Goal: Use online tool/utility: Utilize a website feature to perform a specific function

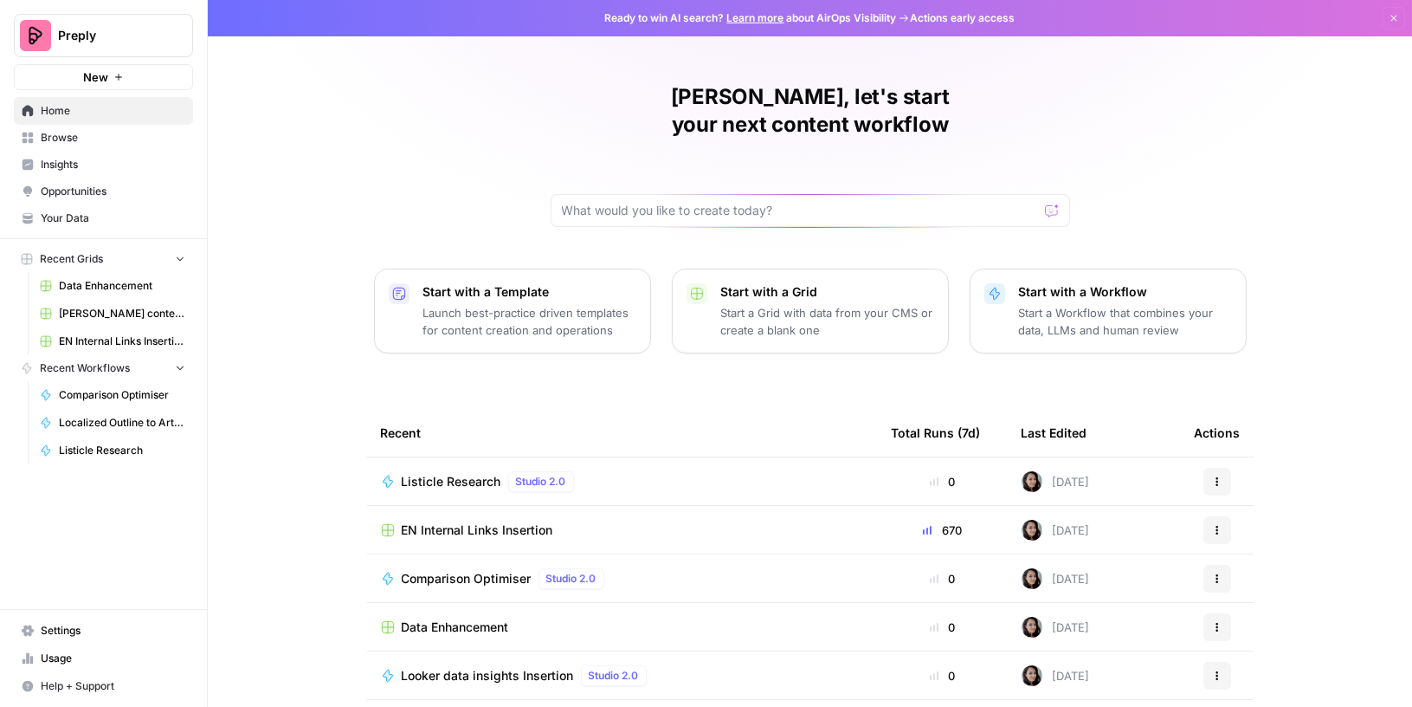
click at [109, 284] on span "Data Enhancement" at bounding box center [122, 286] width 126 height 16
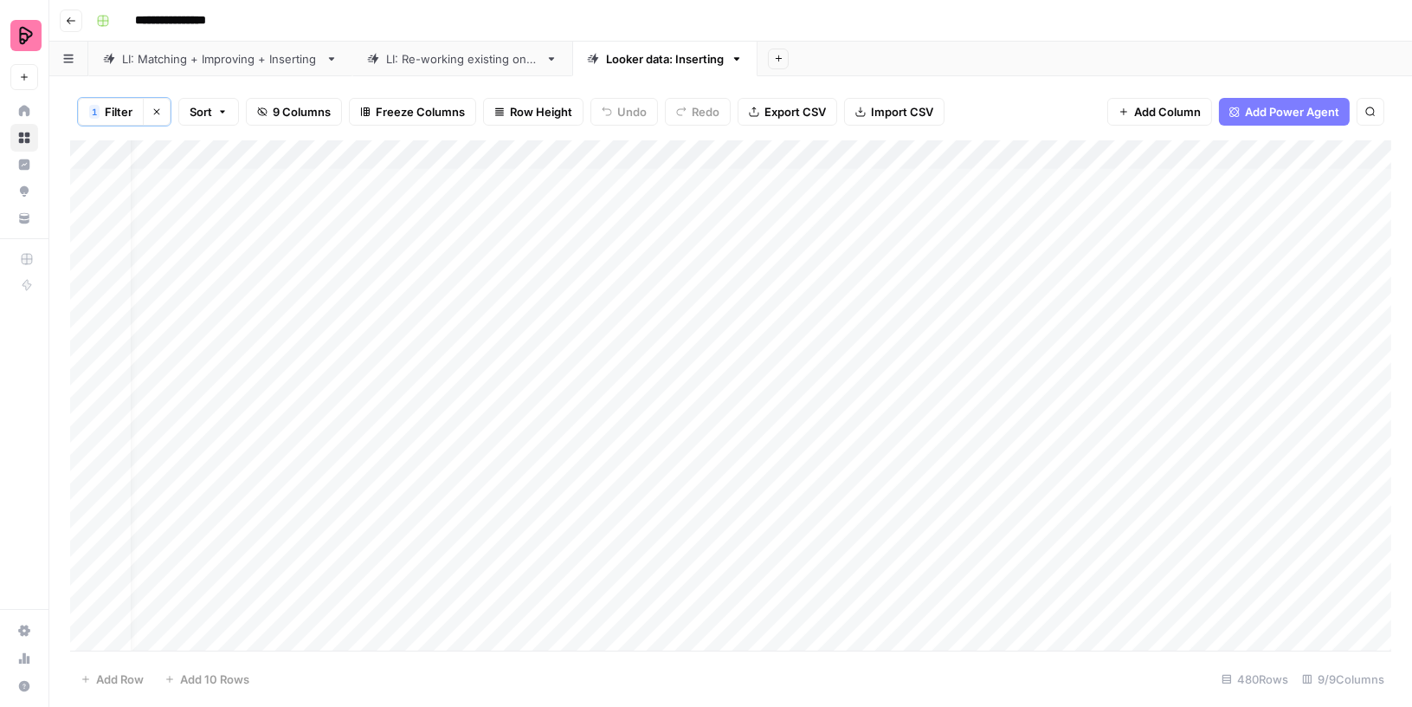
scroll to position [0, 27]
click at [620, 179] on div "Add Column" at bounding box center [730, 396] width 1321 height 513
click at [1124, 179] on div "Add Column" at bounding box center [730, 396] width 1321 height 513
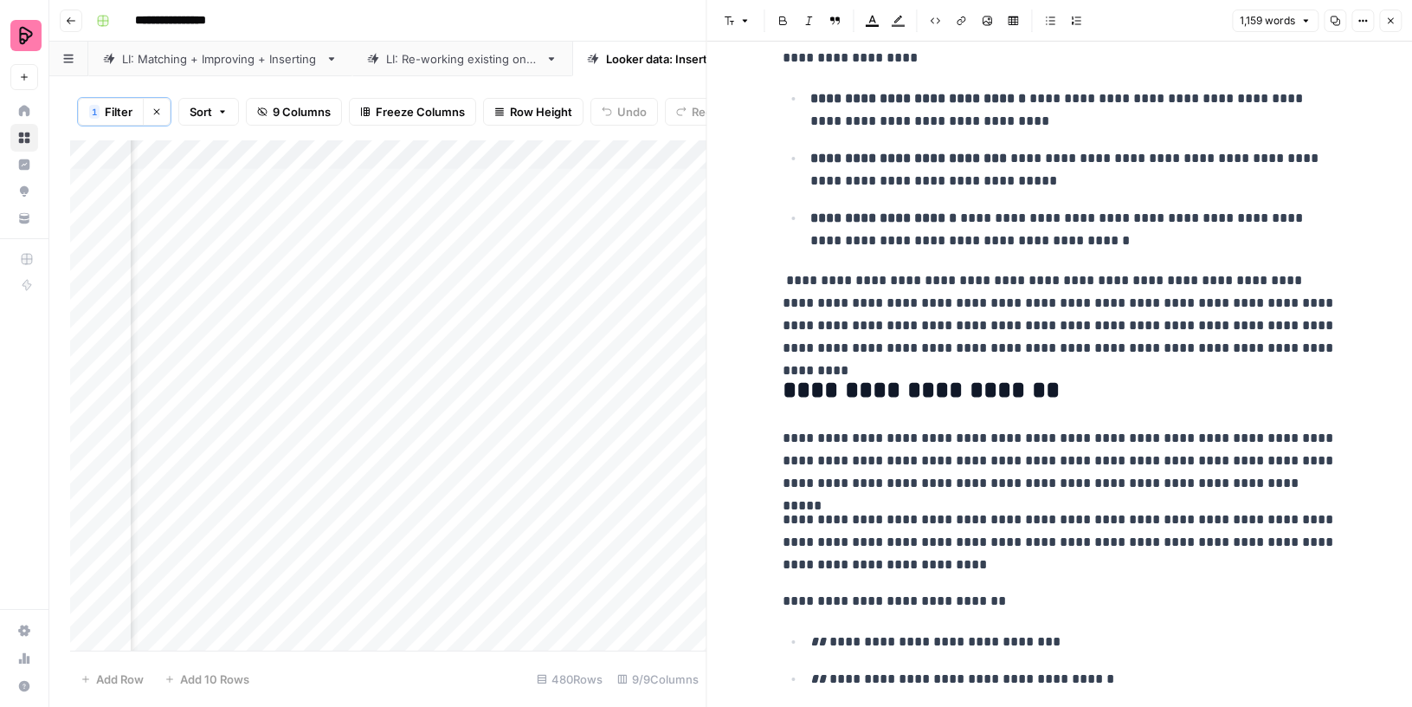
scroll to position [473, 0]
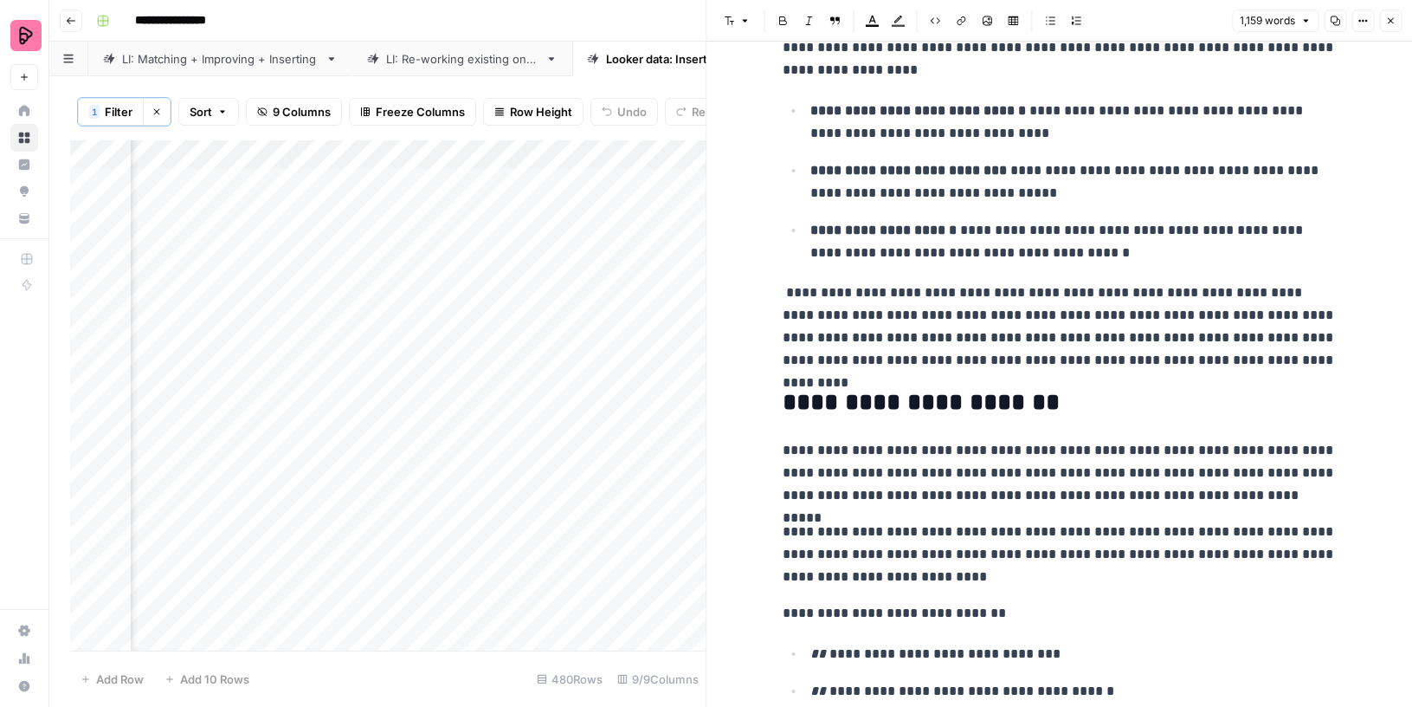
drag, startPoint x: 778, startPoint y: 294, endPoint x: 1293, endPoint y: 364, distance: 519.1
click at [605, 152] on div "Add Column" at bounding box center [388, 396] width 636 height 513
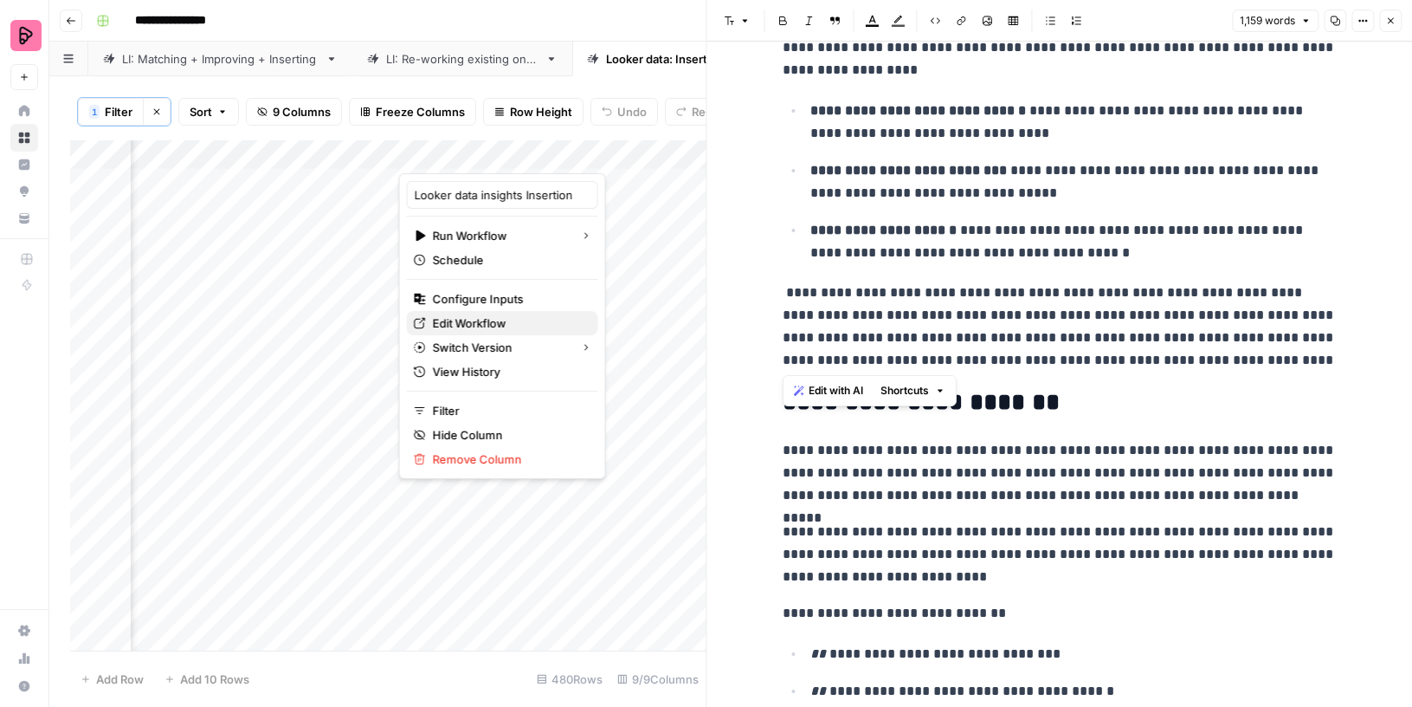
click at [443, 328] on span "Edit Workflow" at bounding box center [509, 322] width 152 height 17
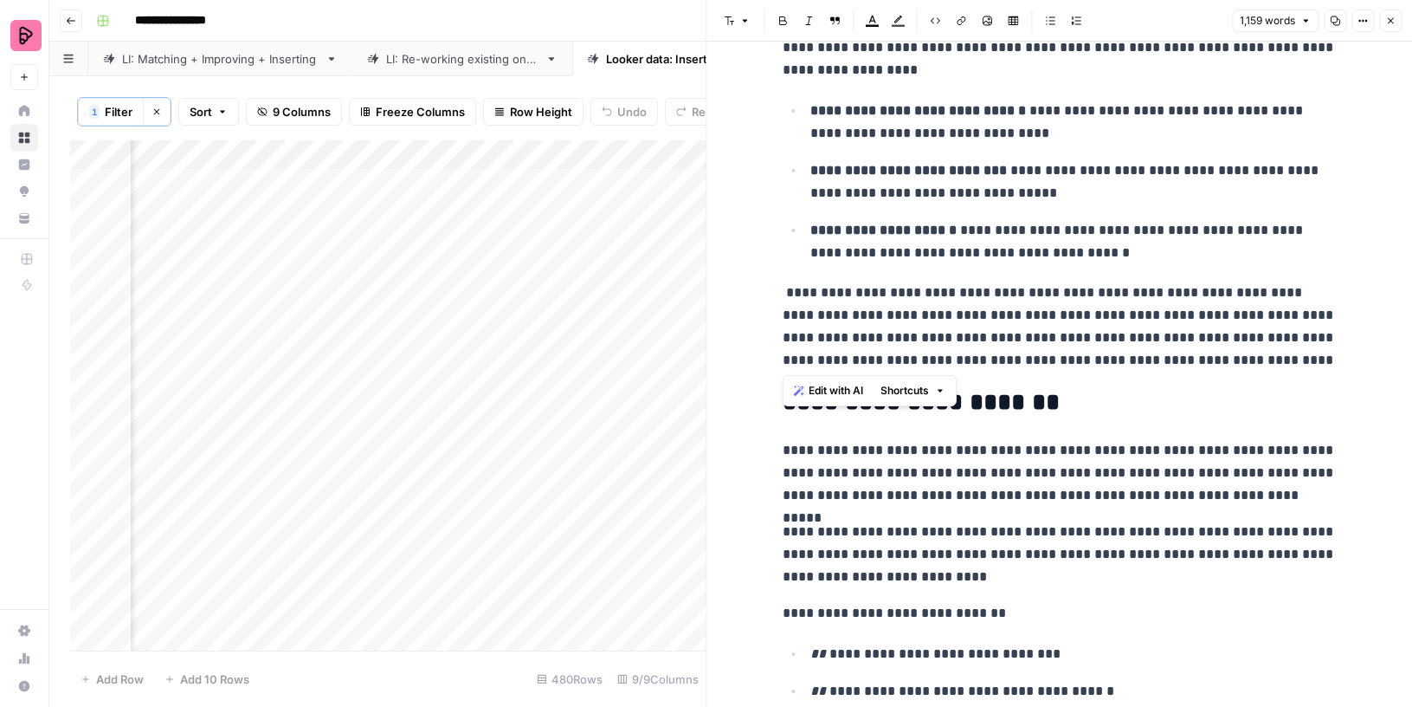
click at [1392, 23] on icon "button" at bounding box center [1390, 21] width 10 height 10
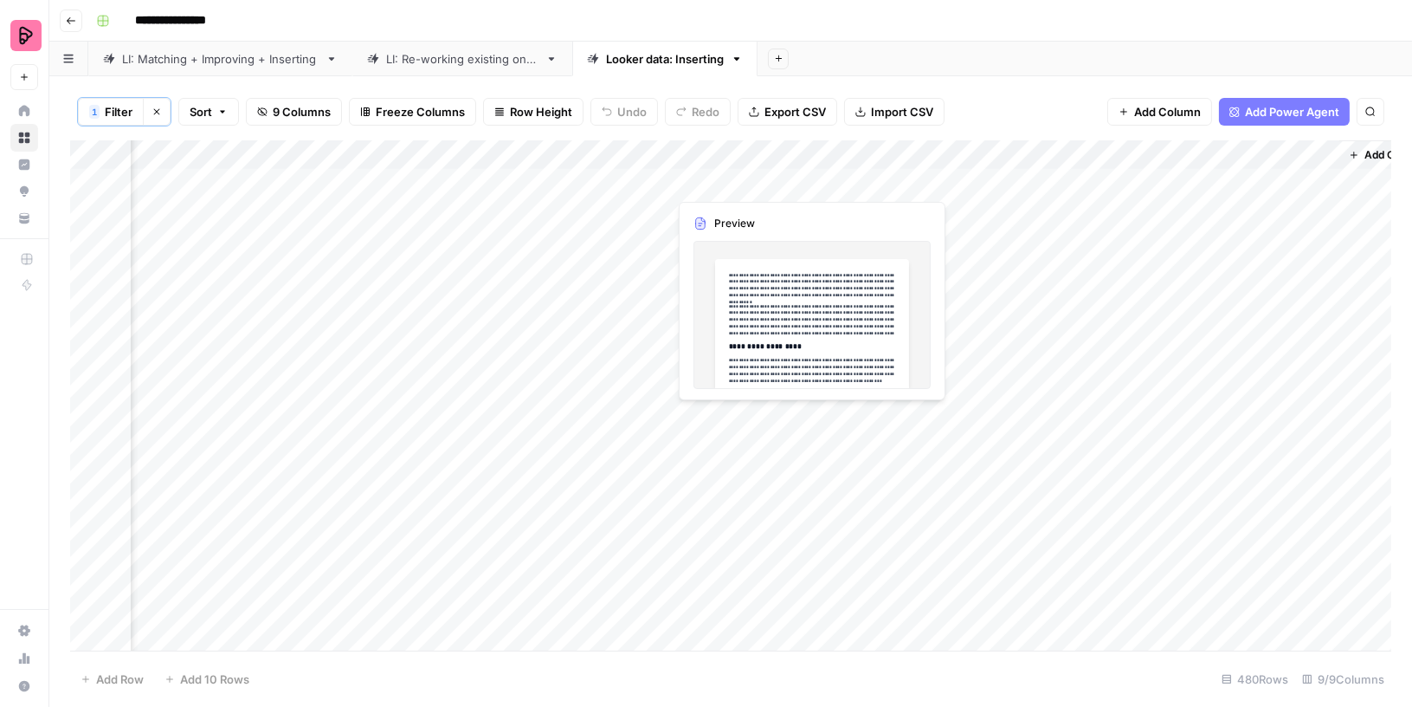
scroll to position [0, 569]
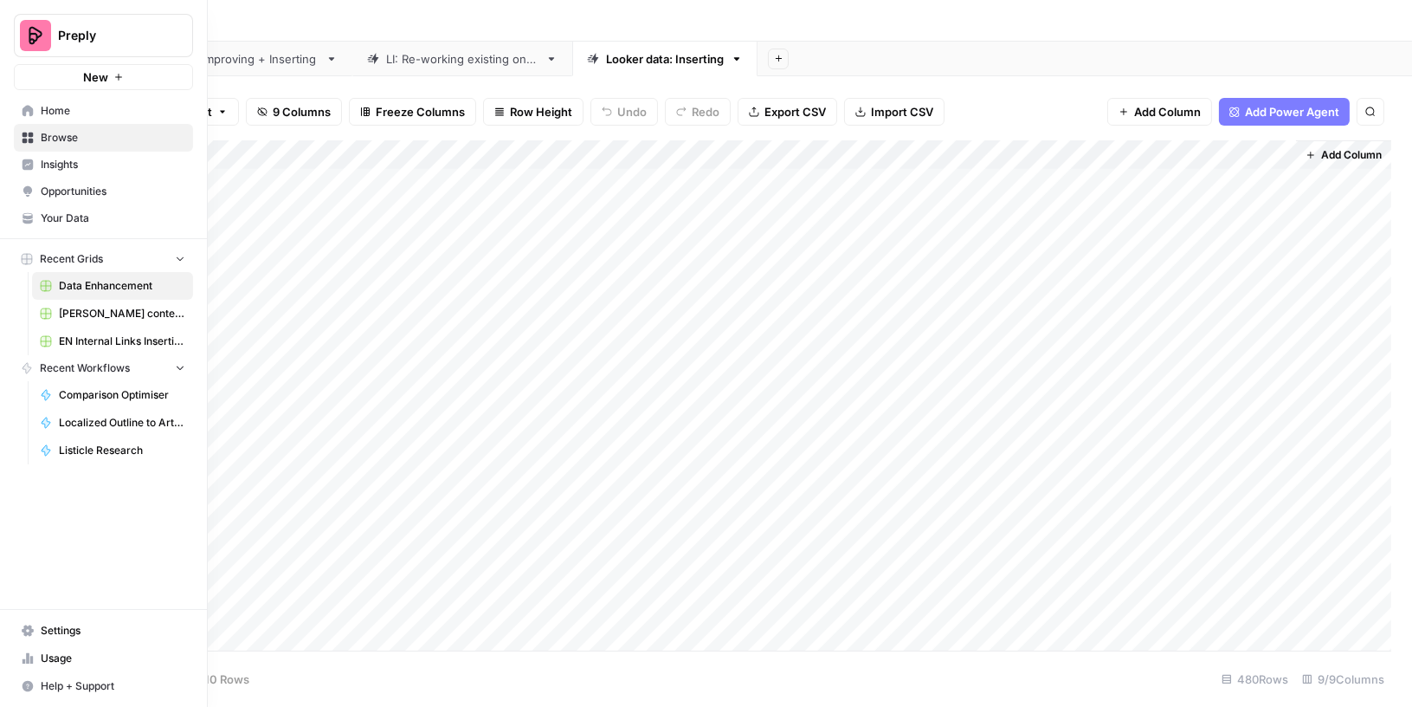
click at [68, 220] on span "Your Data" at bounding box center [113, 218] width 145 height 16
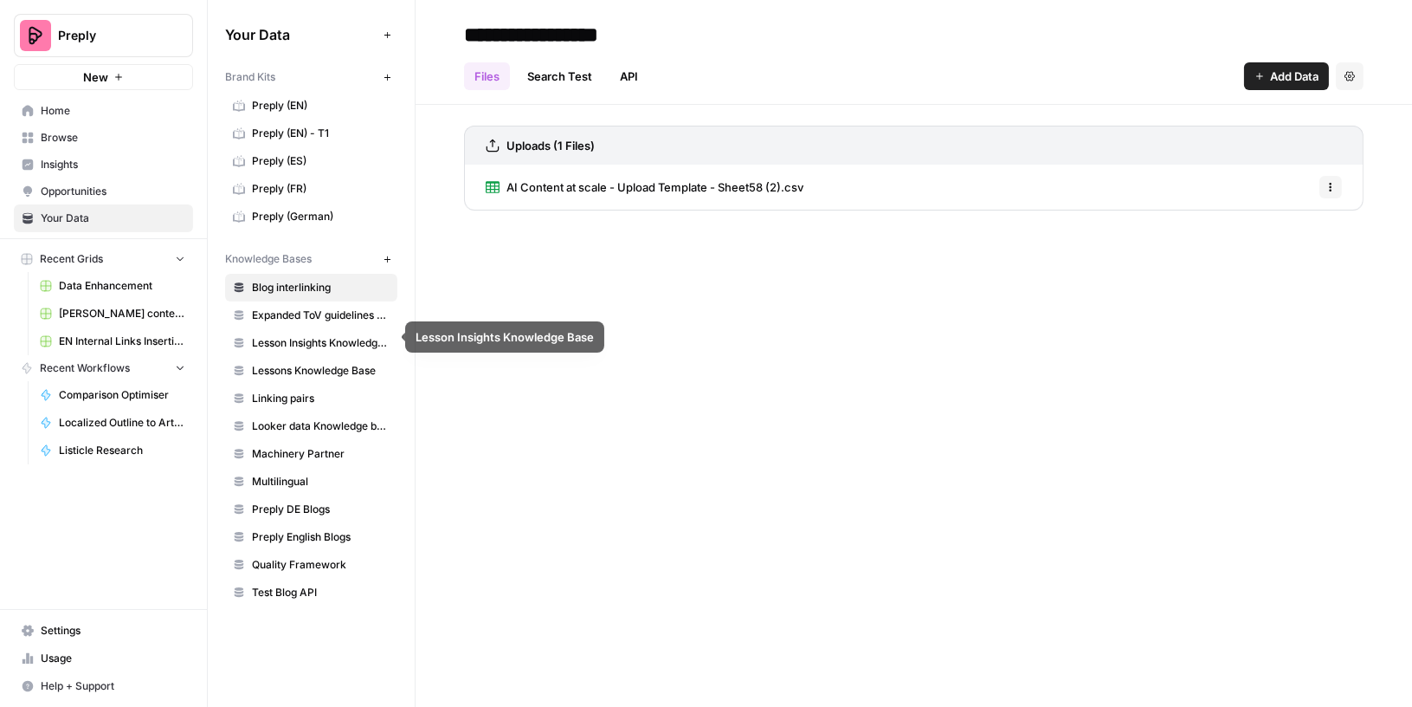
click at [299, 363] on span "Lessons Knowledge Base" at bounding box center [321, 371] width 138 height 16
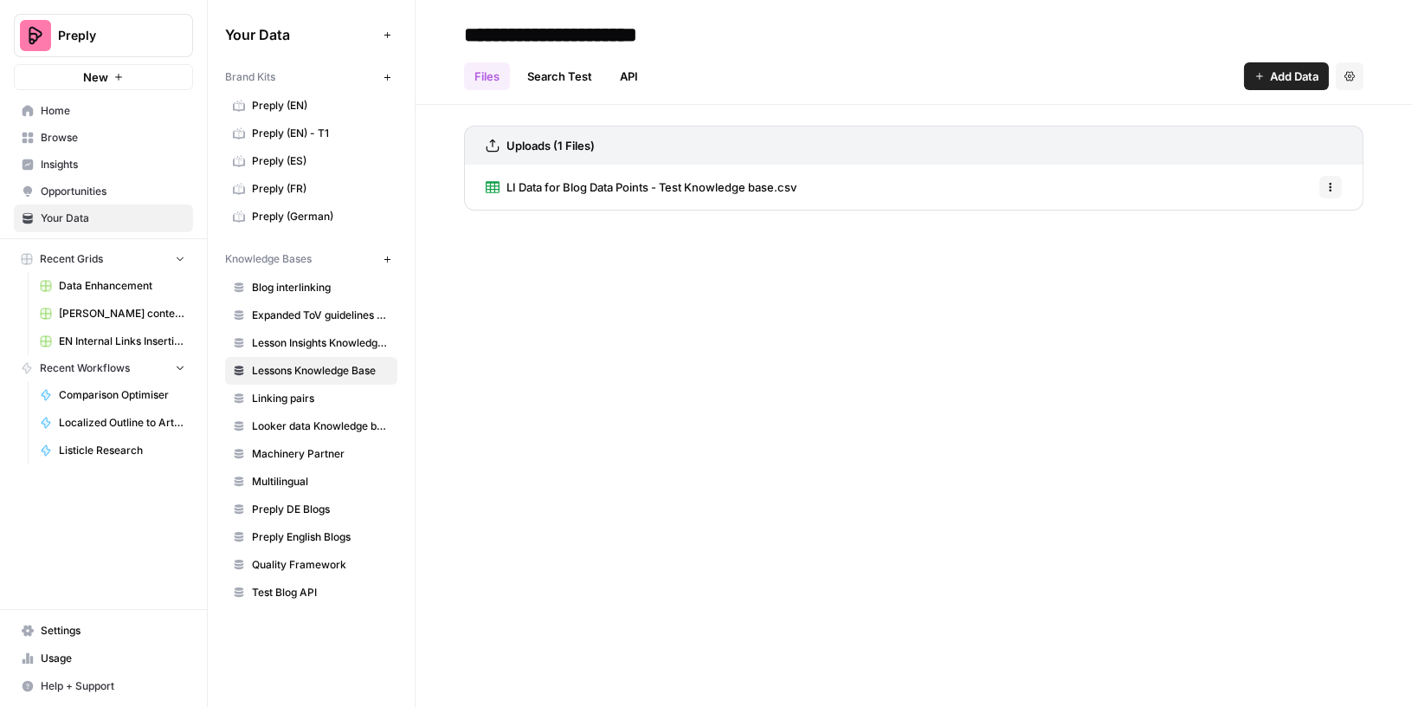
click at [597, 206] on link "LI Data for Blog Data Points - Test Knowledge base.csv" at bounding box center [641, 187] width 311 height 45
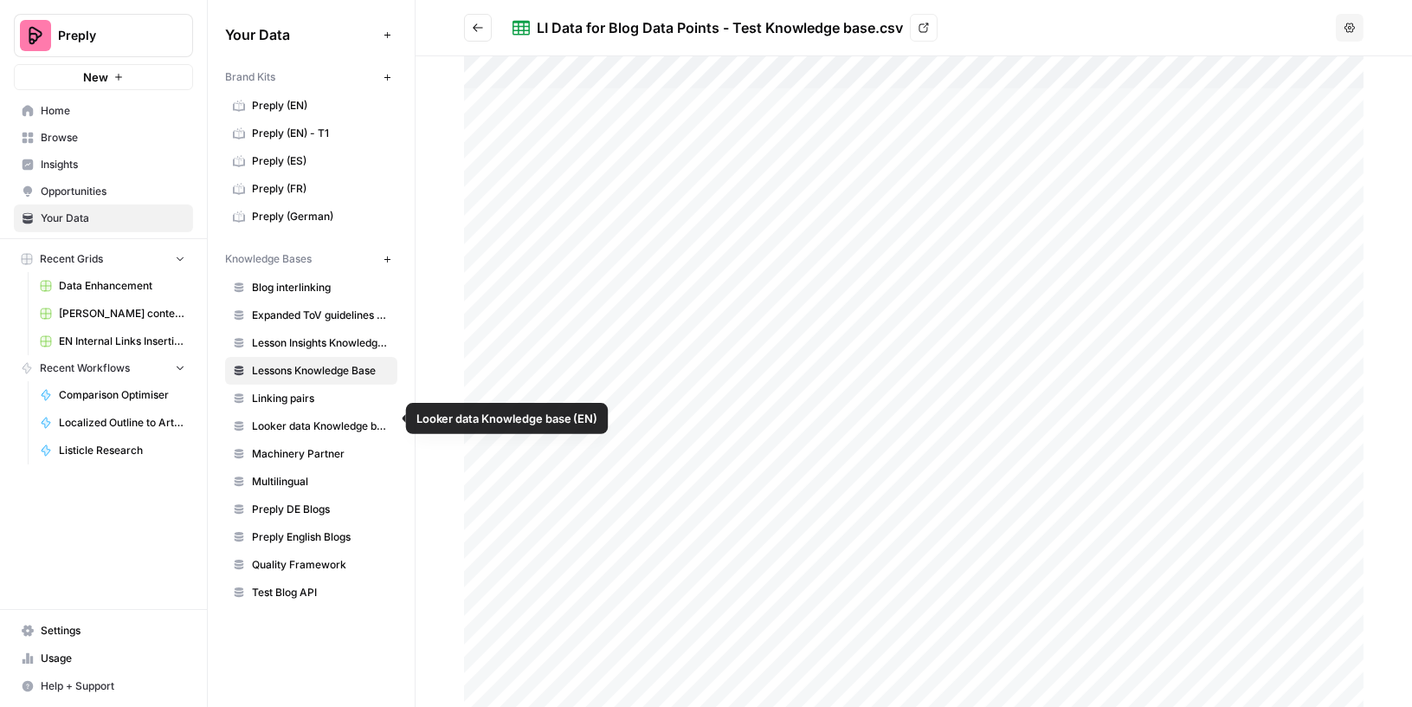
click at [314, 419] on span "Looker data Knowledge base (EN)" at bounding box center [321, 426] width 138 height 16
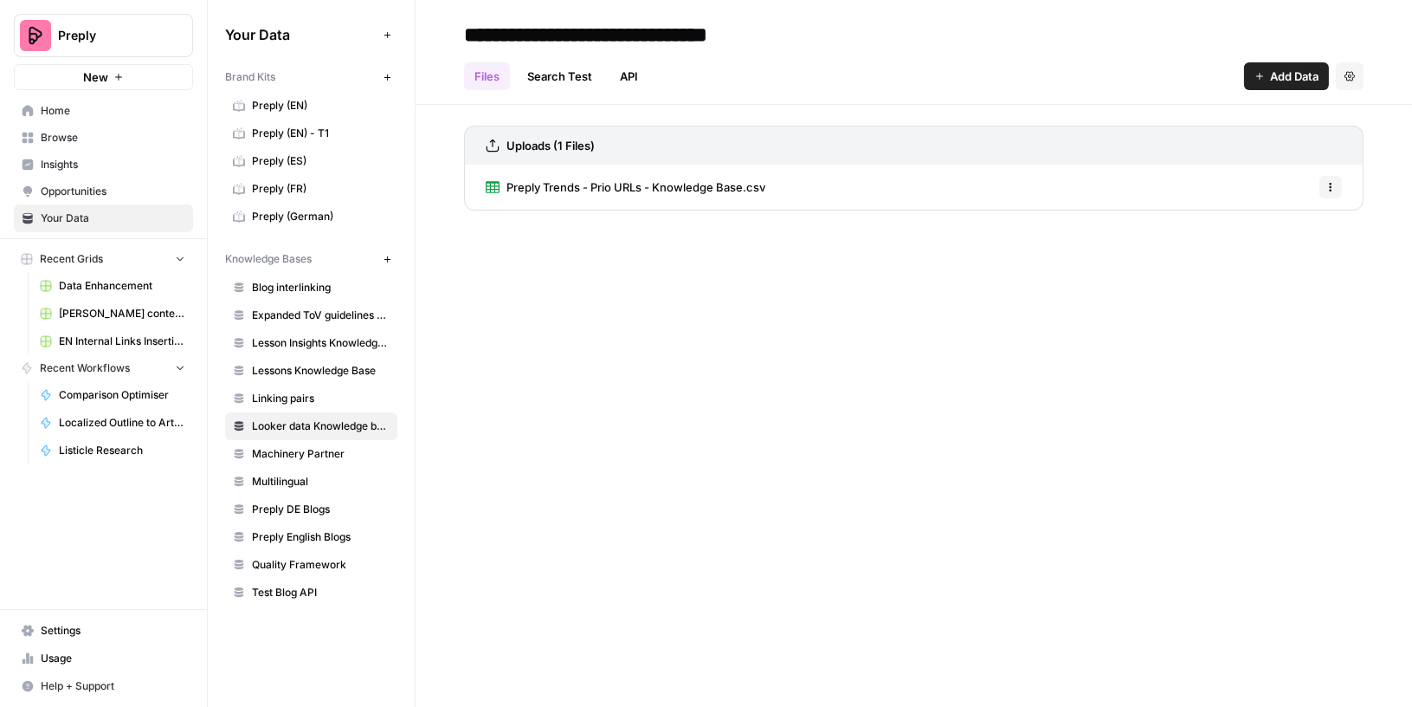
click at [700, 176] on link "Preply Trends - Prio URLs - Knowledge Base.csv" at bounding box center [626, 187] width 280 height 45
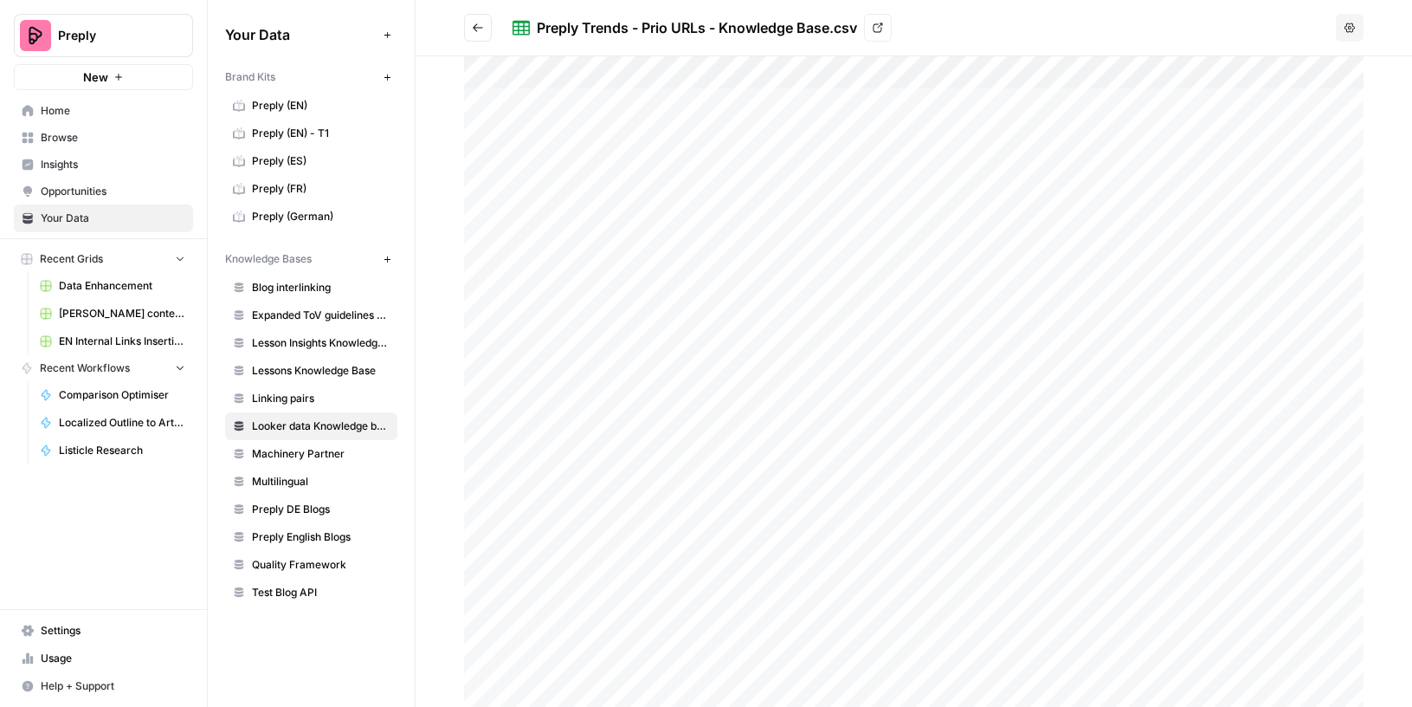
click at [386, 255] on icon "button" at bounding box center [388, 260] width 10 height 10
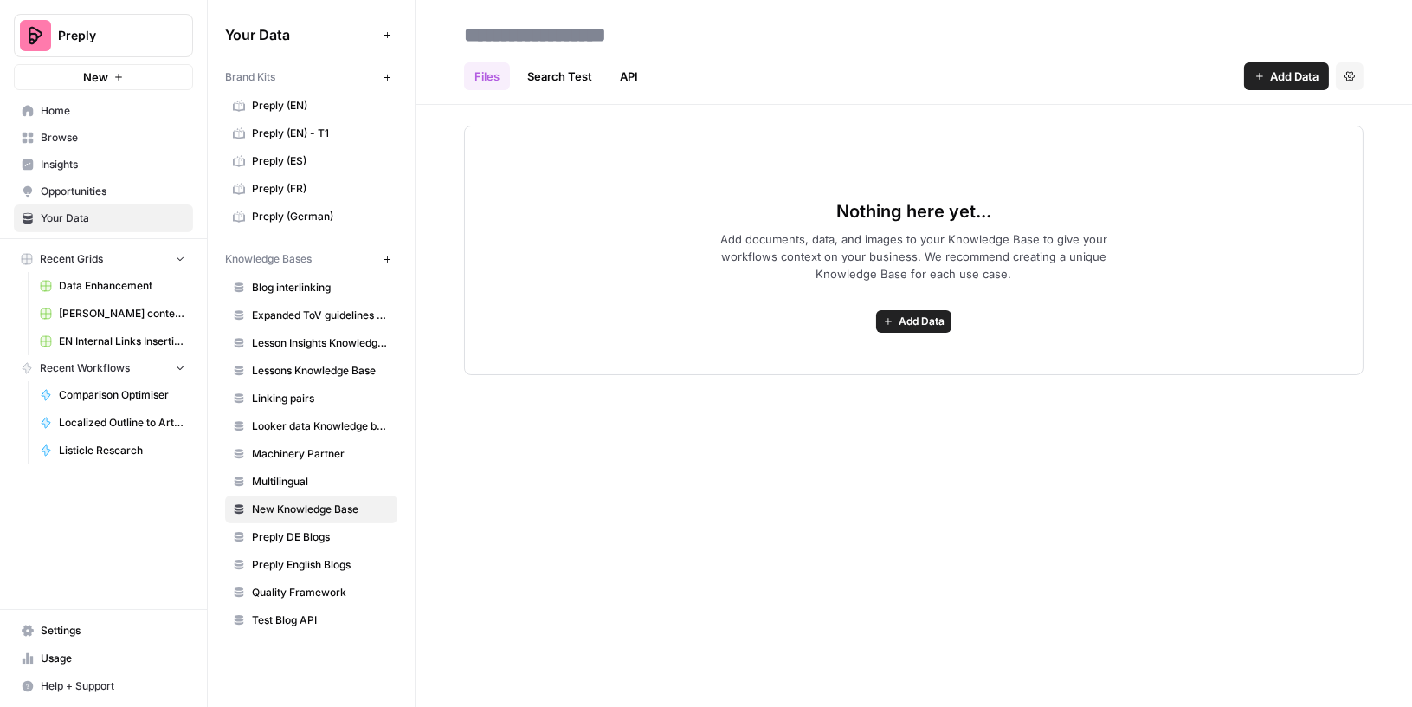
click at [544, 79] on link "Search Test" at bounding box center [560, 76] width 86 height 28
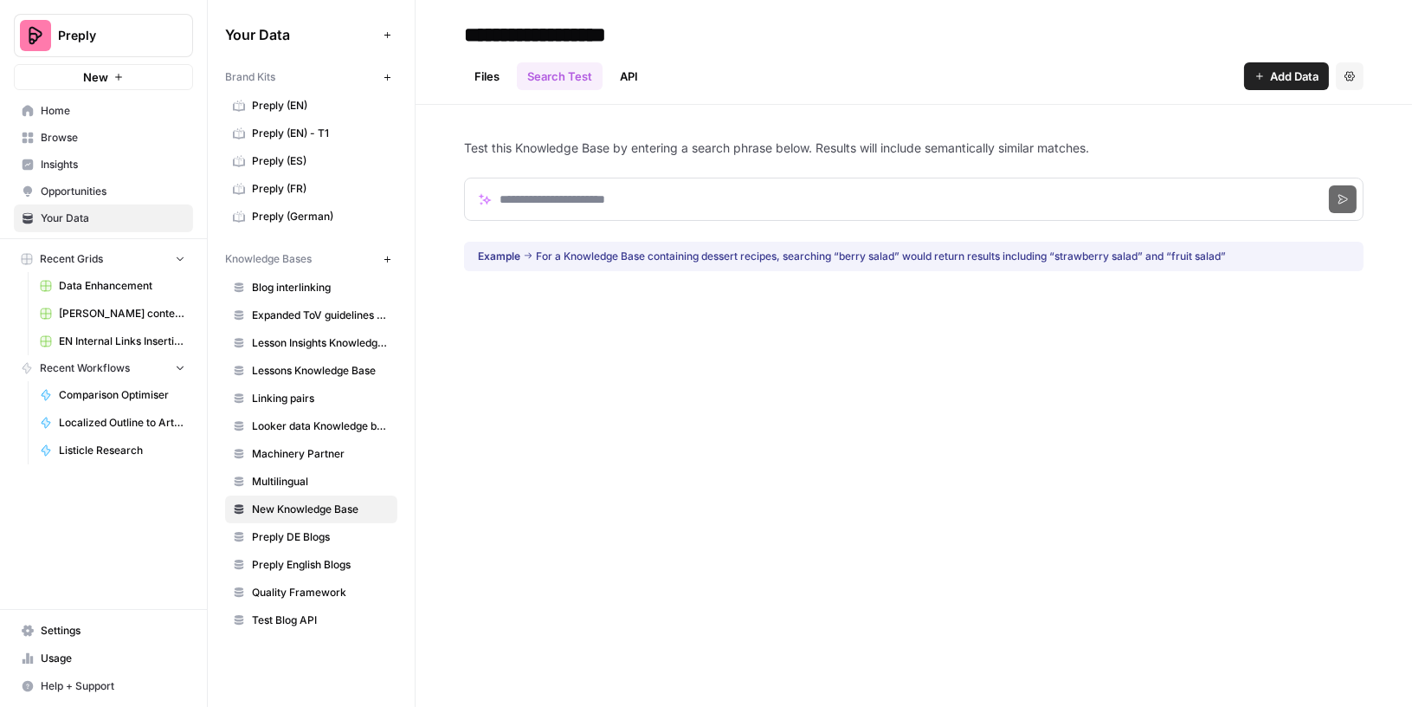
click at [630, 79] on link "API" at bounding box center [629, 76] width 39 height 28
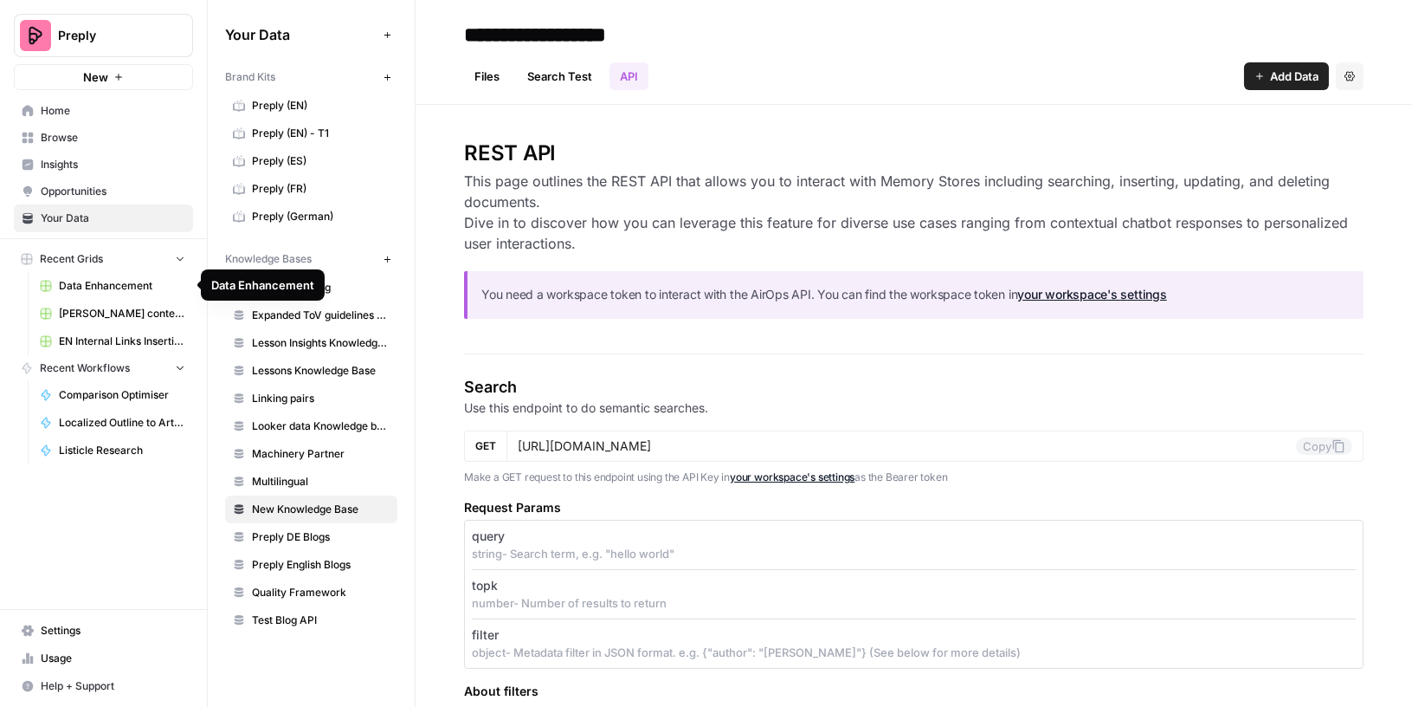
click at [79, 130] on span "Browse" at bounding box center [113, 138] width 145 height 16
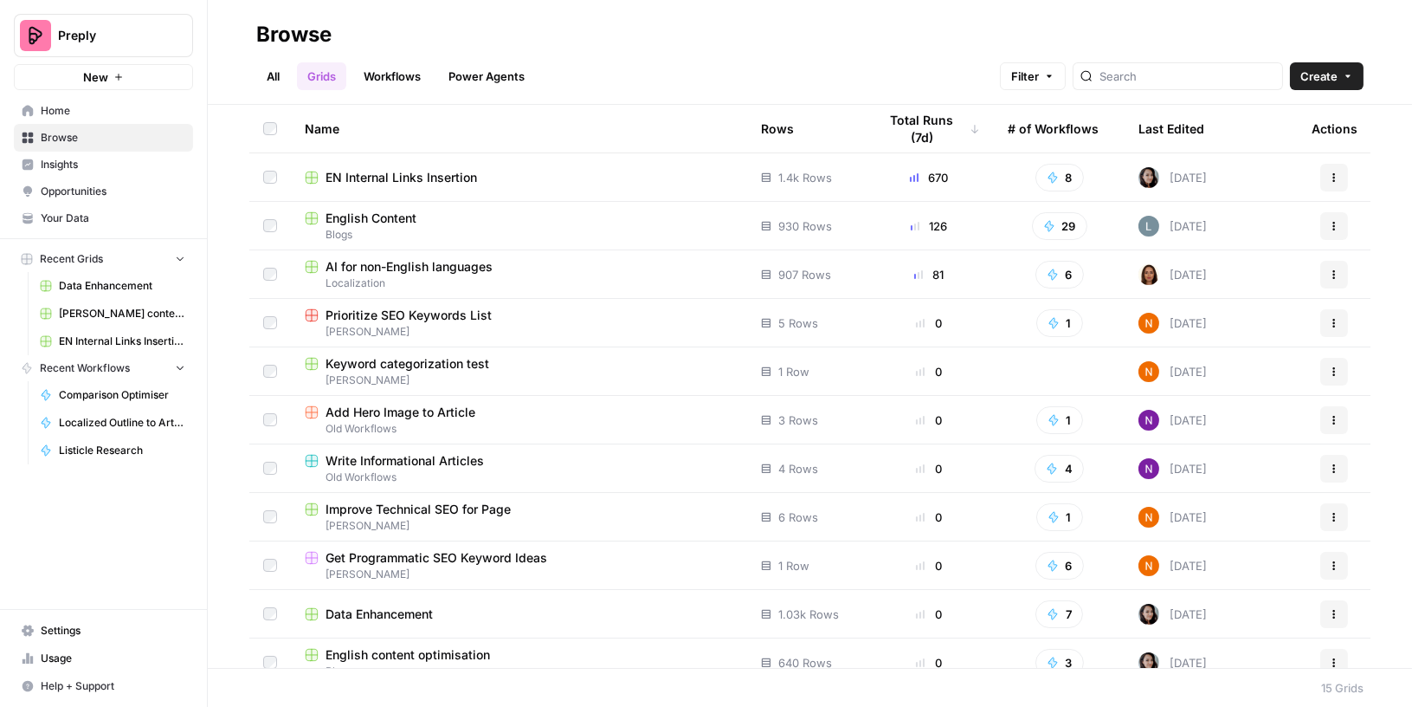
click at [412, 173] on span "EN Internal Links Insertion" at bounding box center [402, 177] width 152 height 17
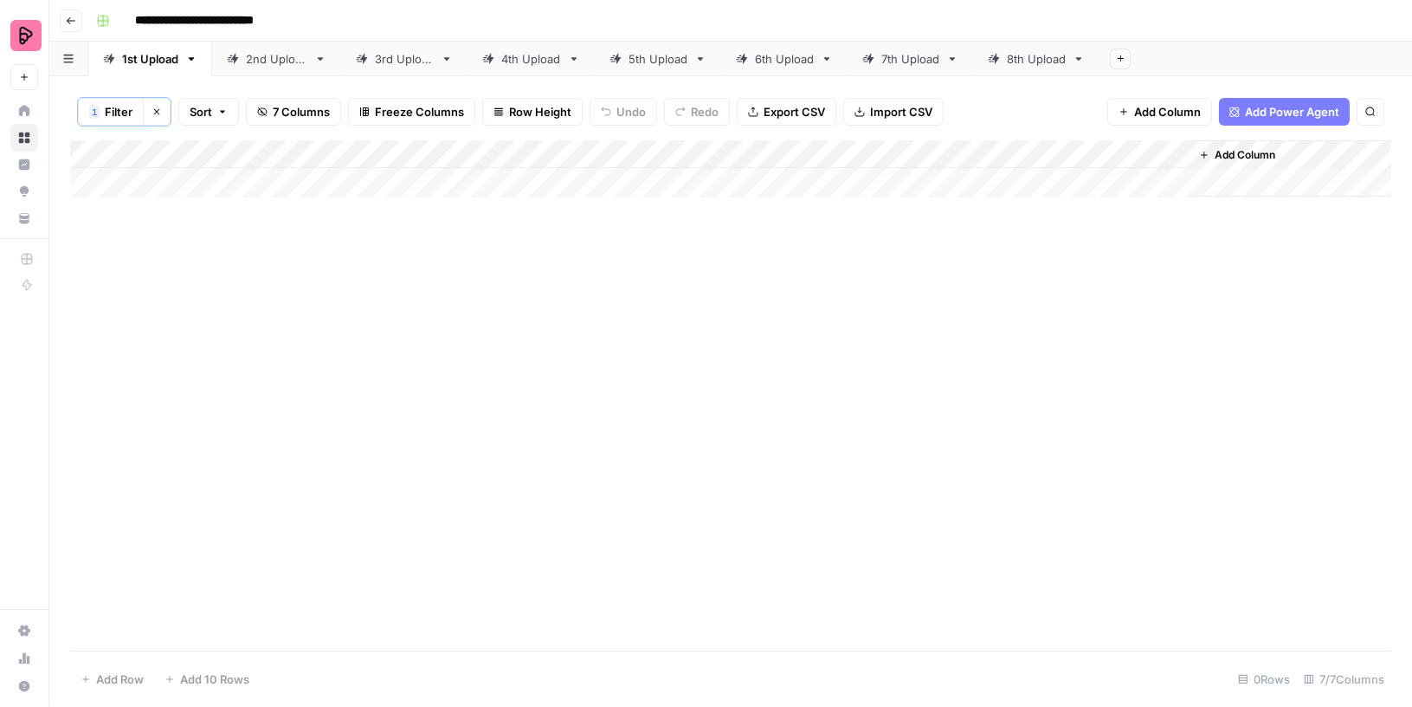
click at [254, 52] on div "2nd Upload" at bounding box center [276, 58] width 61 height 17
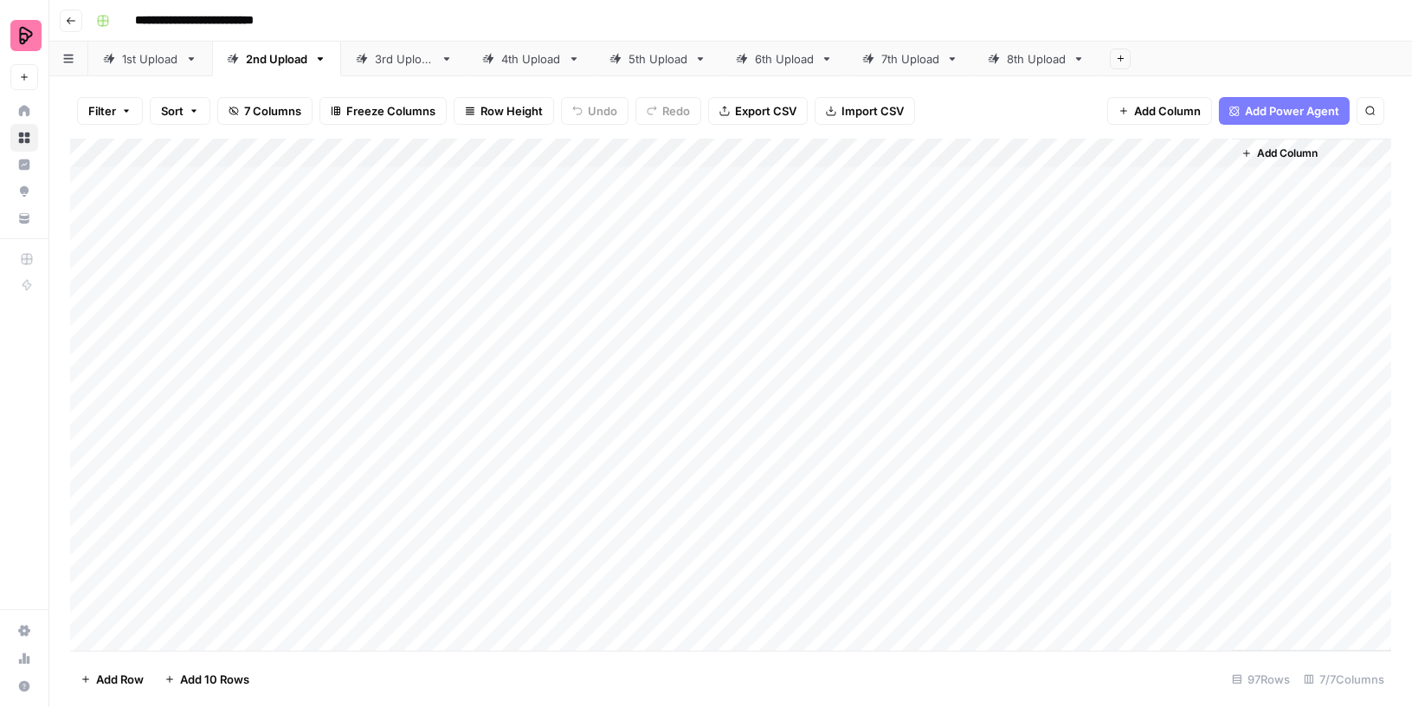
click at [444, 184] on div "Add Column" at bounding box center [730, 395] width 1321 height 513
click at [604, 184] on div "Add Column" at bounding box center [730, 395] width 1321 height 513
click at [750, 184] on div "Add Column" at bounding box center [730, 395] width 1321 height 513
click at [805, 179] on div "Add Column" at bounding box center [730, 395] width 1321 height 513
drag, startPoint x: 867, startPoint y: 148, endPoint x: 918, endPoint y: 148, distance: 51.1
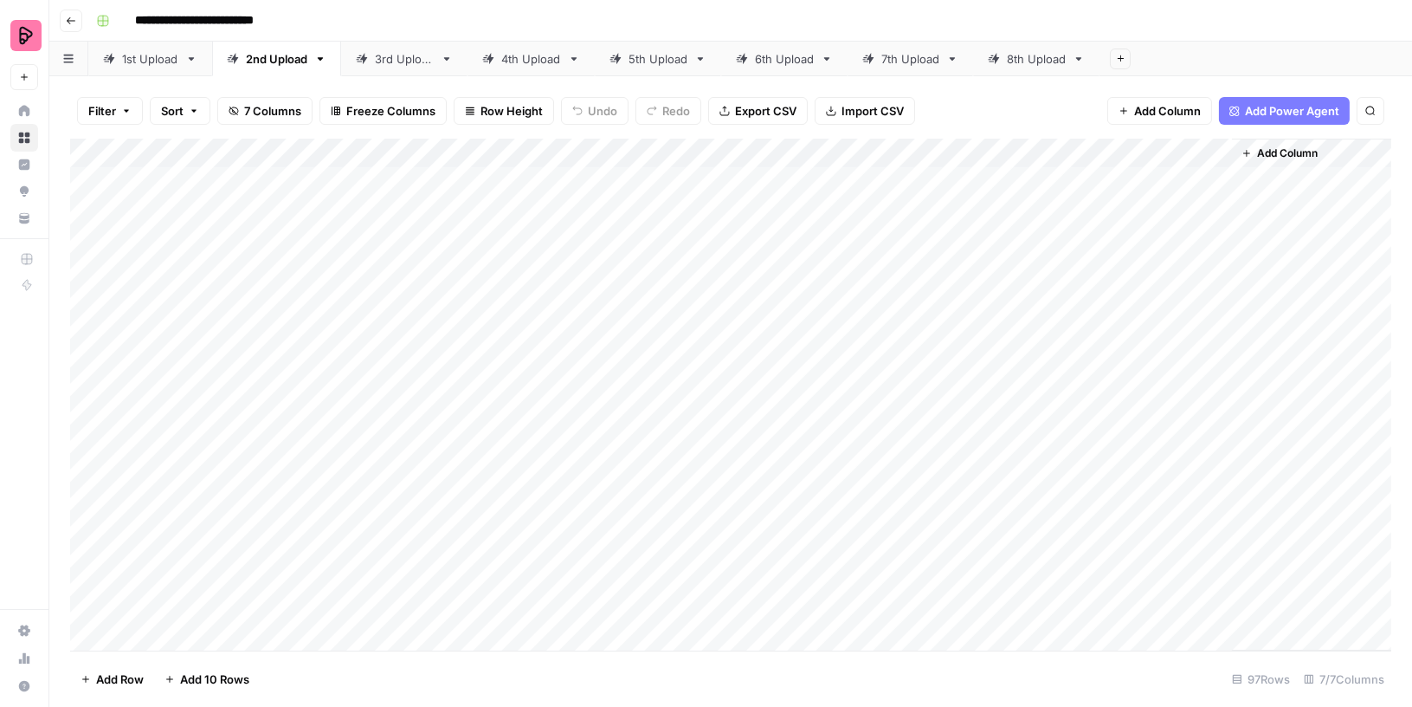
click at [918, 148] on div "Add Column" at bounding box center [730, 395] width 1321 height 513
click at [960, 177] on div "Add Column" at bounding box center [730, 395] width 1321 height 513
click at [1091, 149] on div "Add Column" at bounding box center [730, 395] width 1321 height 513
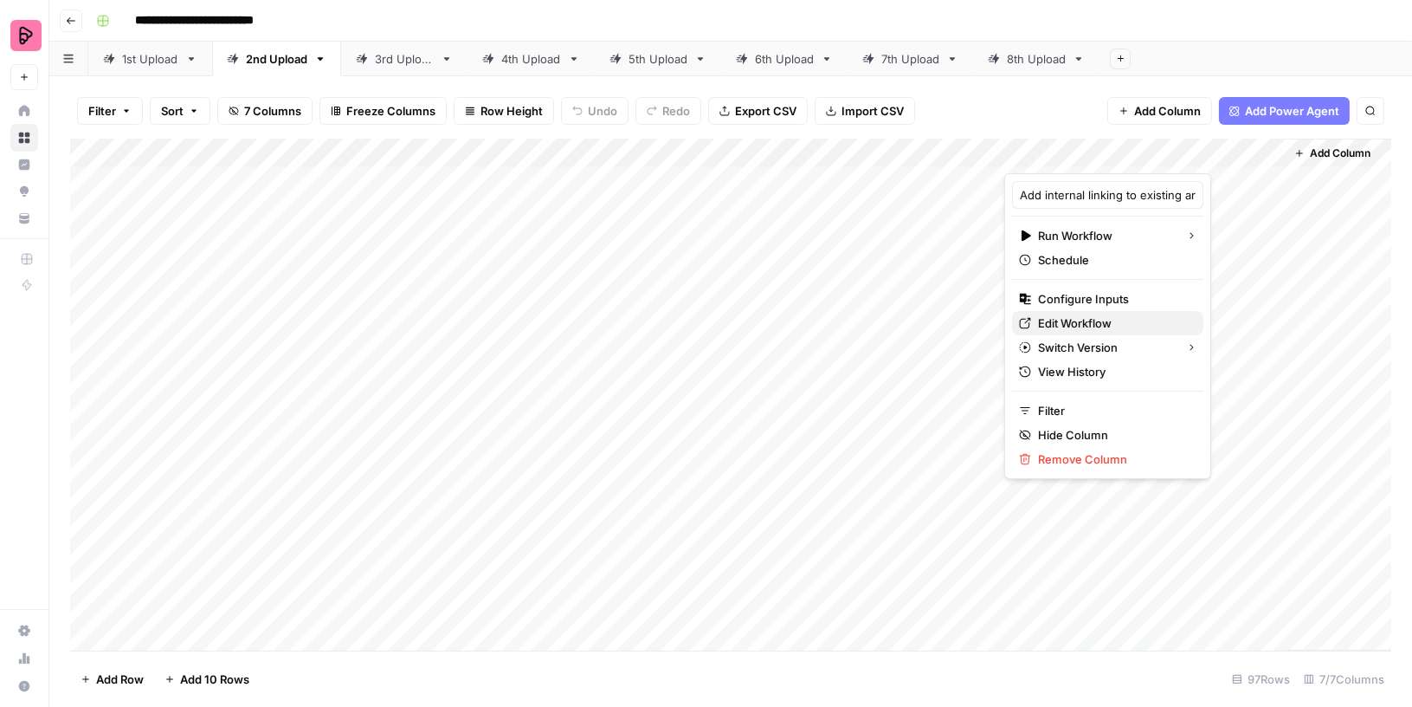
click at [1060, 323] on span "Edit Workflow" at bounding box center [1114, 322] width 152 height 17
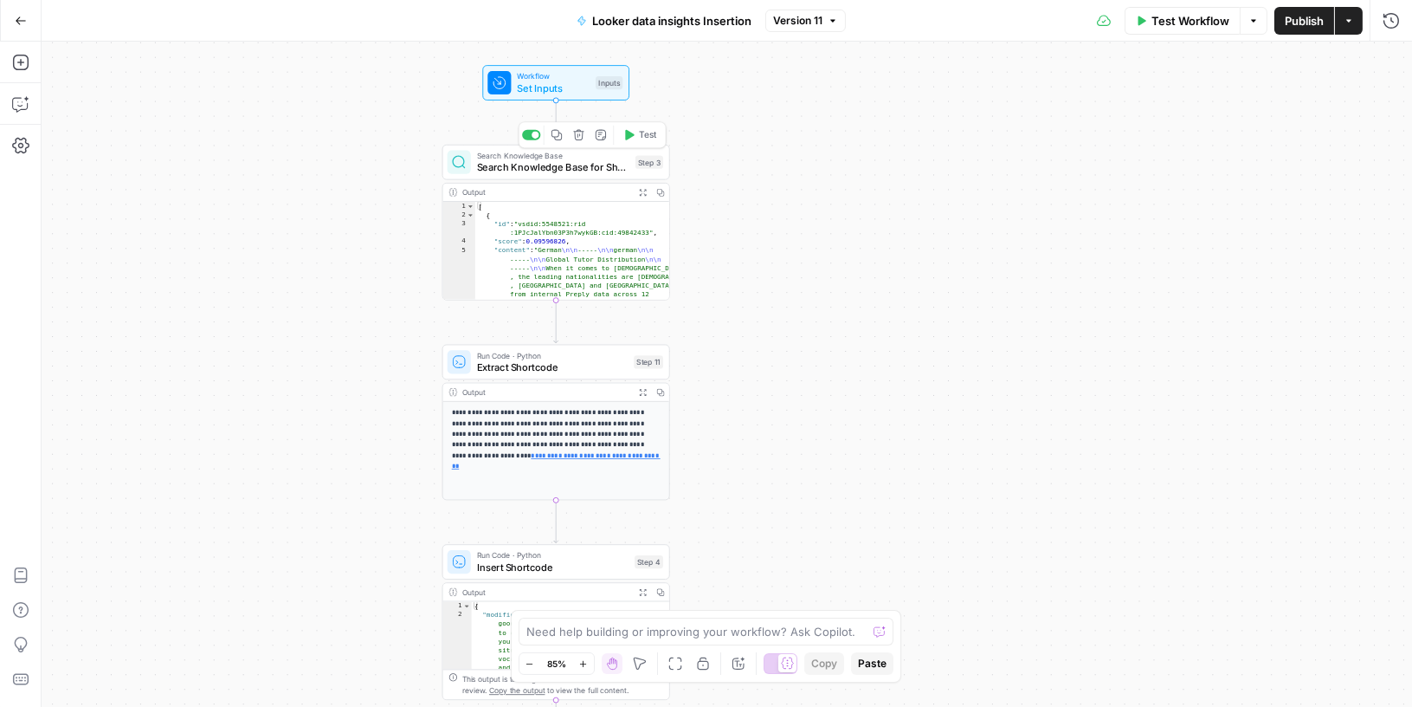
click at [588, 158] on span "Search Knowledge Base" at bounding box center [553, 156] width 152 height 12
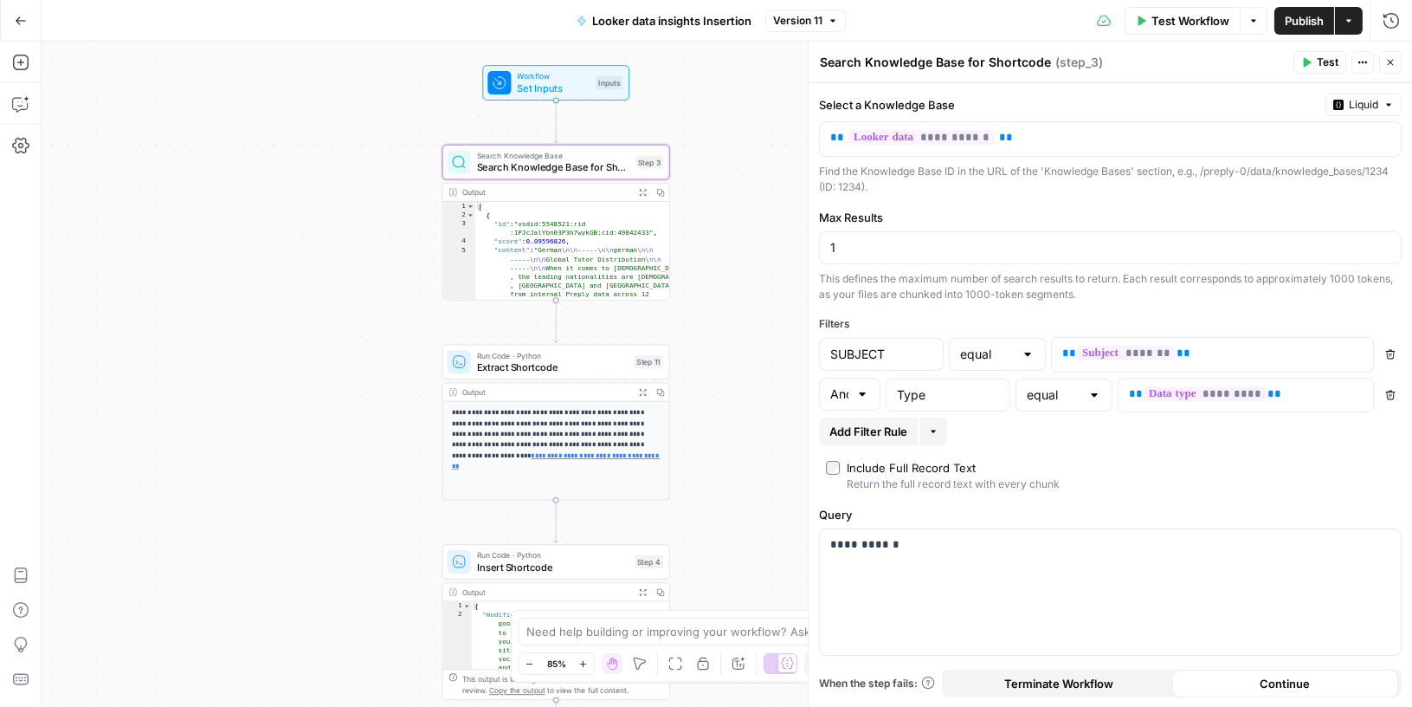
click at [573, 367] on span "Extract Shortcode" at bounding box center [553, 366] width 152 height 15
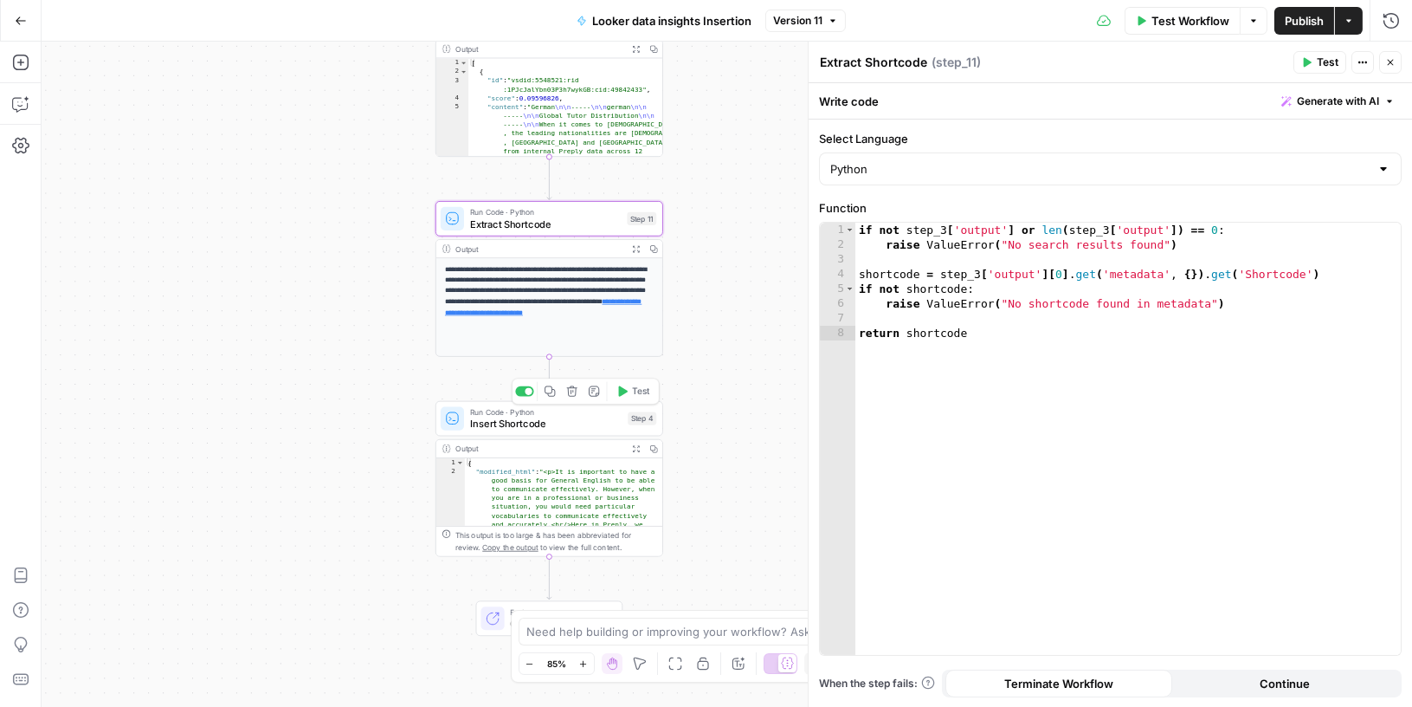
click at [574, 422] on span "Insert Shortcode" at bounding box center [546, 423] width 152 height 15
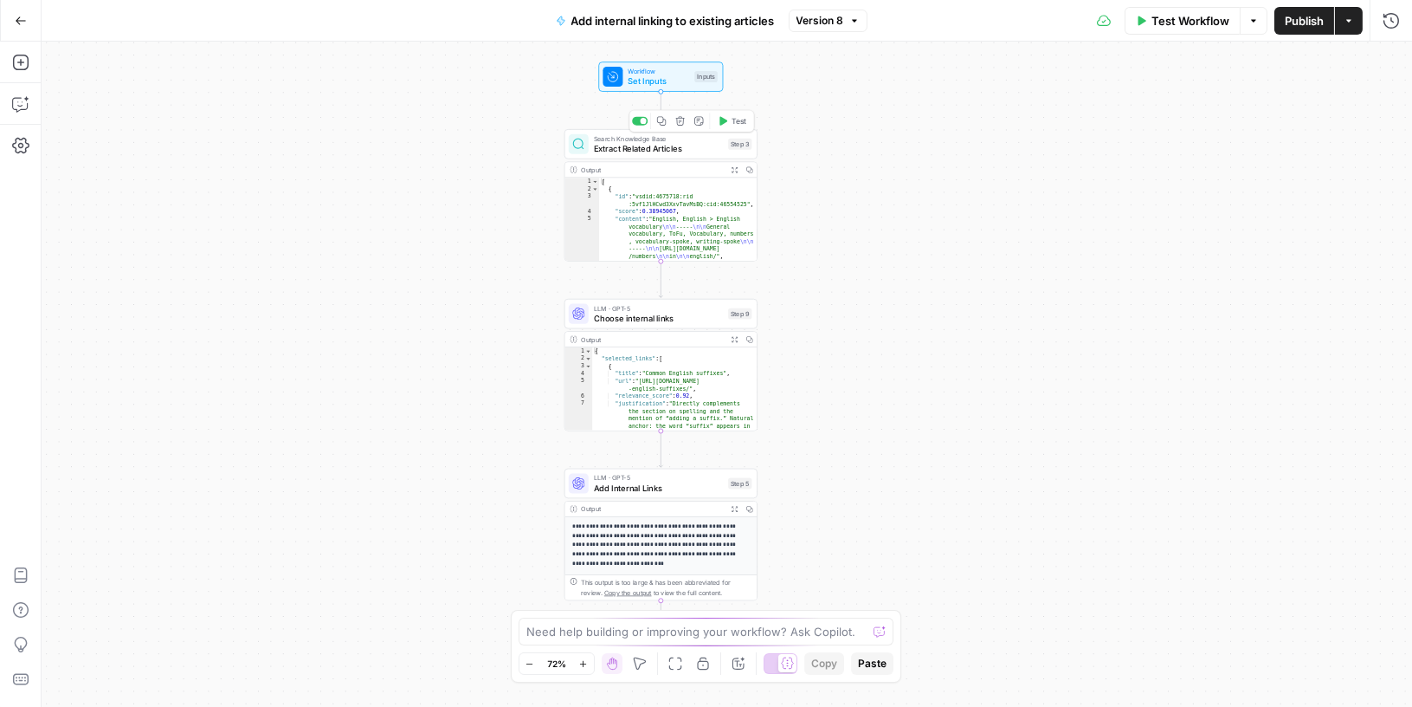
click at [701, 143] on span "Extract Related Articles" at bounding box center [659, 148] width 130 height 12
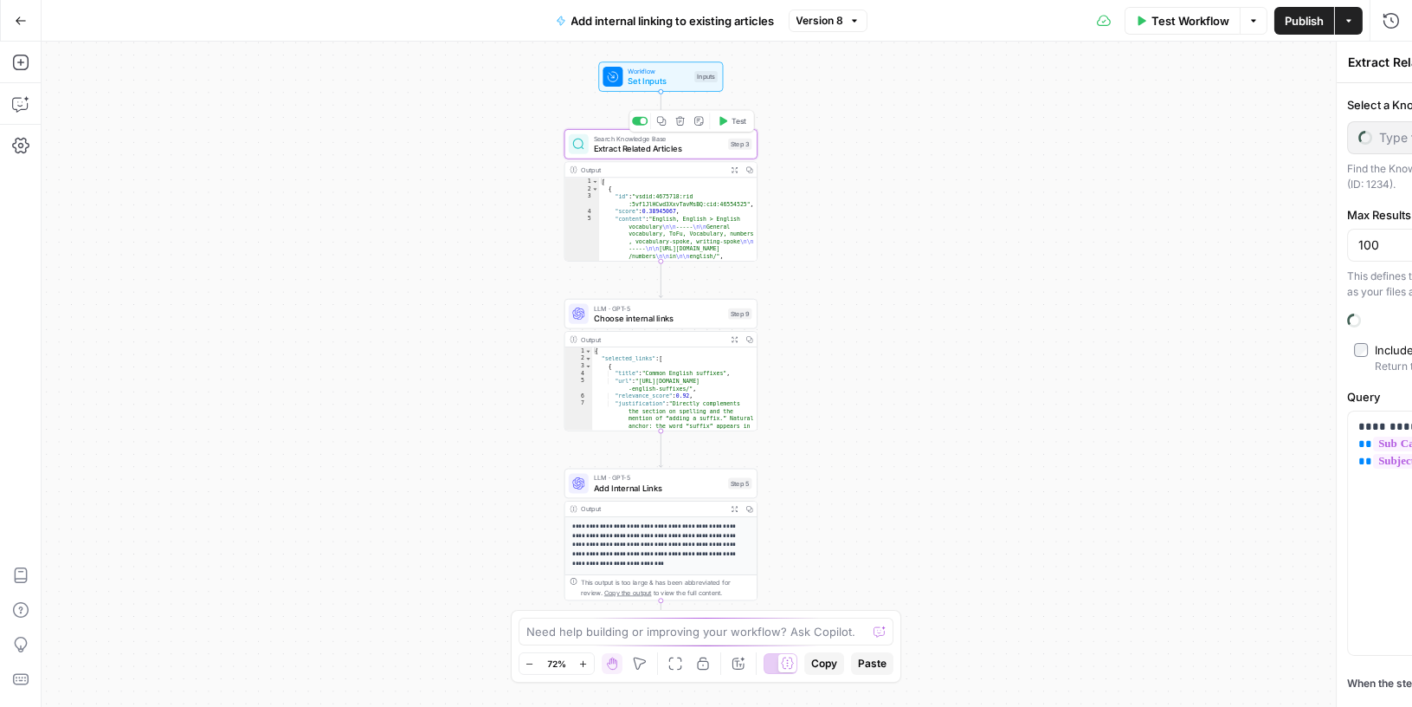
type input "Blog interlinking"
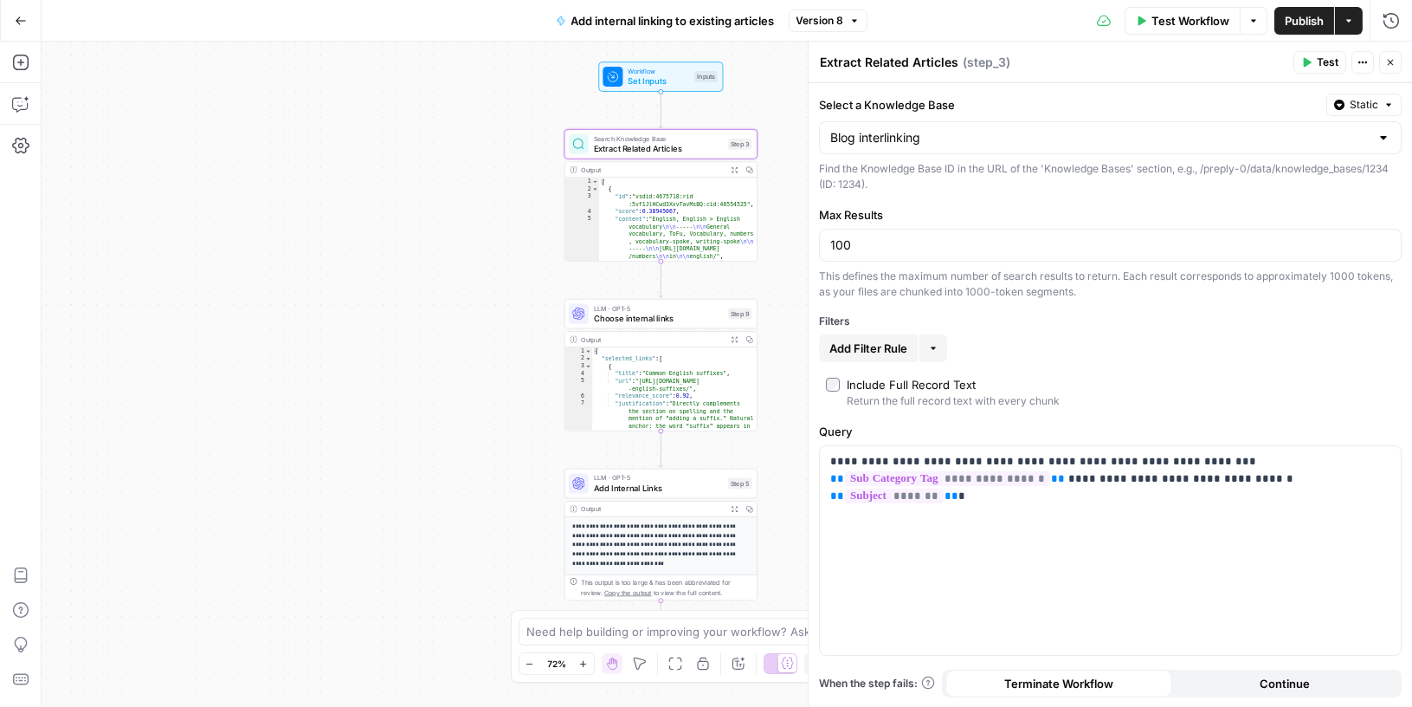
click at [694, 316] on span "Choose internal links" at bounding box center [659, 318] width 130 height 12
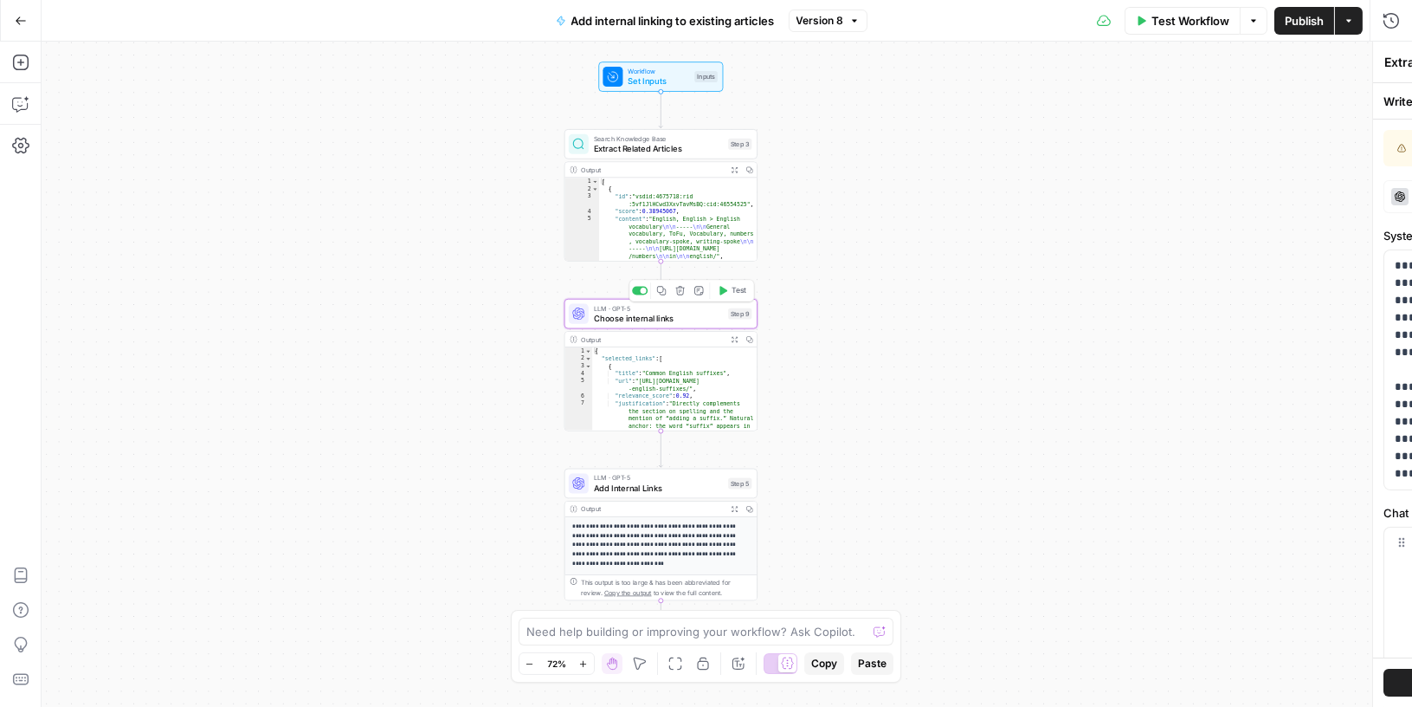
type textarea "Choose internal links"
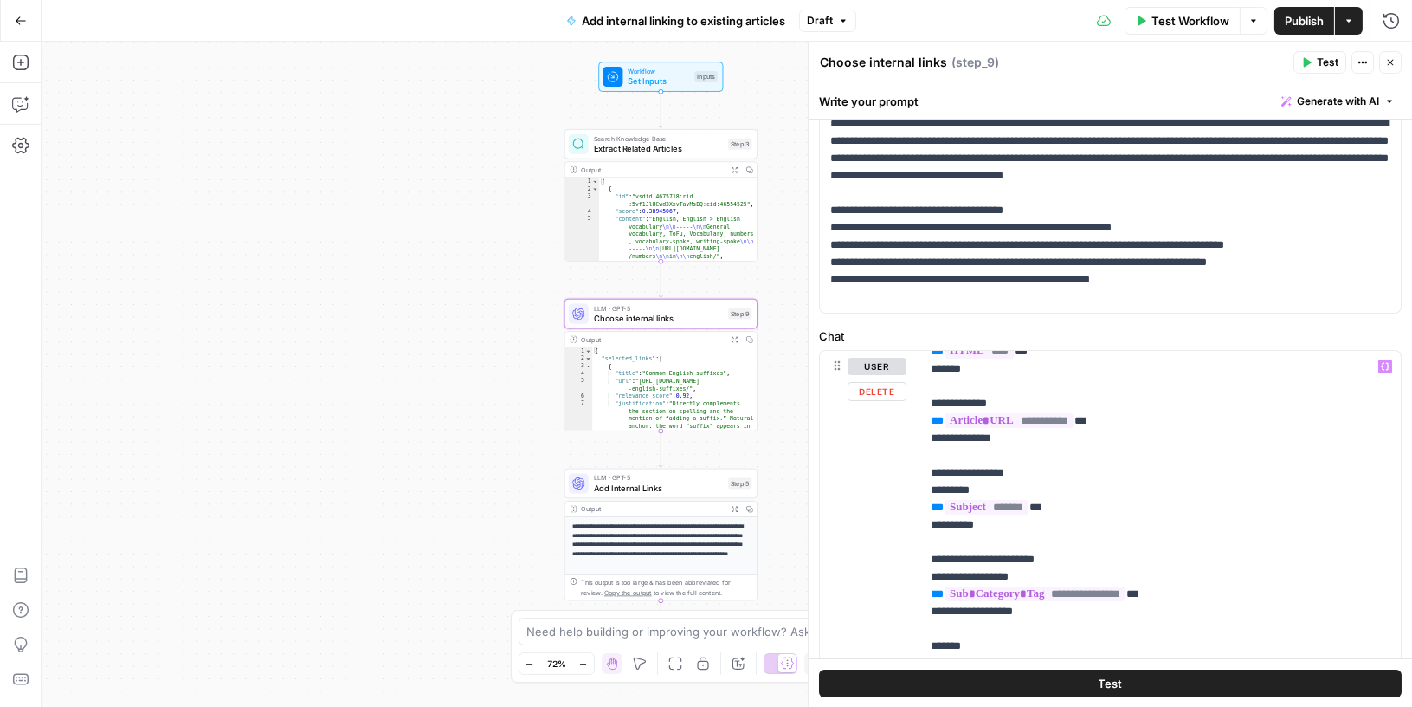
scroll to position [264, 0]
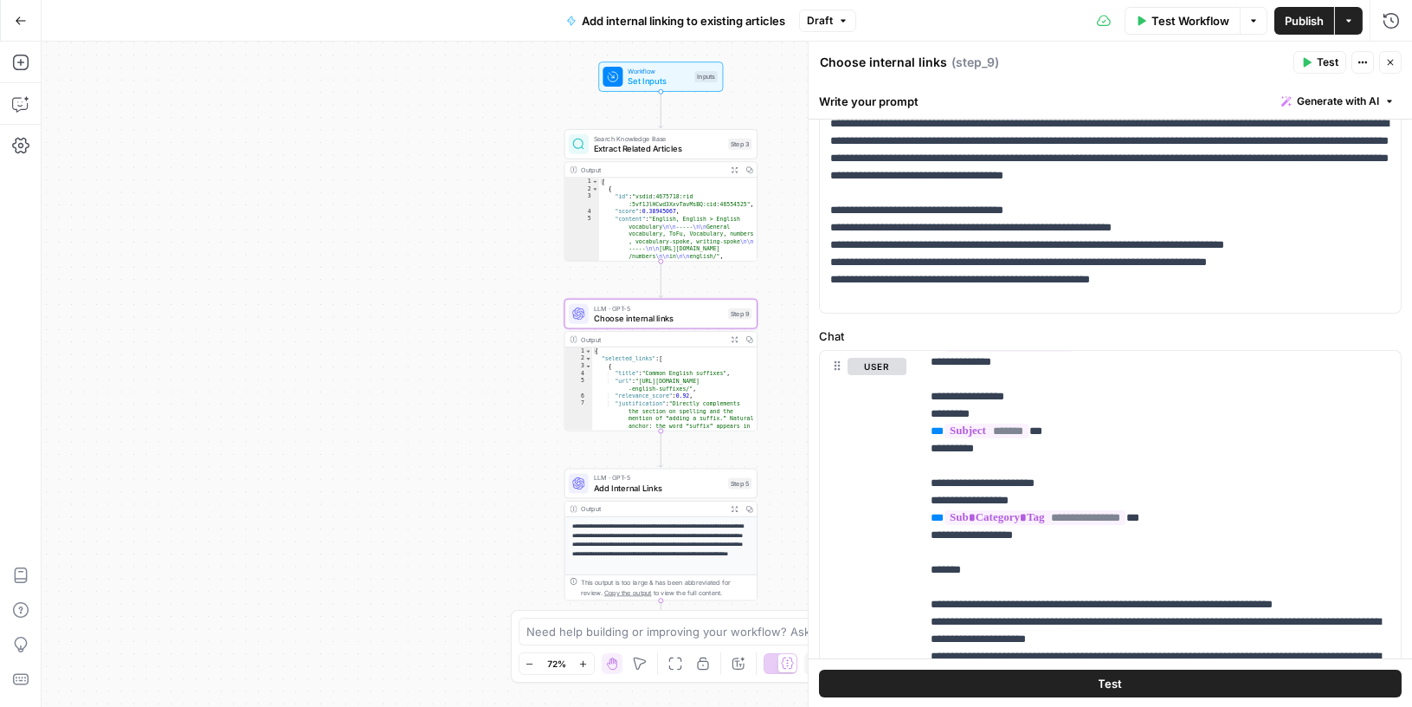
click at [1387, 61] on icon "button" at bounding box center [1390, 62] width 10 height 10
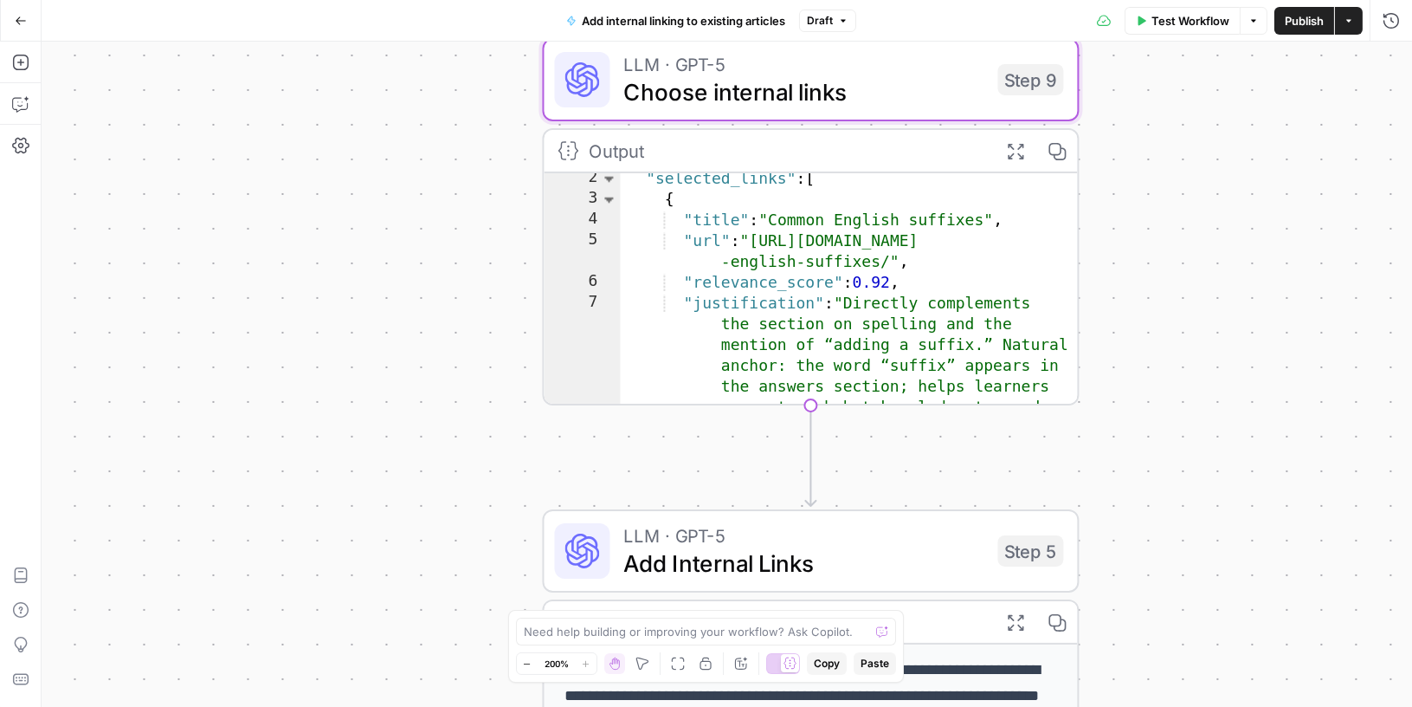
scroll to position [27, 0]
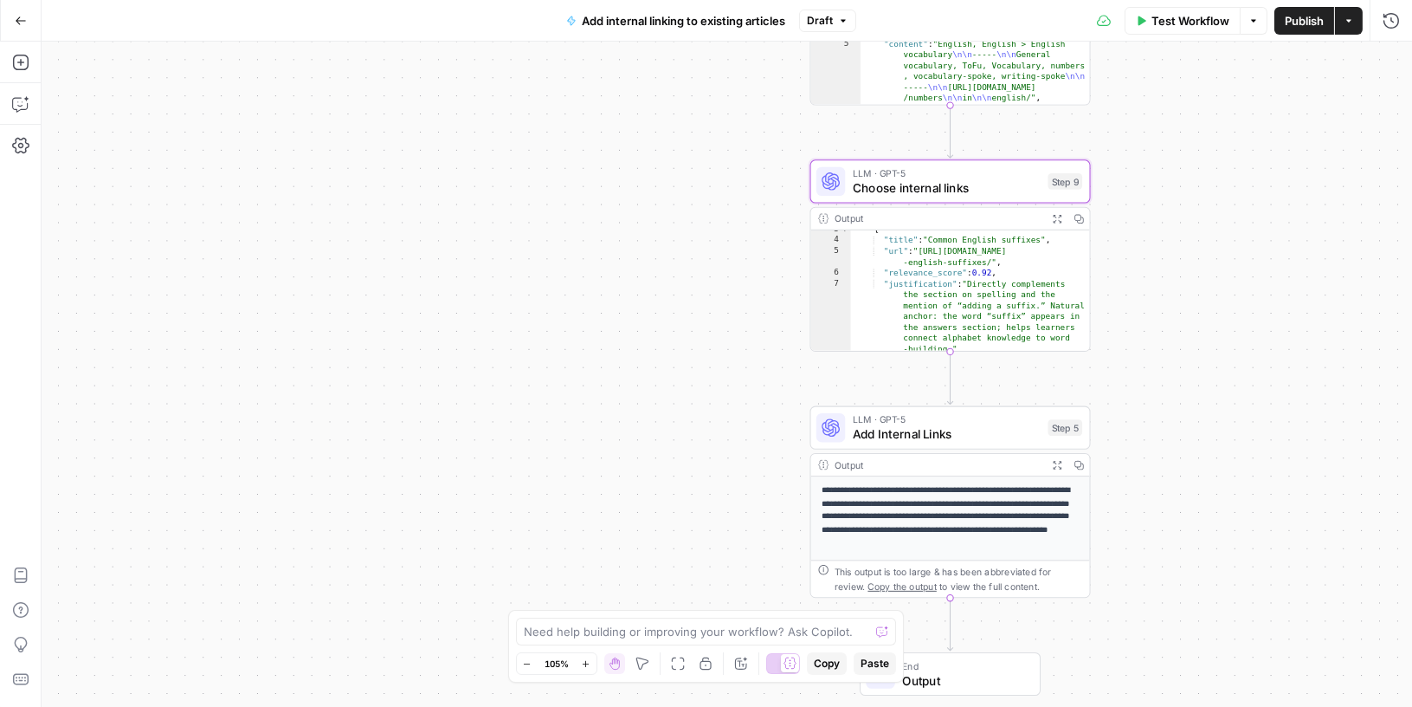
click at [1191, 17] on span "Test Workflow" at bounding box center [1191, 20] width 78 height 17
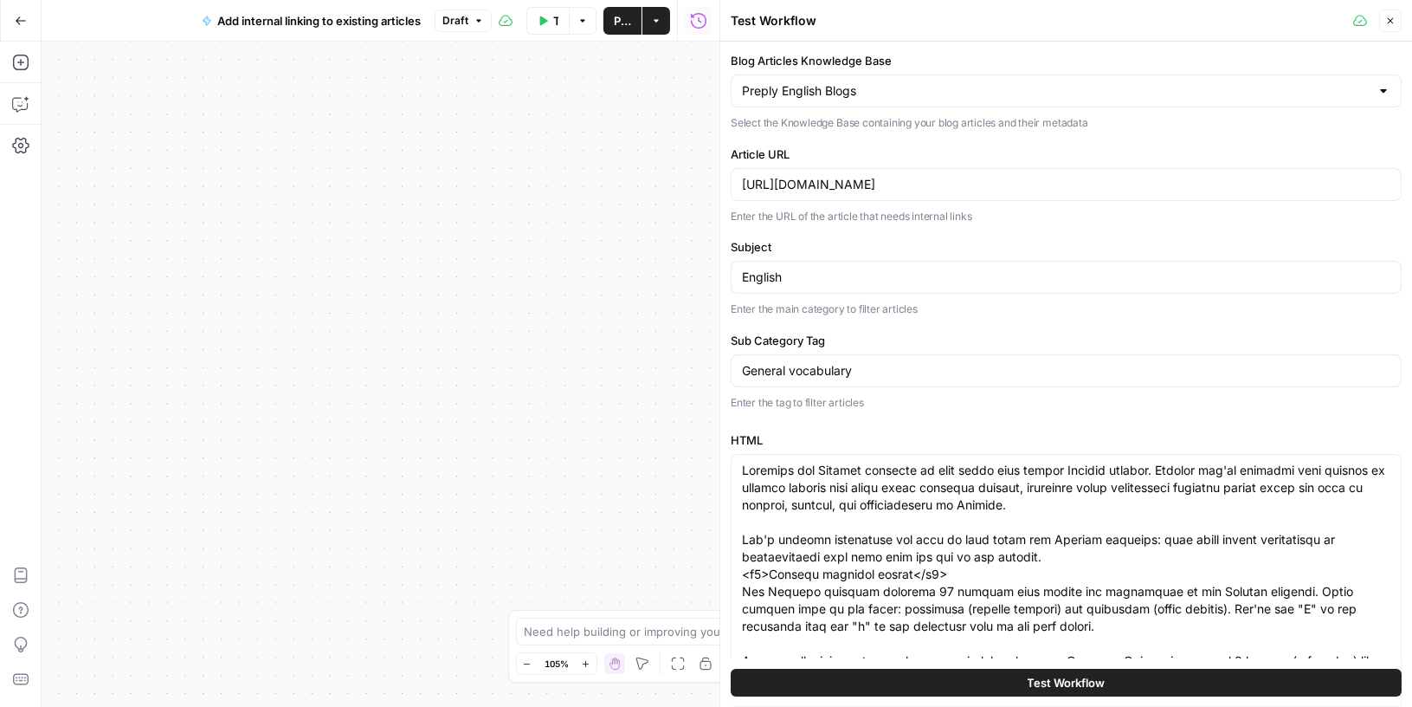
click at [1394, 17] on icon "button" at bounding box center [1390, 21] width 10 height 10
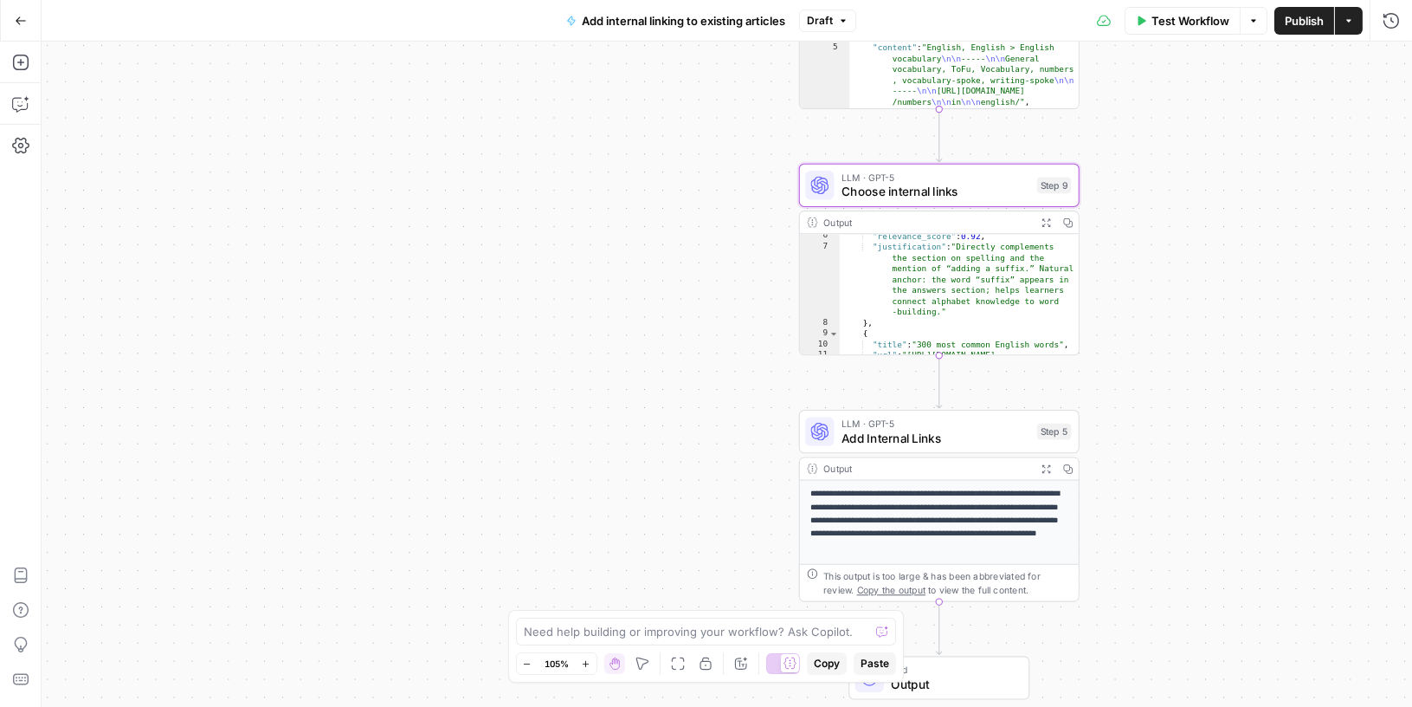
scroll to position [72, 0]
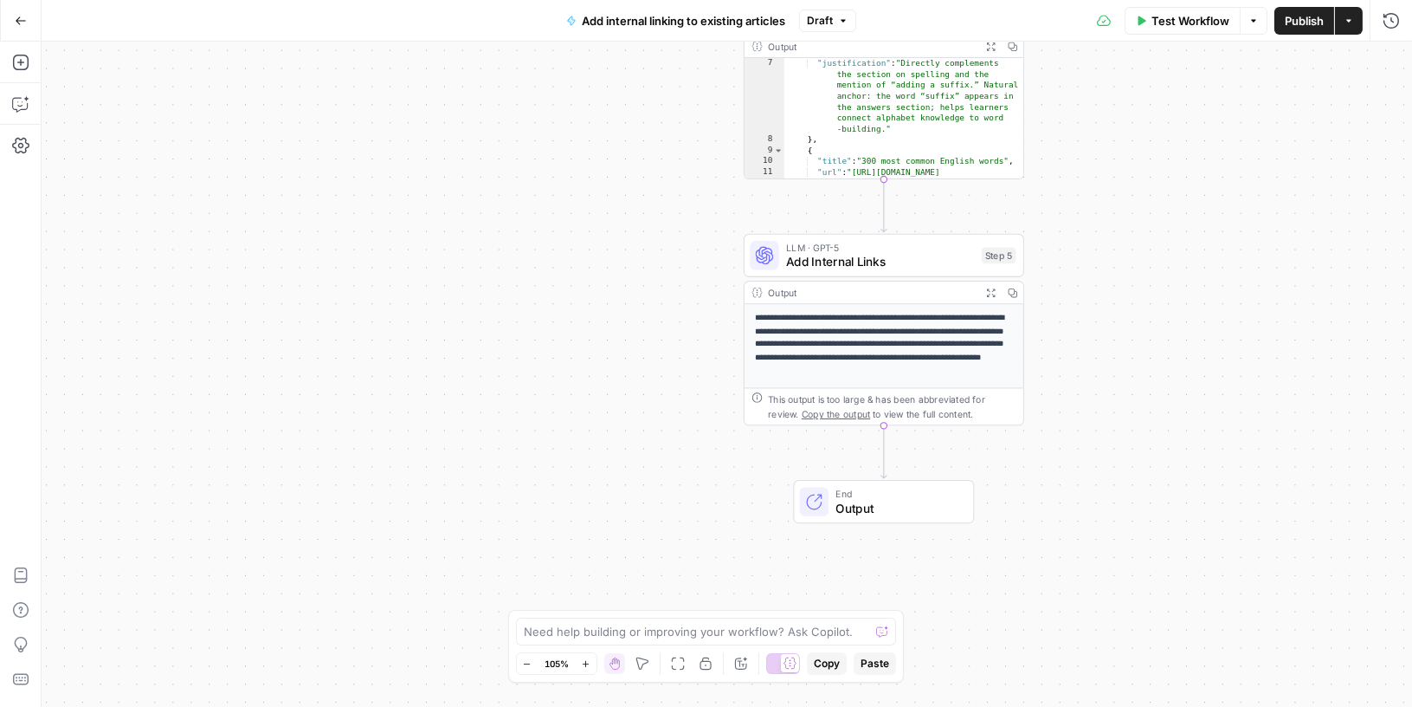
click at [903, 259] on span "Add Internal Links" at bounding box center [880, 262] width 188 height 18
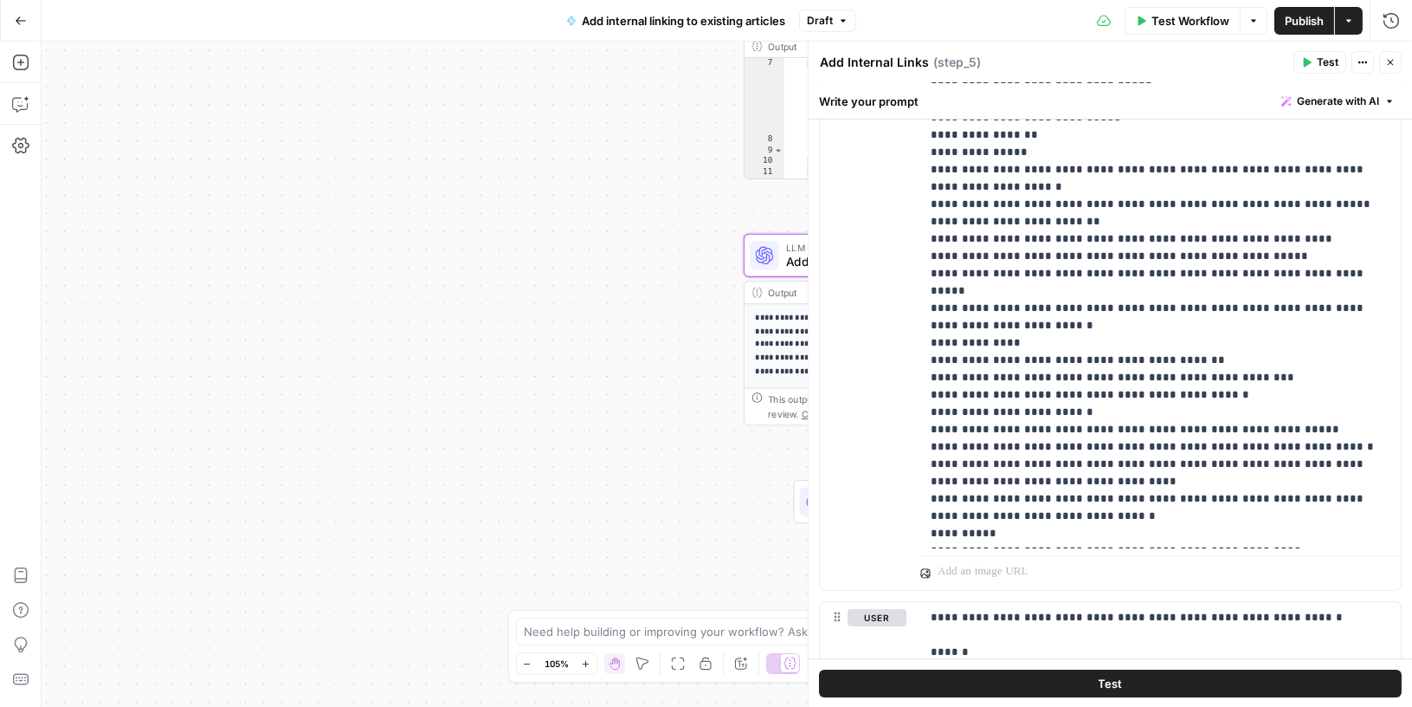
scroll to position [488, 0]
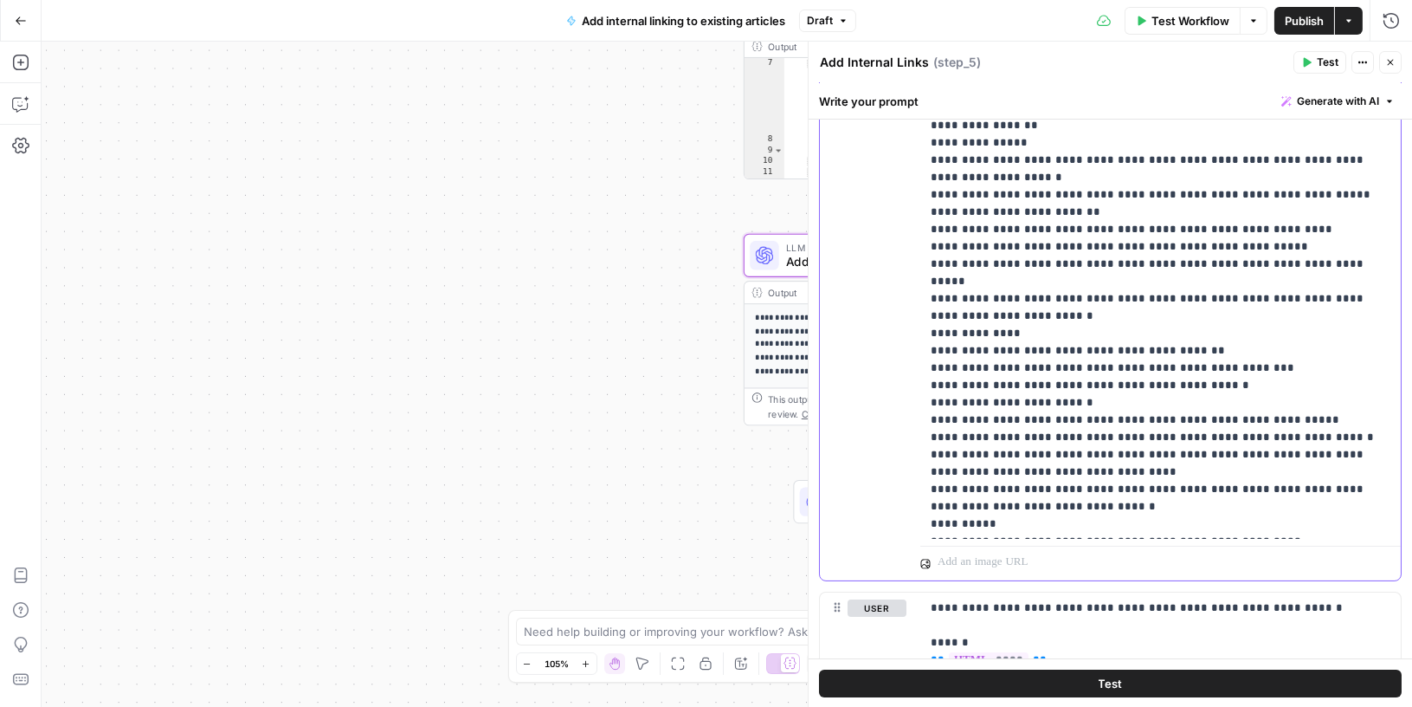
drag, startPoint x: 937, startPoint y: 176, endPoint x: 1308, endPoint y: 179, distance: 370.6
drag, startPoint x: 942, startPoint y: 196, endPoint x: 1305, endPoint y: 271, distance: 370.6
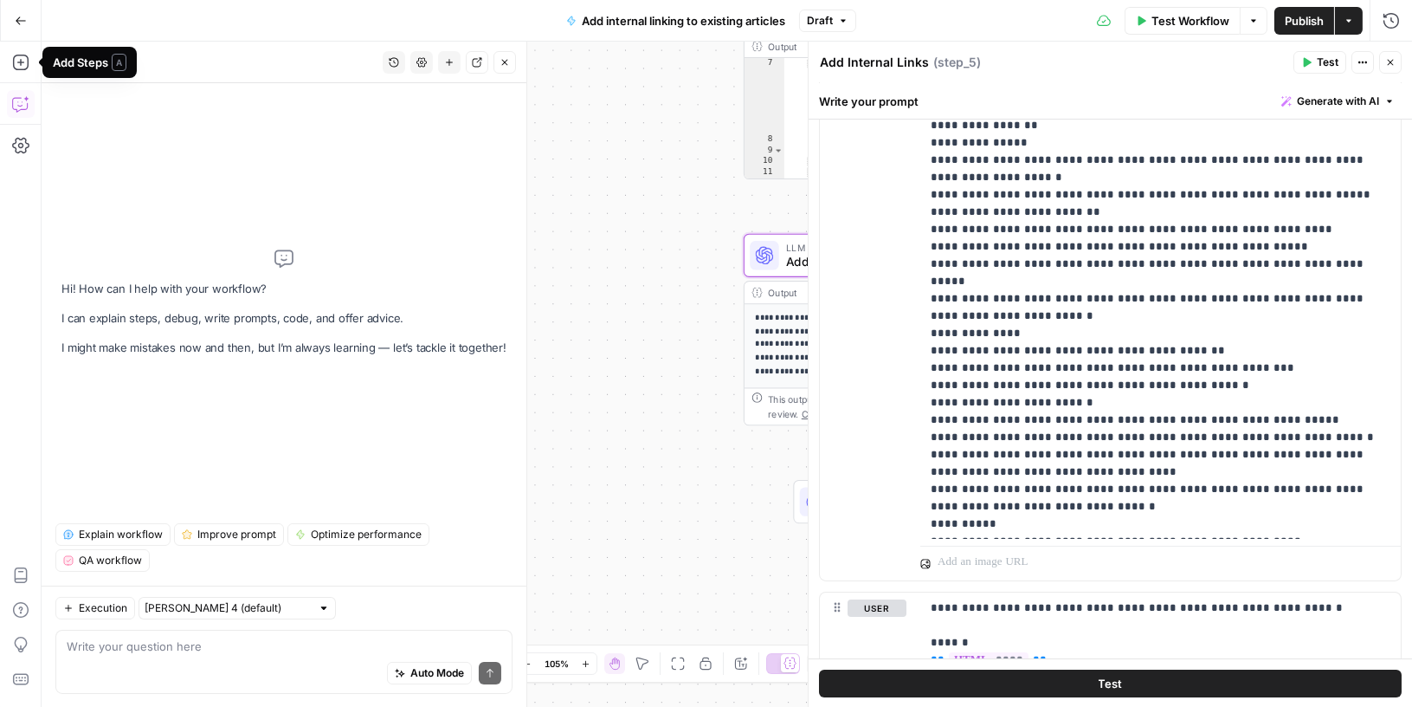
click at [24, 3] on div "Go Back" at bounding box center [21, 20] width 42 height 41
click at [25, 15] on icon "button" at bounding box center [21, 21] width 12 height 12
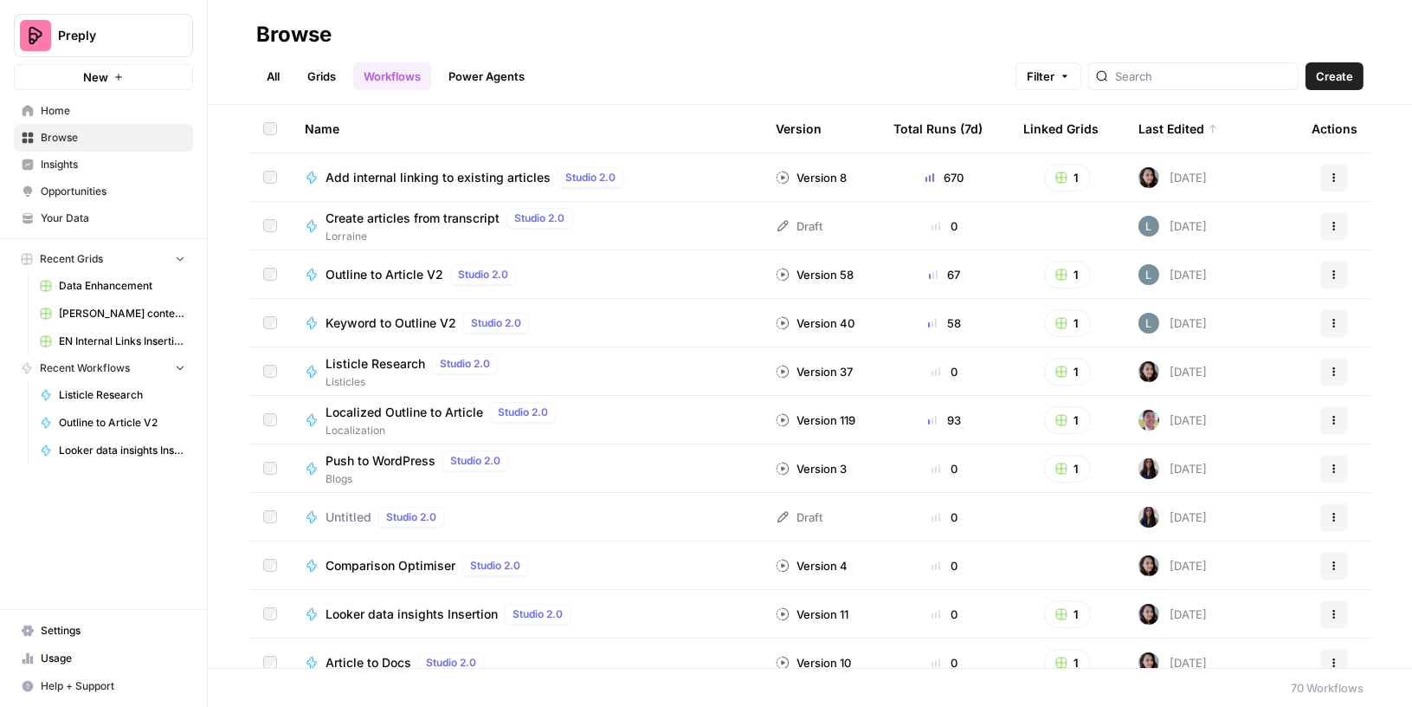
click at [100, 140] on span "Browse" at bounding box center [113, 138] width 145 height 16
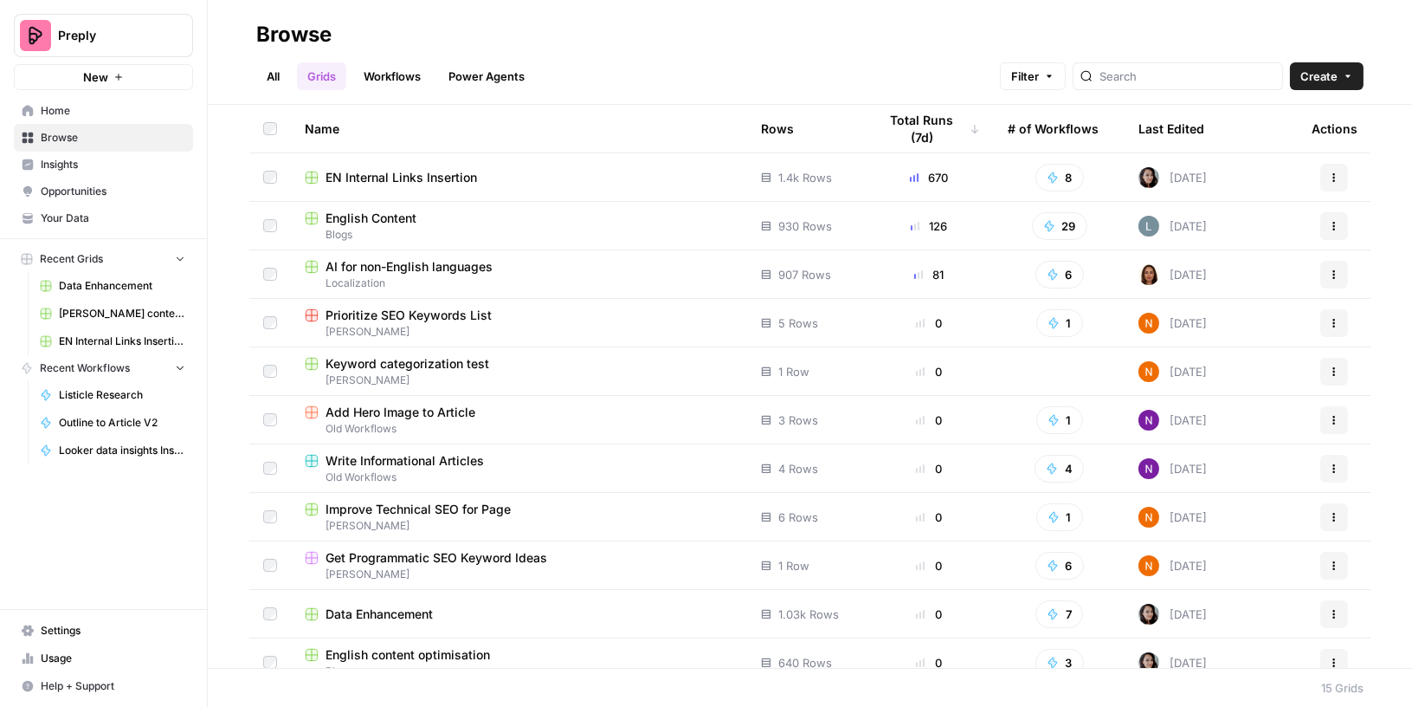
click at [449, 222] on div "English Content" at bounding box center [519, 218] width 429 height 17
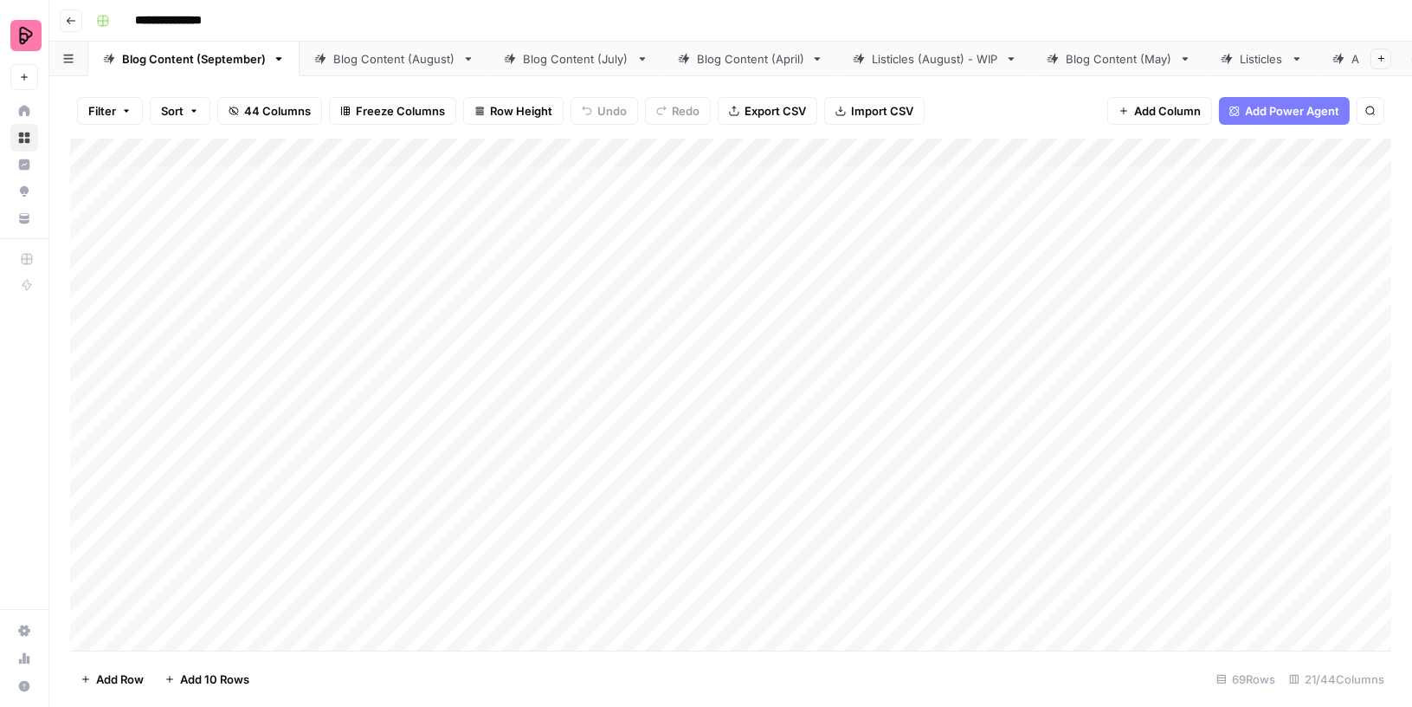
click at [392, 236] on div "Add Column" at bounding box center [730, 395] width 1321 height 513
click at [833, 152] on div "Add Column" at bounding box center [730, 395] width 1321 height 513
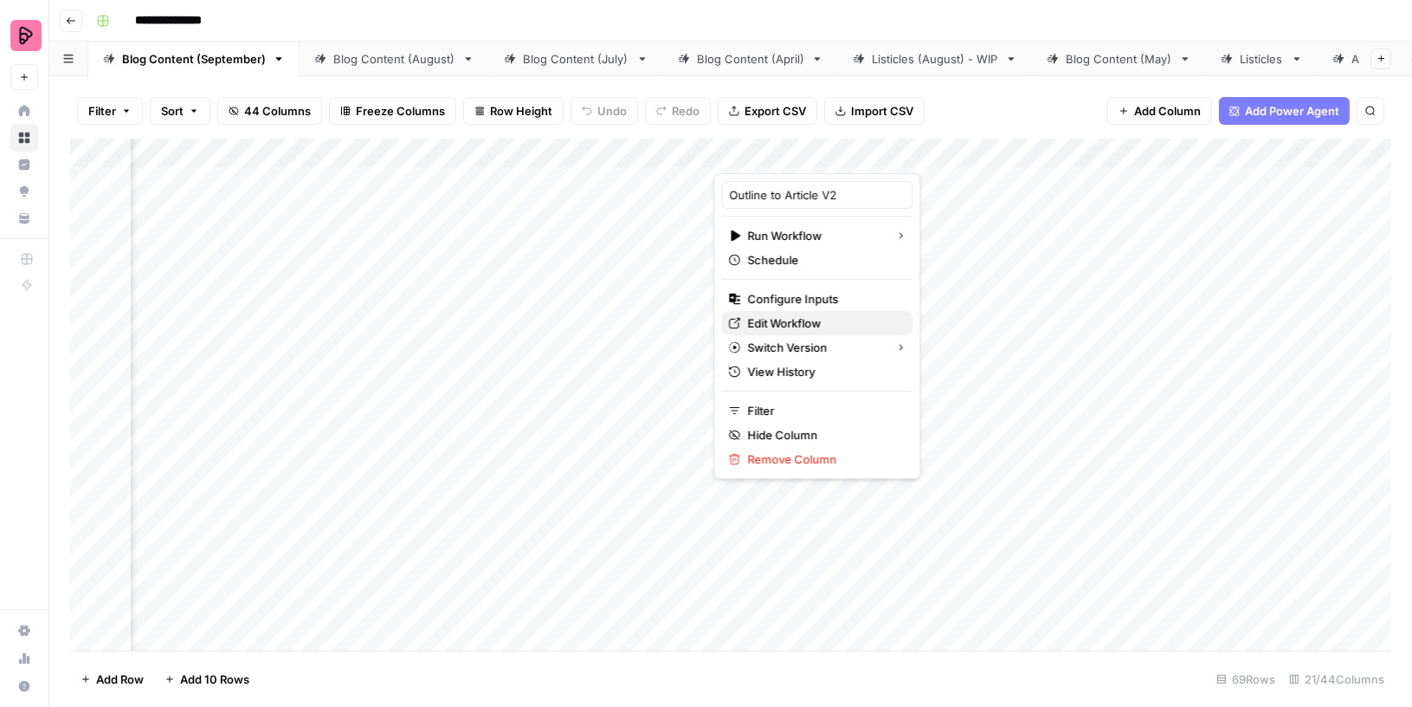
click at [769, 324] on span "Edit Workflow" at bounding box center [823, 322] width 152 height 17
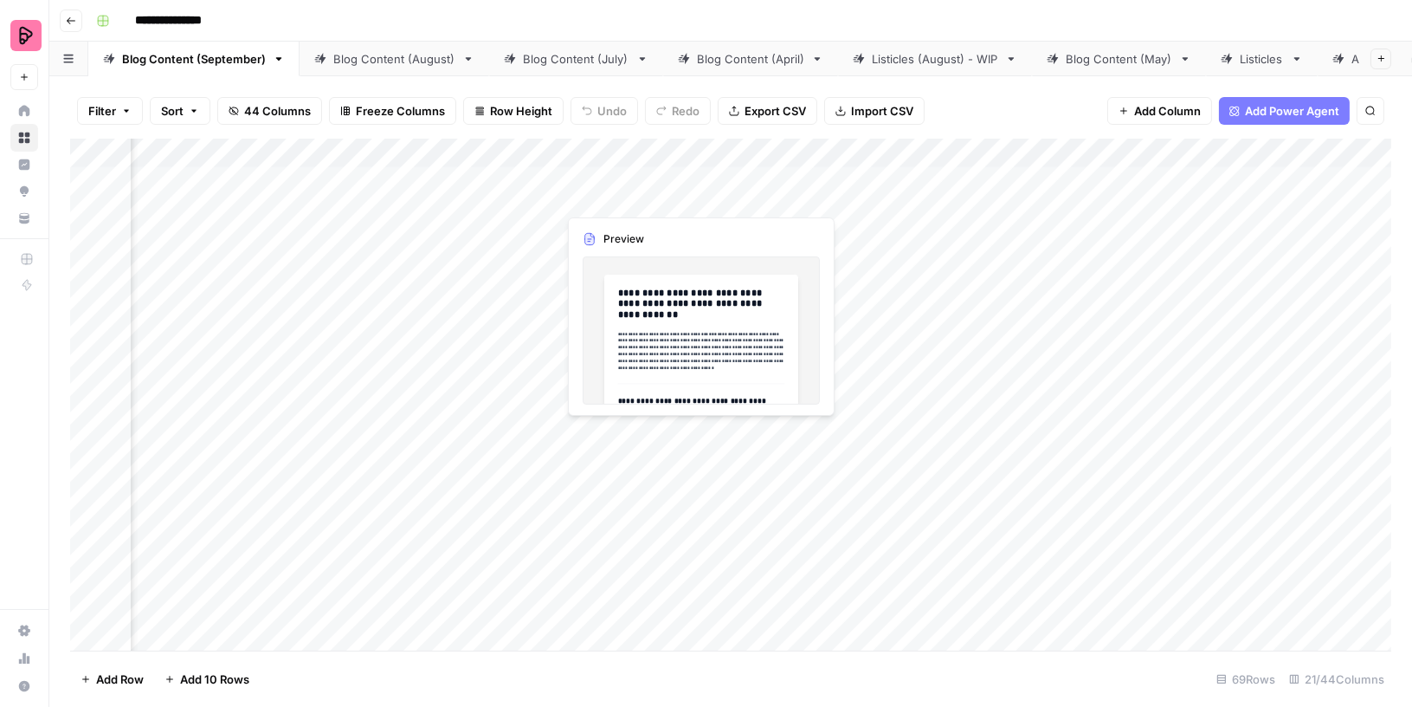
click at [518, 151] on div "Add Column" at bounding box center [730, 395] width 1321 height 513
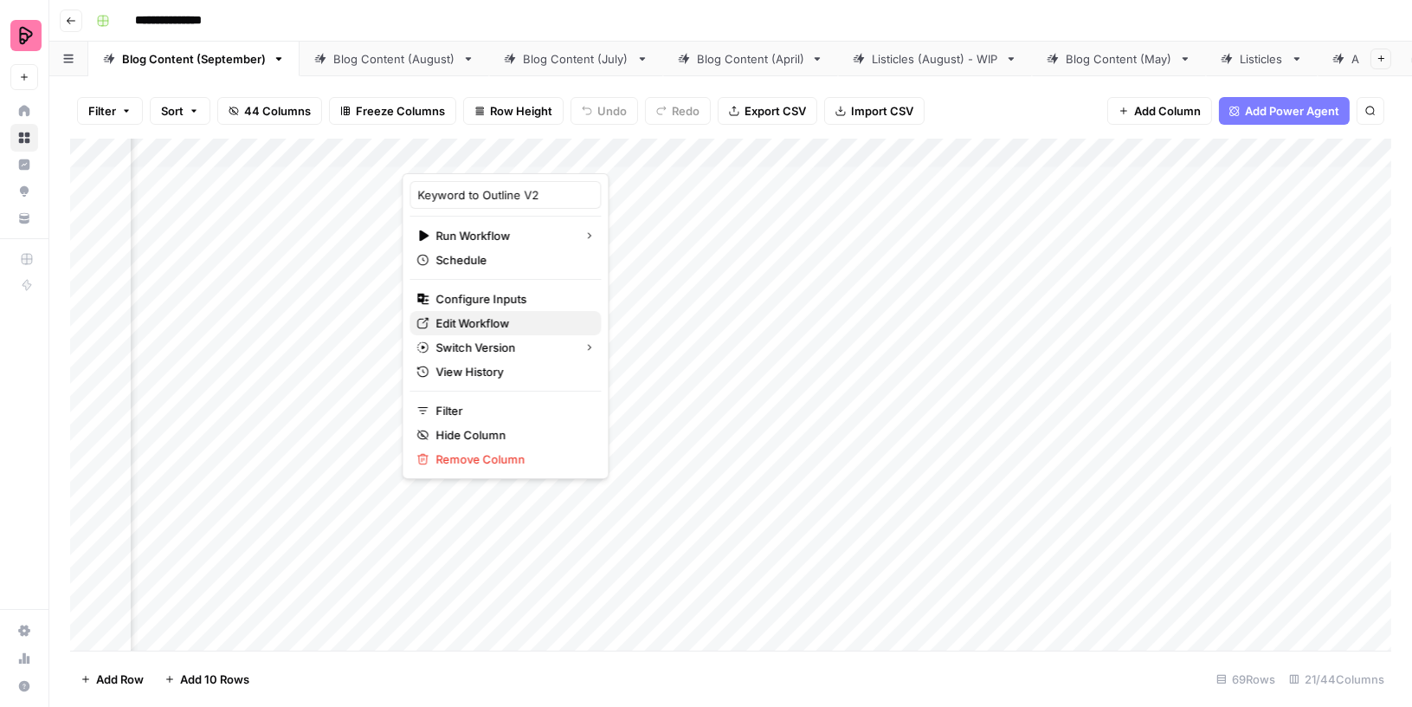
click at [503, 321] on span "Edit Workflow" at bounding box center [512, 322] width 152 height 17
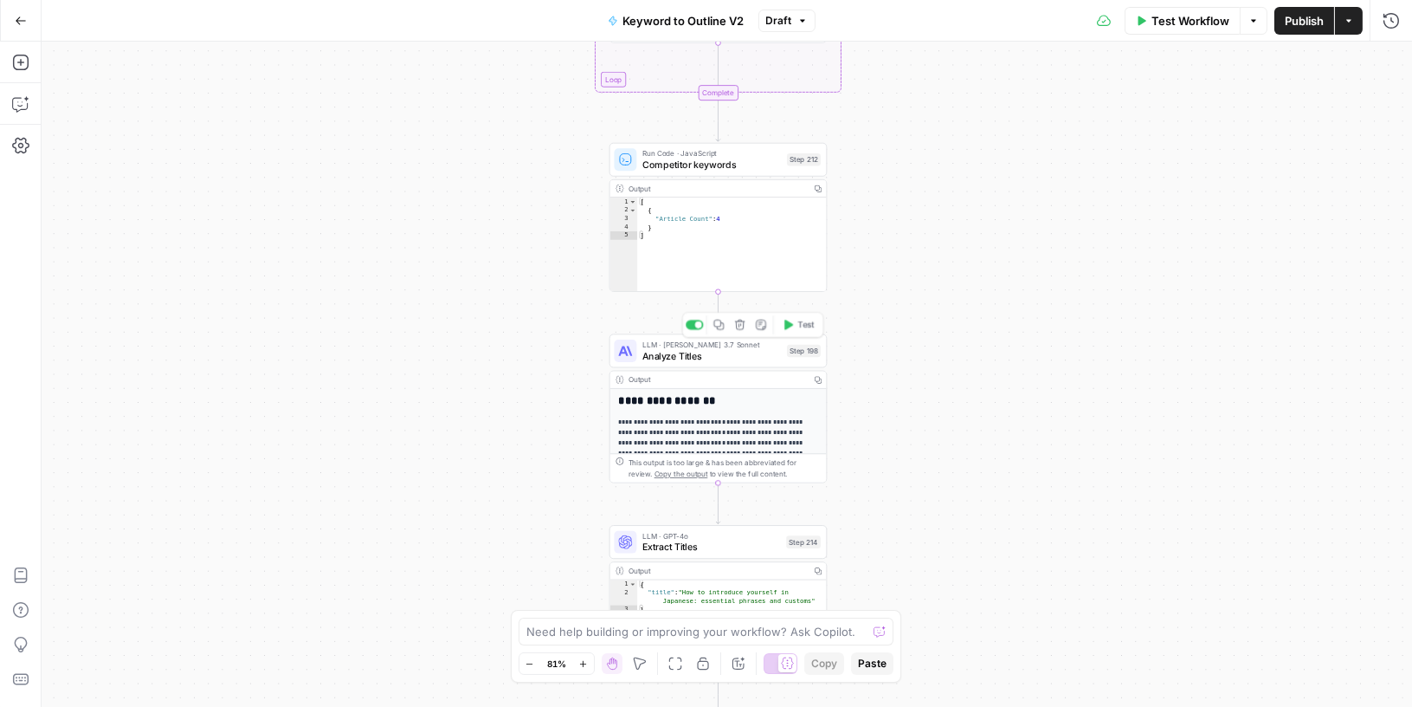
click at [753, 357] on span "Analyze Titles" at bounding box center [711, 356] width 139 height 14
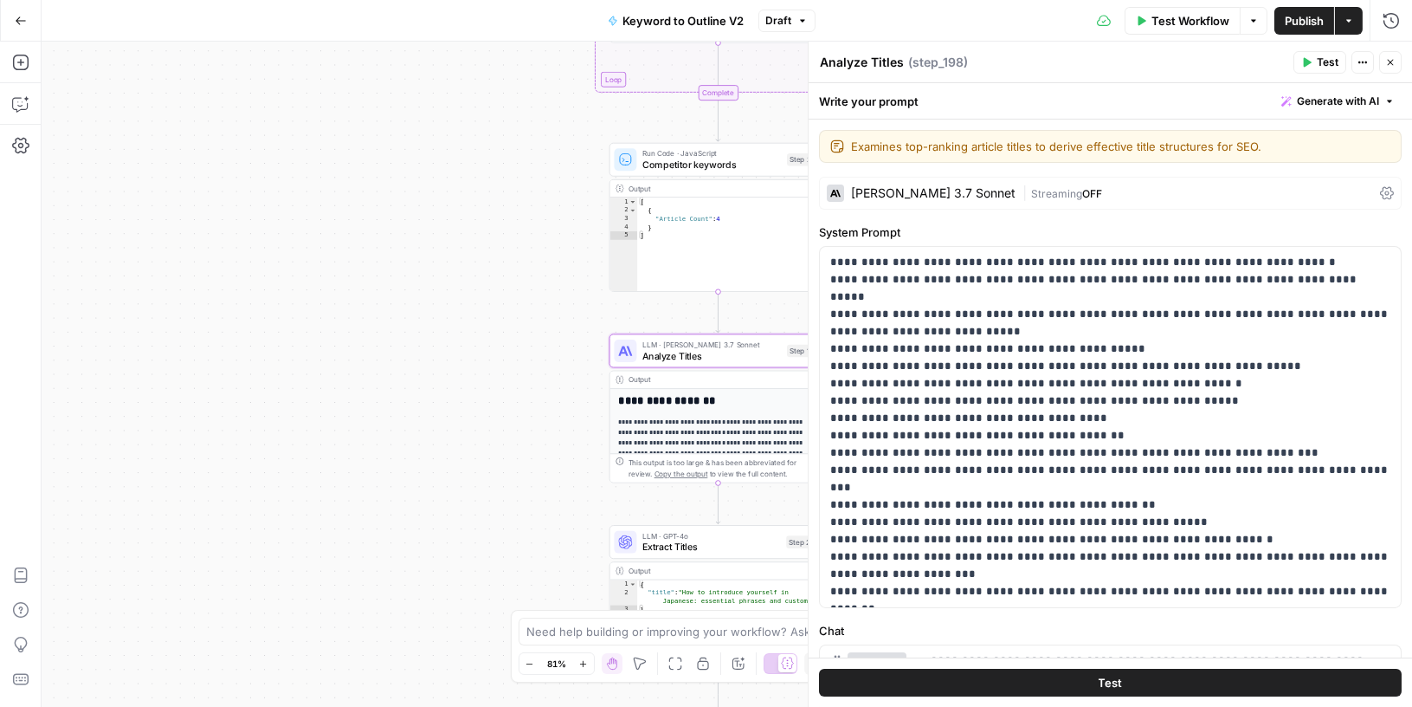
click at [1387, 60] on icon "button" at bounding box center [1390, 62] width 10 height 10
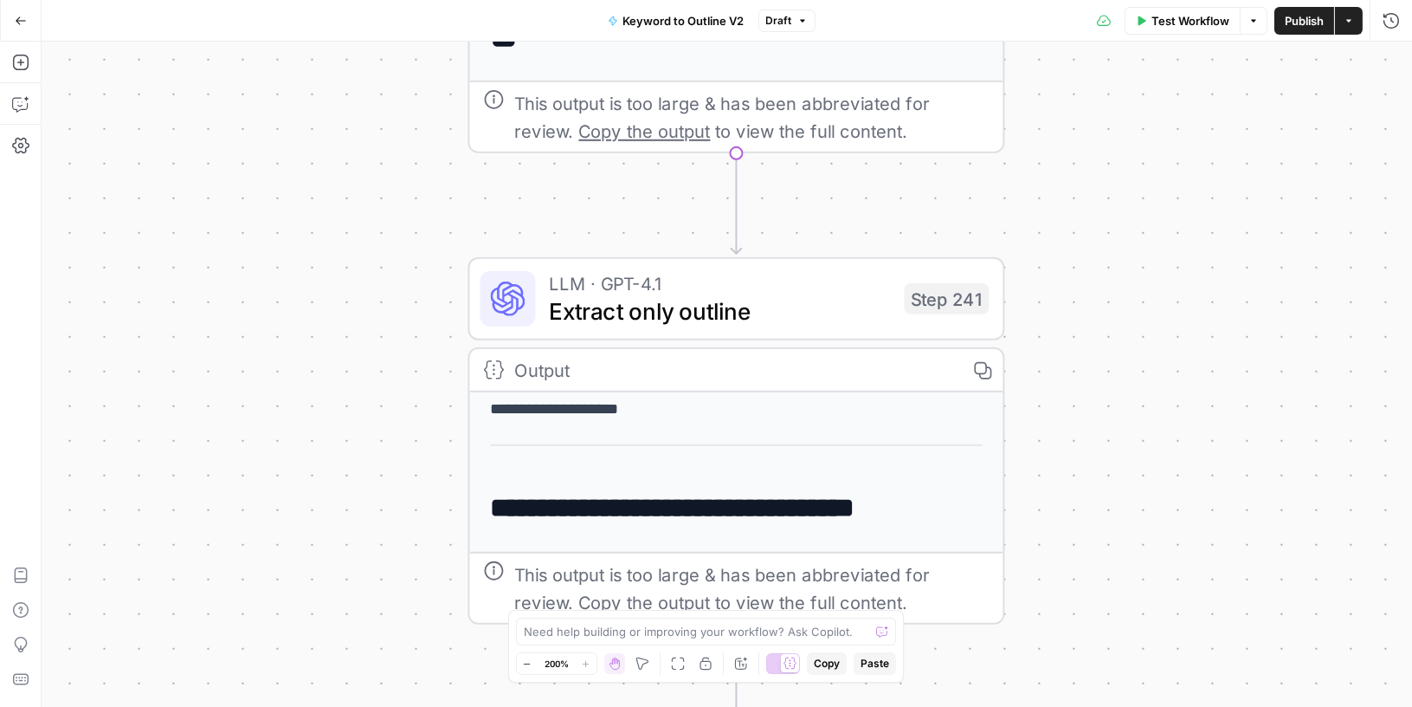
scroll to position [370, 0]
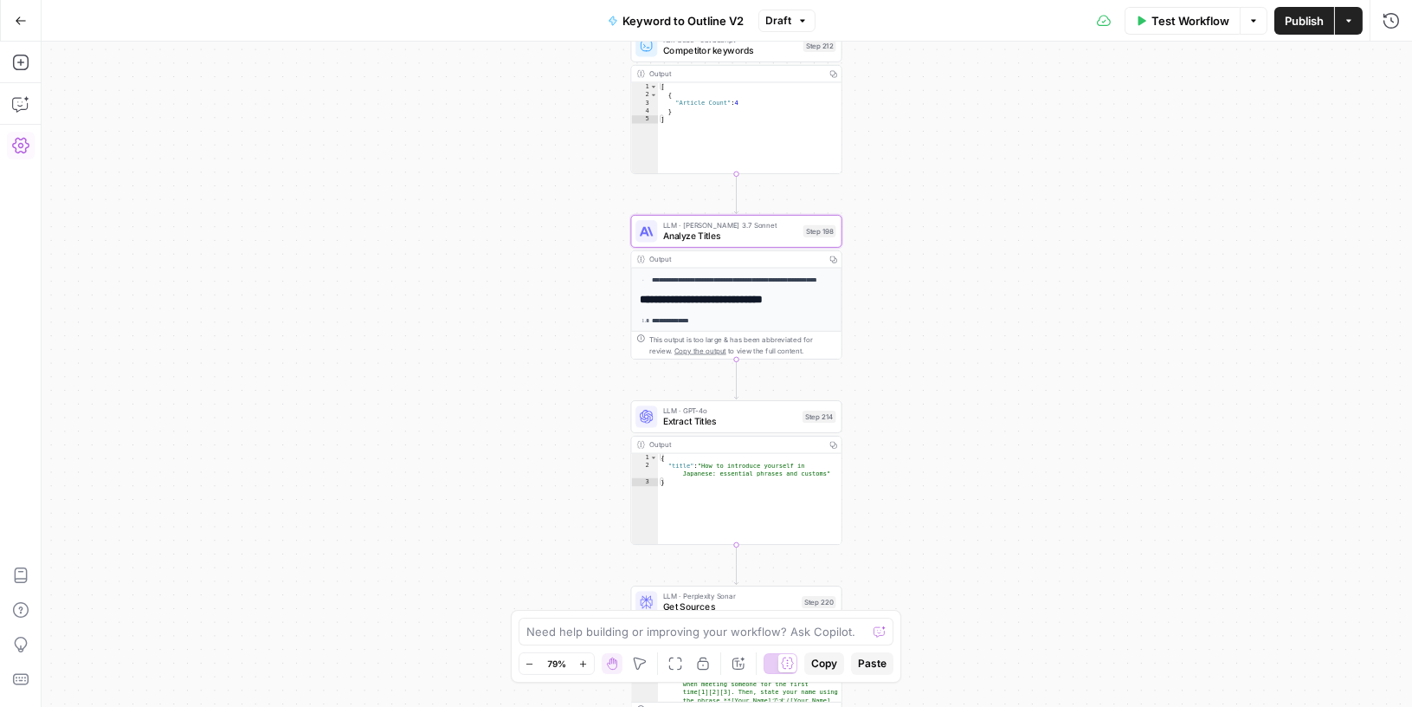
click at [773, 232] on span "Analyze Titles" at bounding box center [730, 236] width 135 height 14
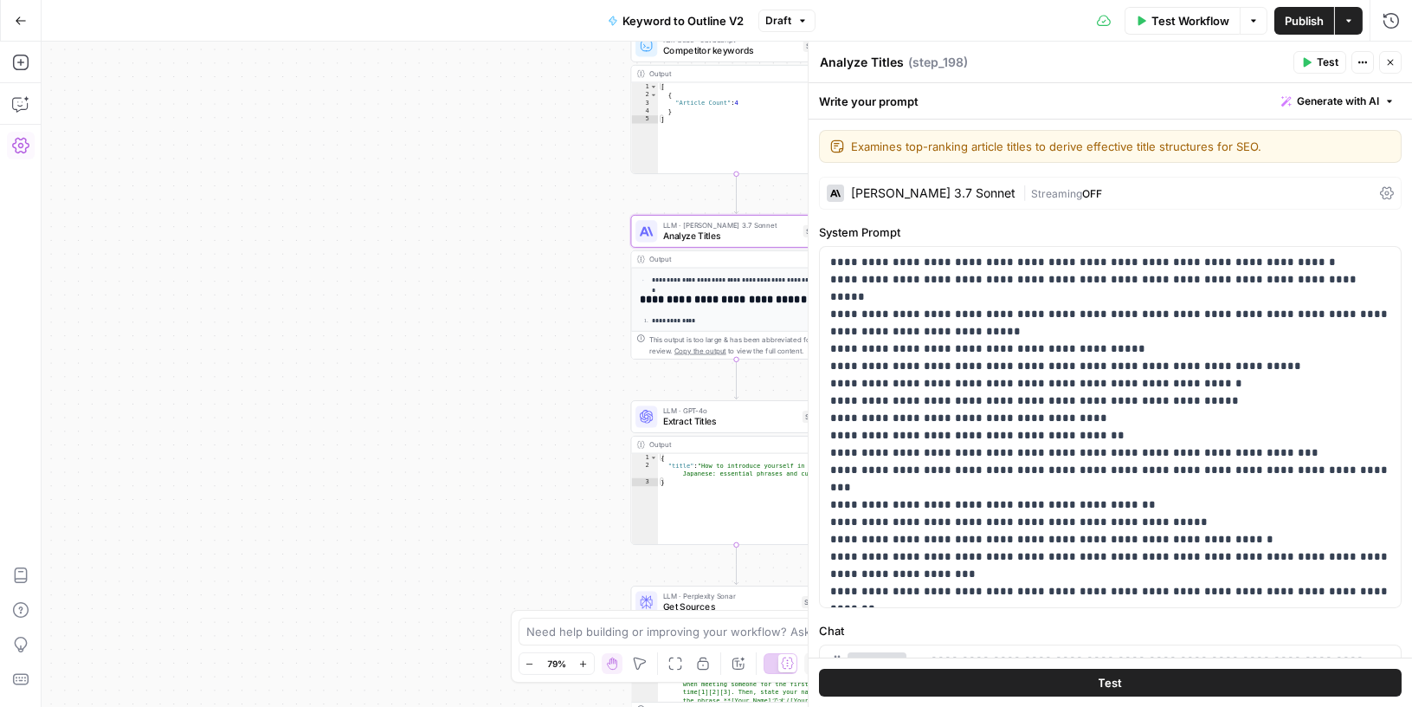
click at [908, 191] on div "[PERSON_NAME] 3.7 Sonnet" at bounding box center [933, 193] width 165 height 12
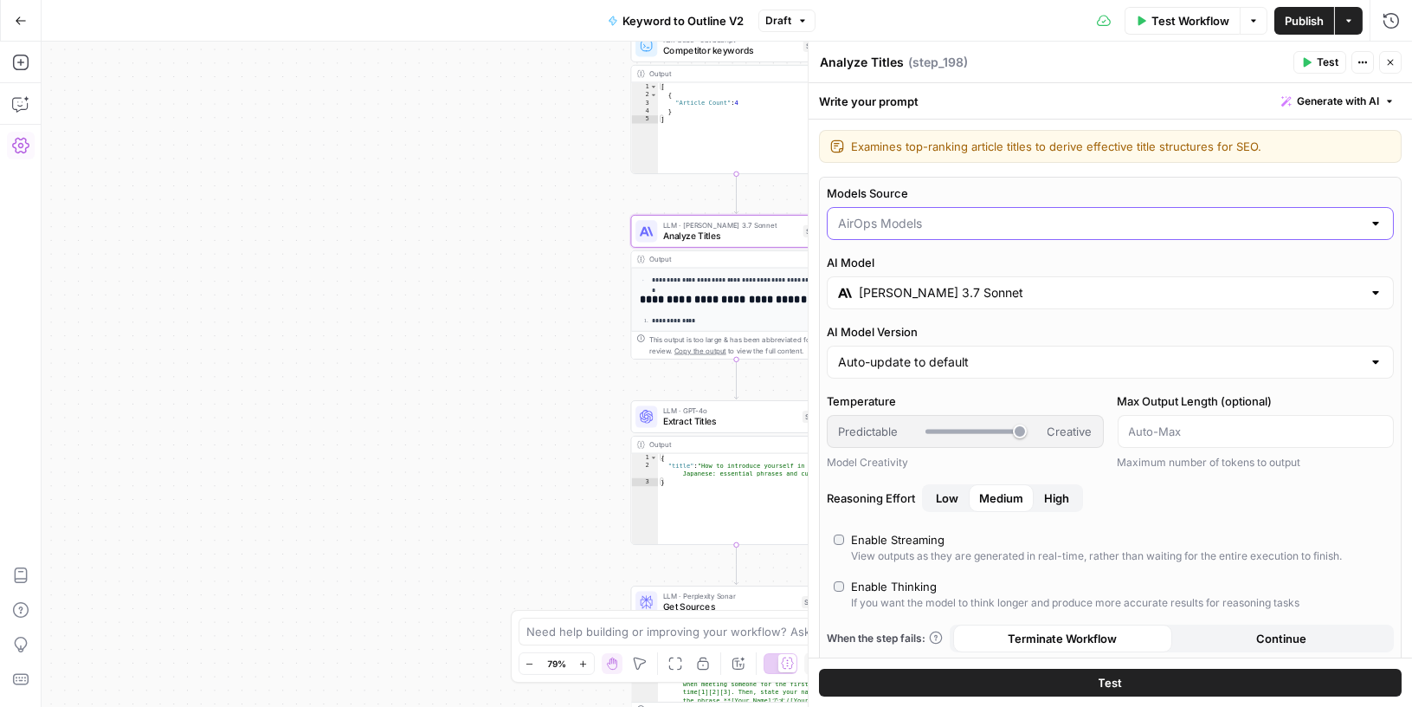
click at [947, 223] on input "Models Source" at bounding box center [1100, 223] width 524 height 17
type input "AirOps Models"
click at [1012, 91] on div "Write your prompt Generate with AI" at bounding box center [1111, 101] width 604 height 36
click at [924, 287] on input "[PERSON_NAME] 3.7 Sonnet" at bounding box center [1110, 292] width 503 height 17
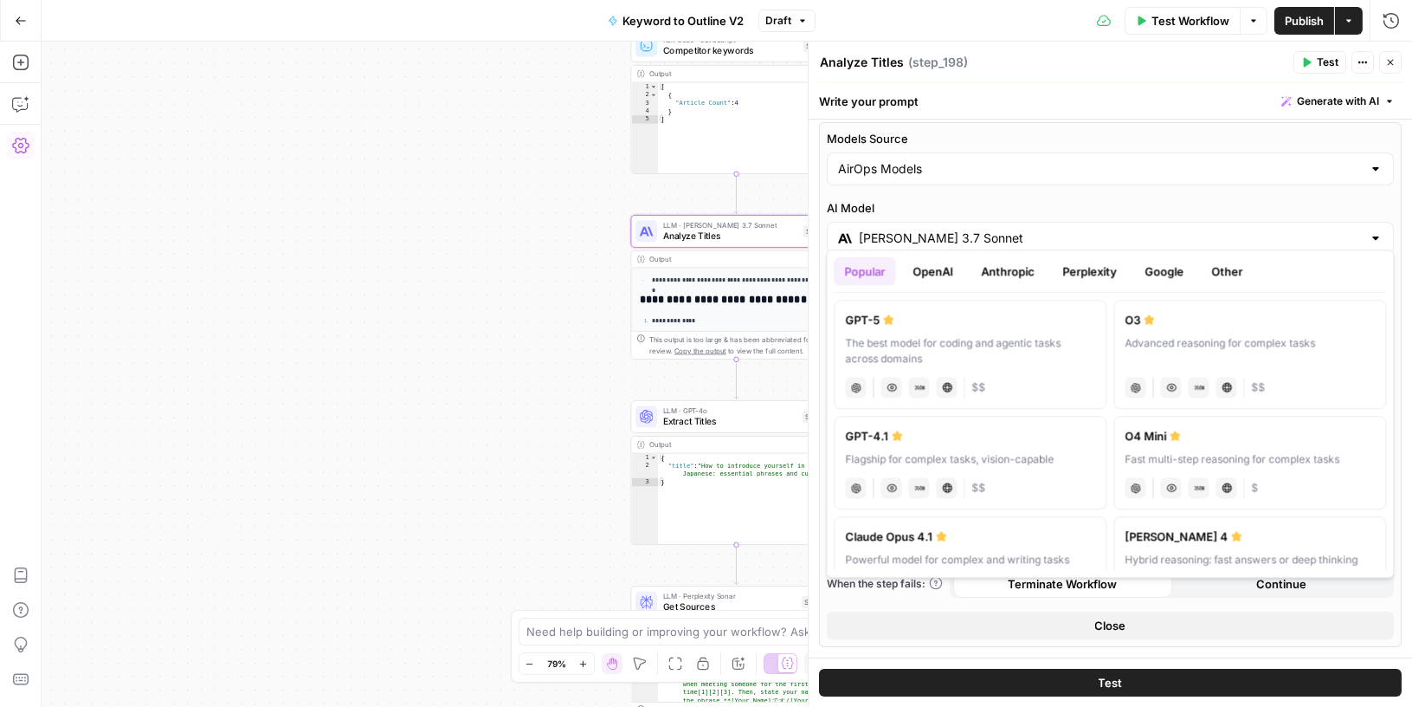
scroll to position [70, 0]
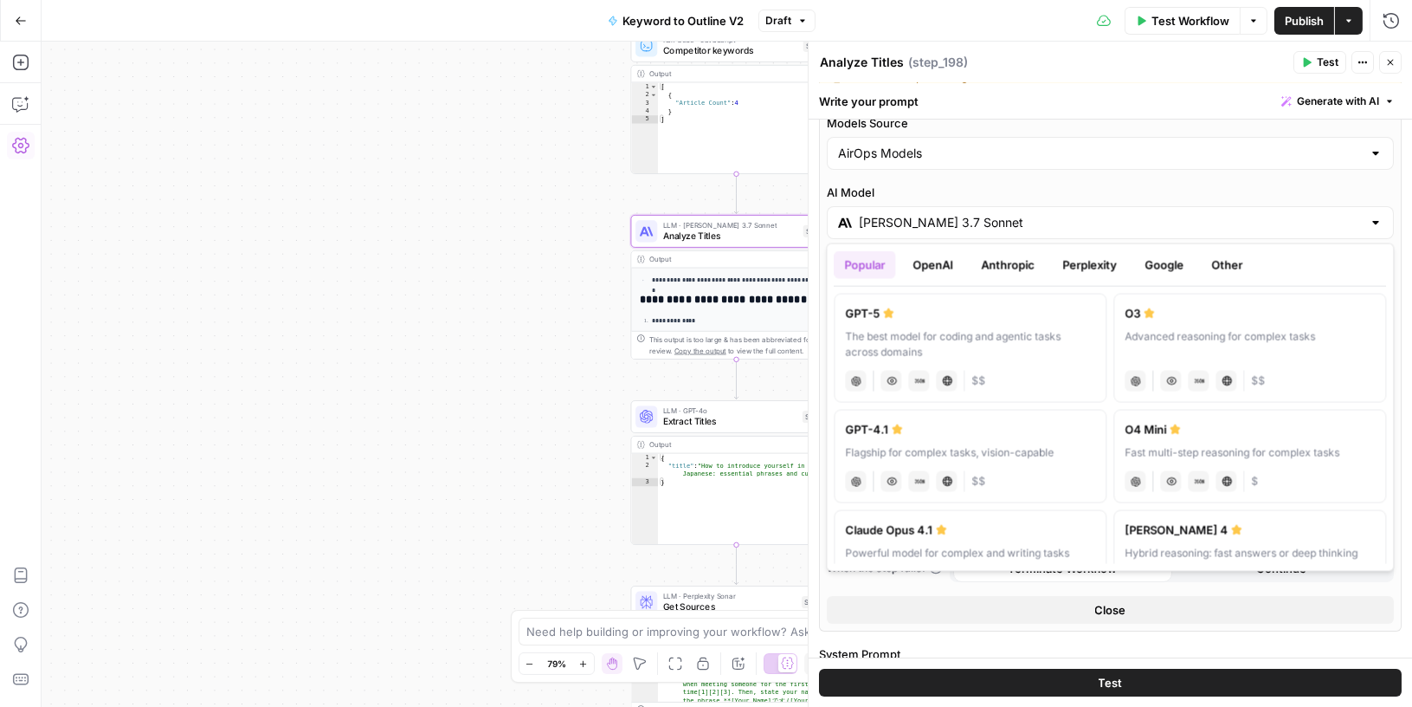
click at [1397, 62] on button "Close" at bounding box center [1390, 62] width 23 height 23
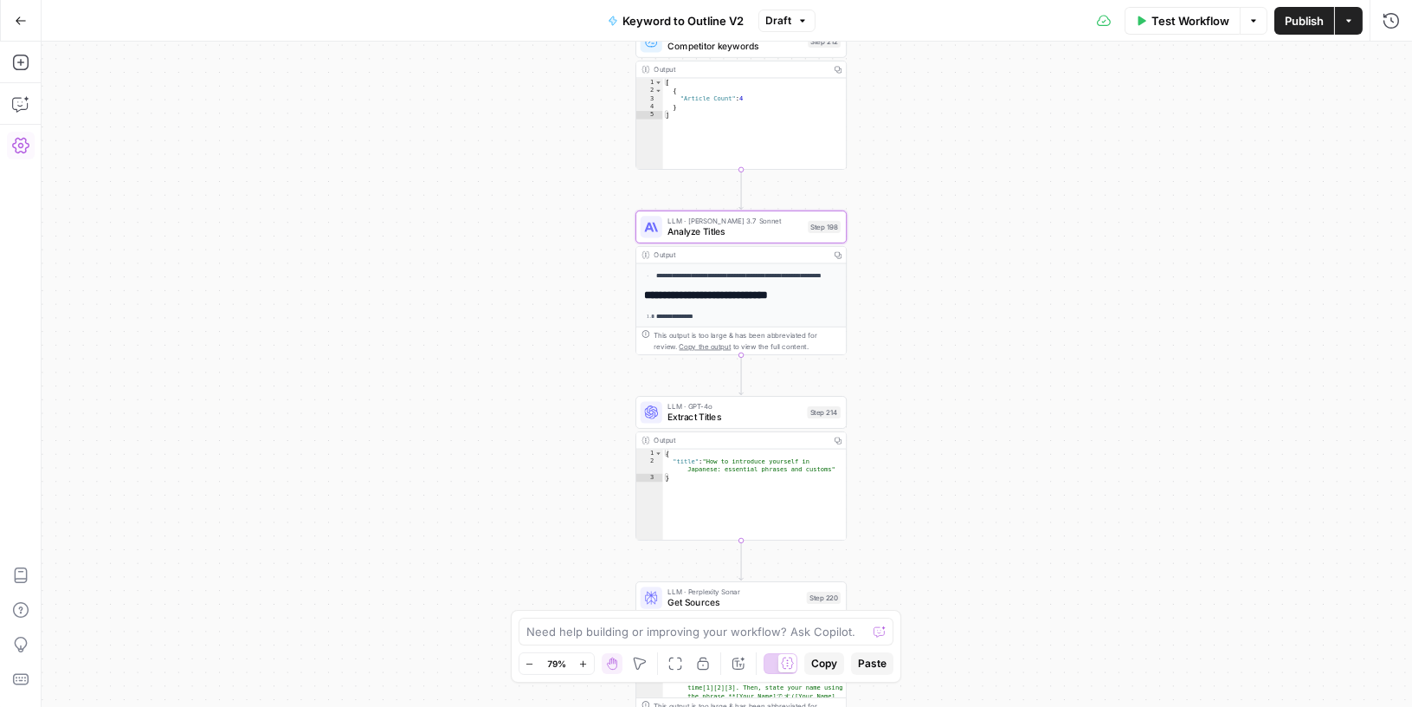
click at [28, 11] on button "Go Back" at bounding box center [20, 20] width 31 height 31
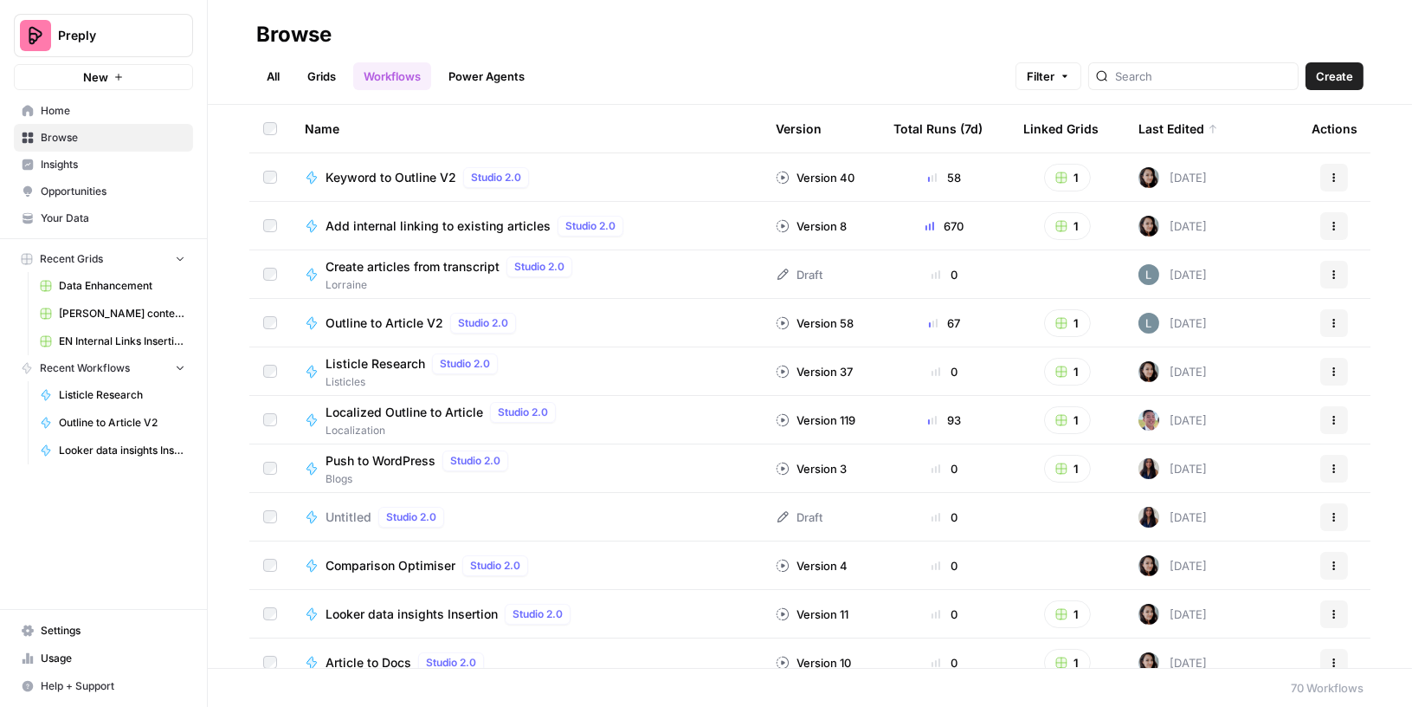
click at [89, 653] on span "Usage" at bounding box center [113, 658] width 145 height 16
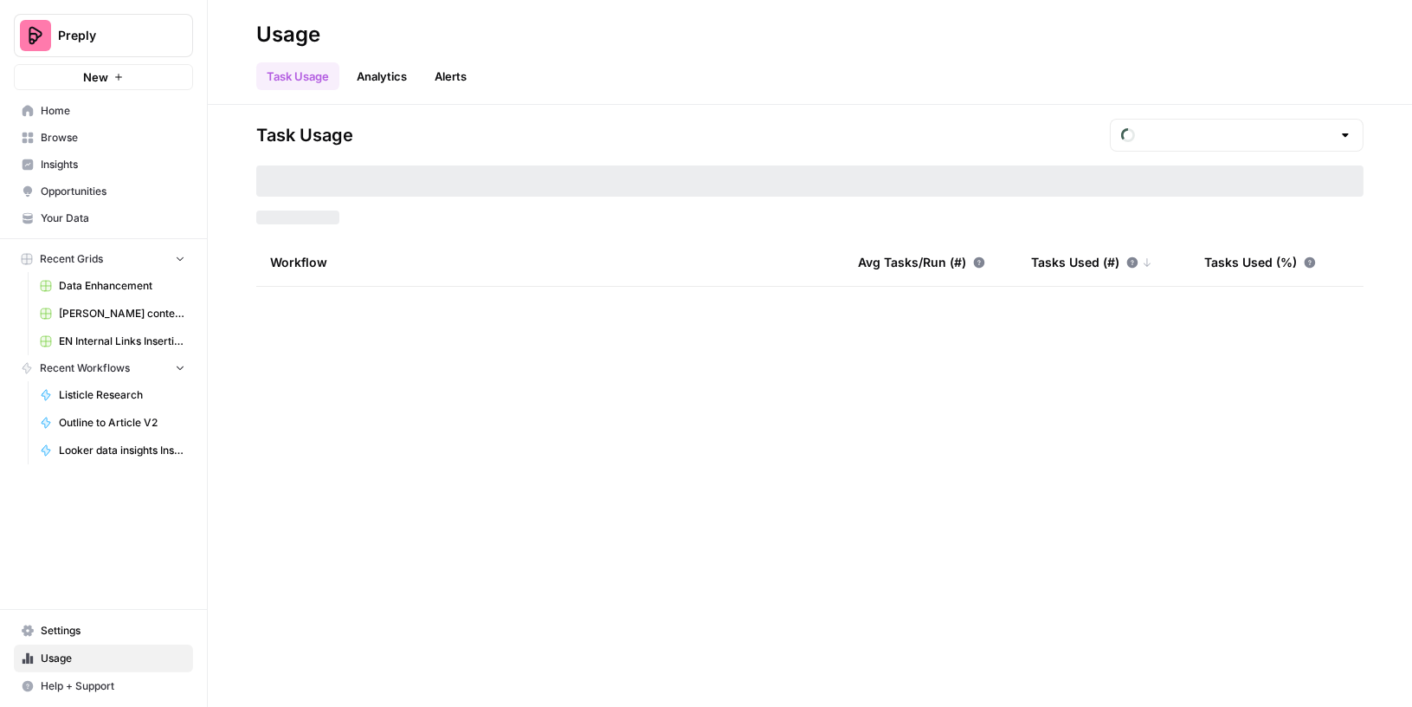
type input "September Tasks"
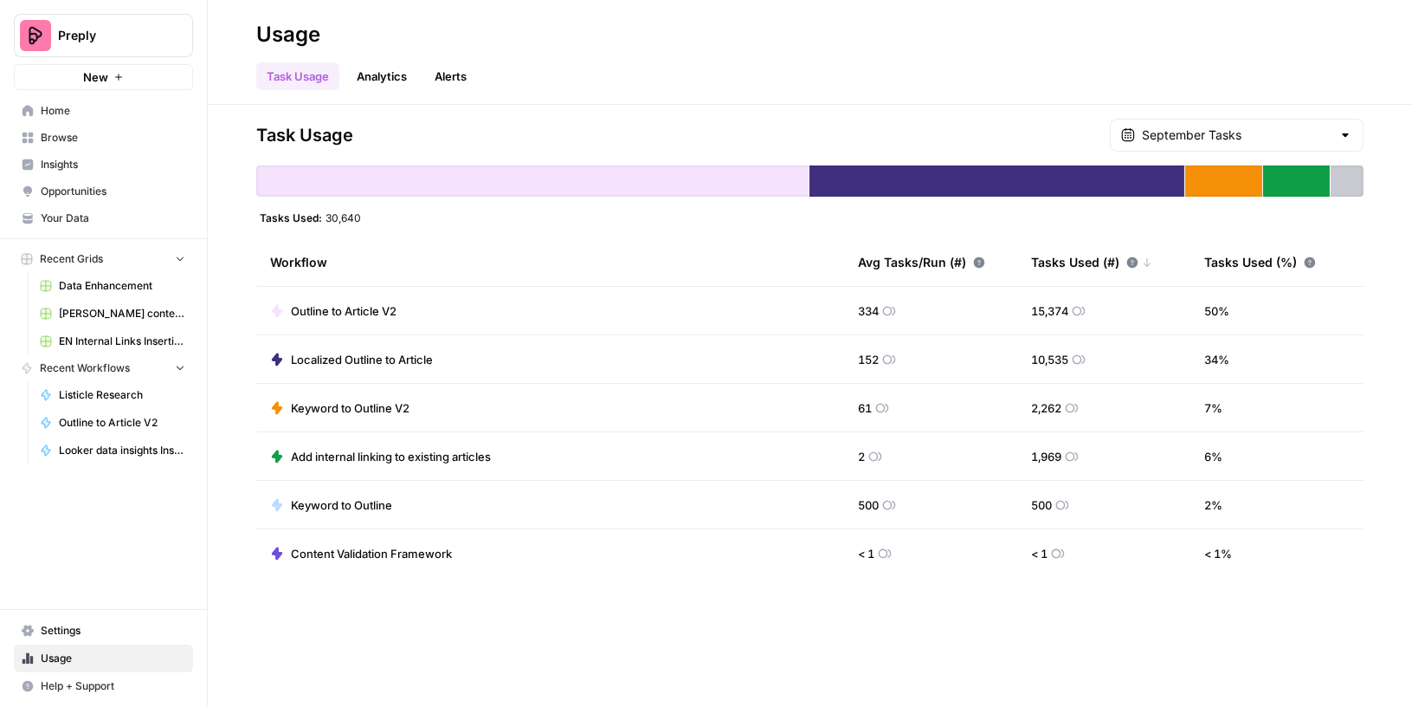
drag, startPoint x: 325, startPoint y: 214, endPoint x: 379, endPoint y: 213, distance: 54.6
click at [379, 213] on div "Tasks Used: 30,640" at bounding box center [809, 217] width 1107 height 14
click at [100, 76] on span "New" at bounding box center [95, 76] width 25 height 17
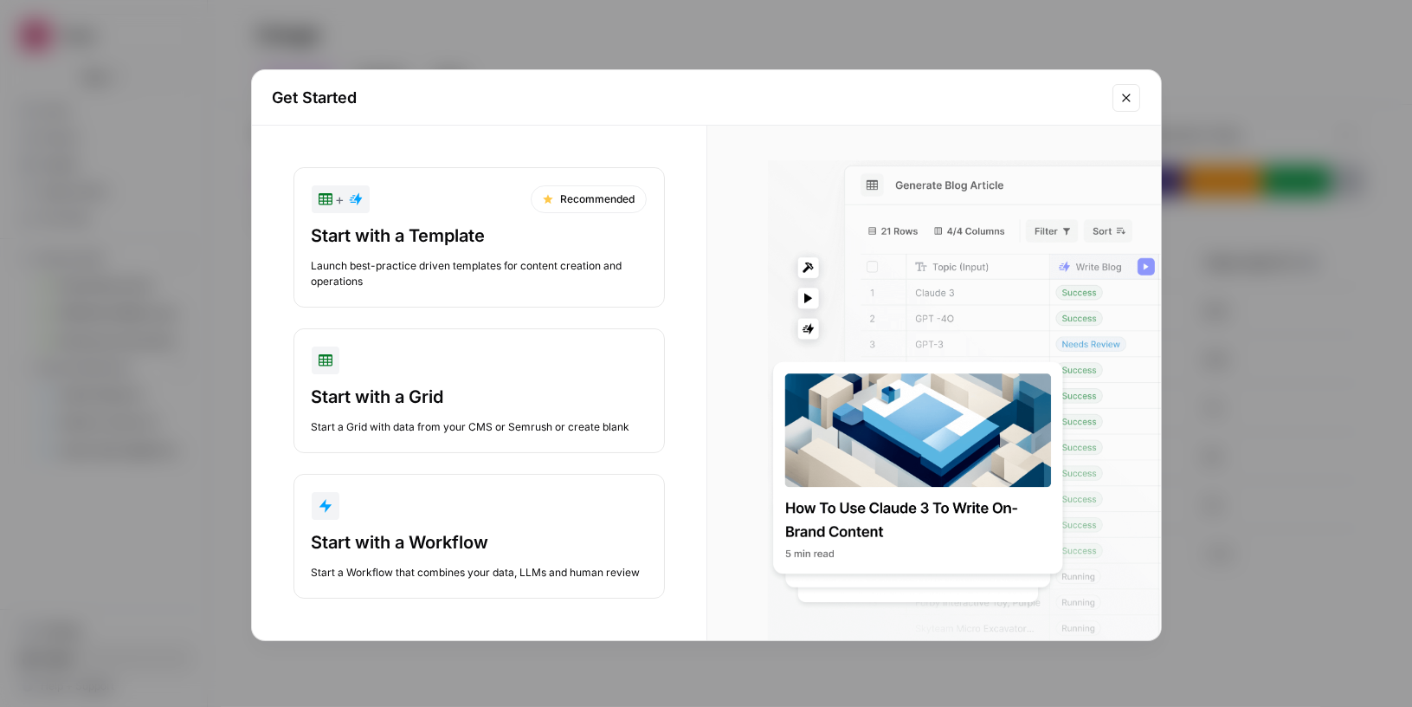
click at [123, 191] on div "Get Started + Recommended Start with a Template Launch best-practice driven tem…" at bounding box center [706, 353] width 1412 height 707
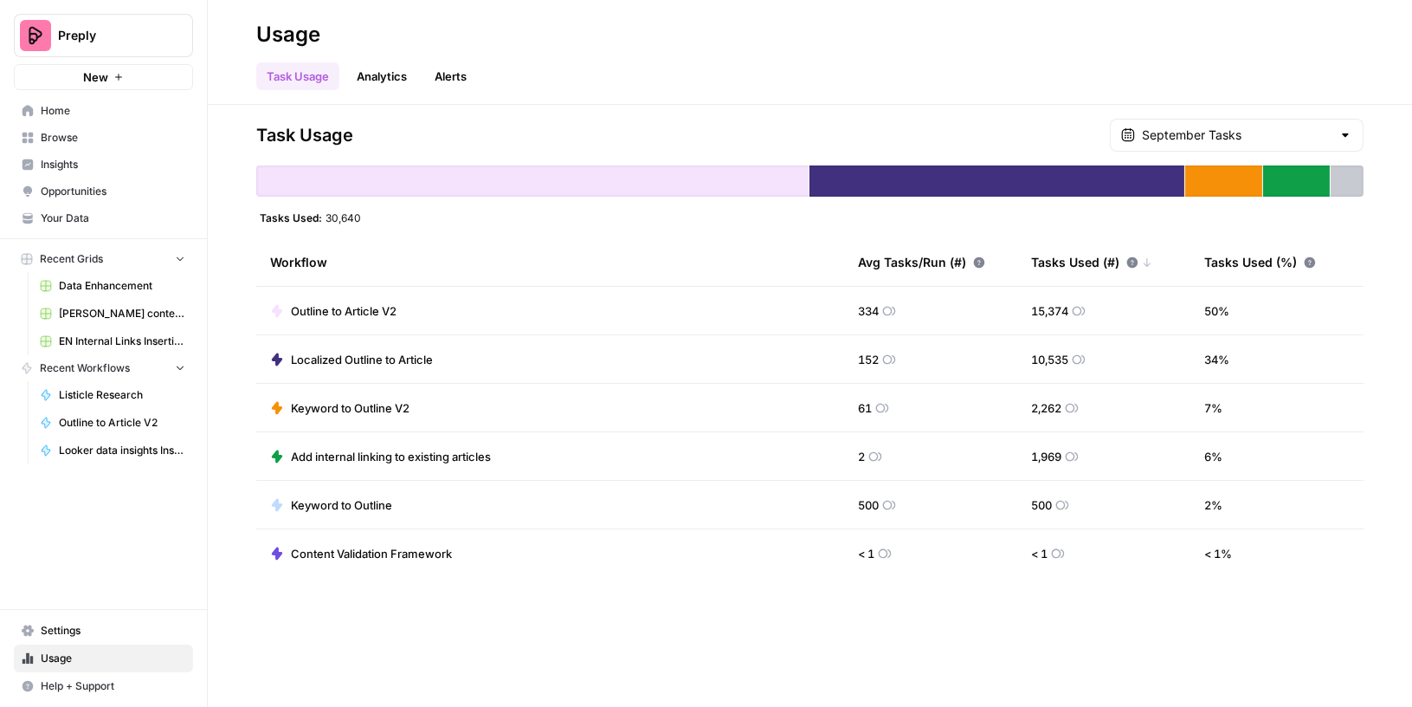
click at [73, 134] on span "Browse" at bounding box center [113, 138] width 145 height 16
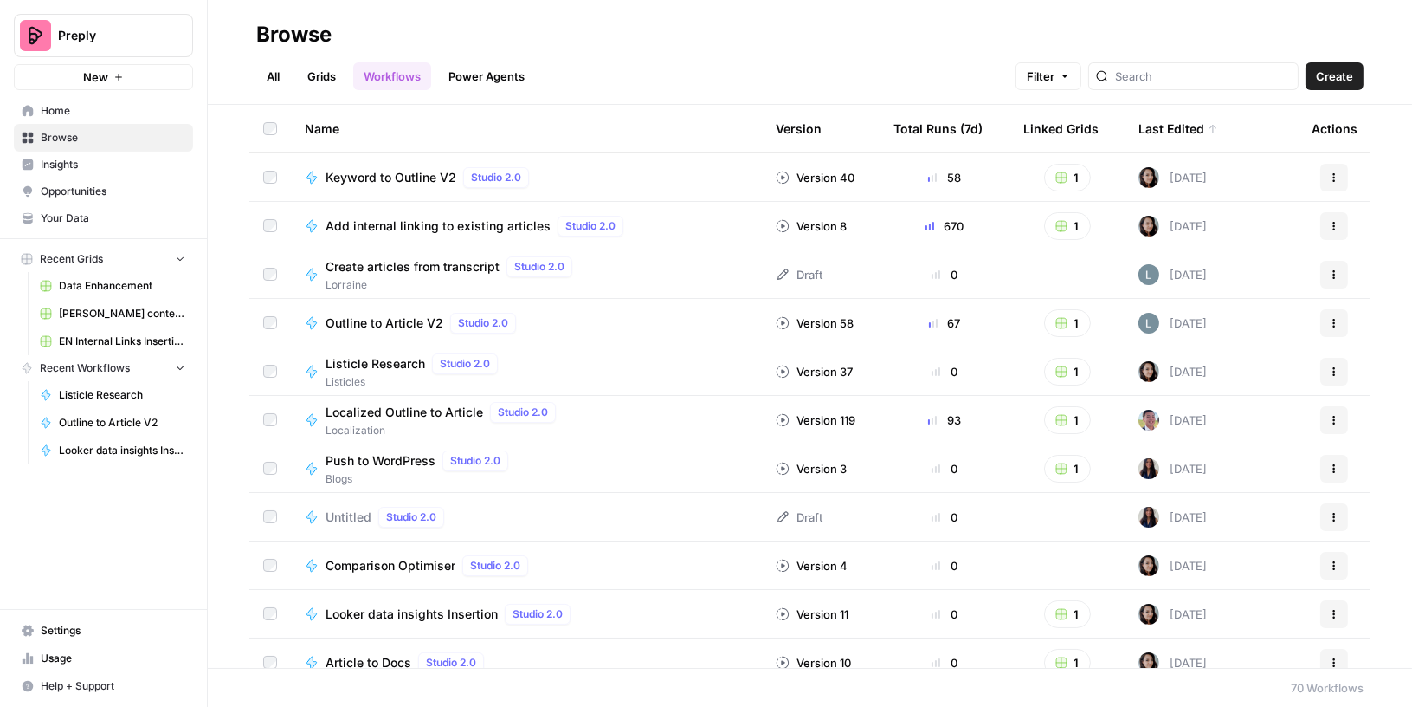
click at [1331, 87] on button "Create" at bounding box center [1335, 76] width 58 height 28
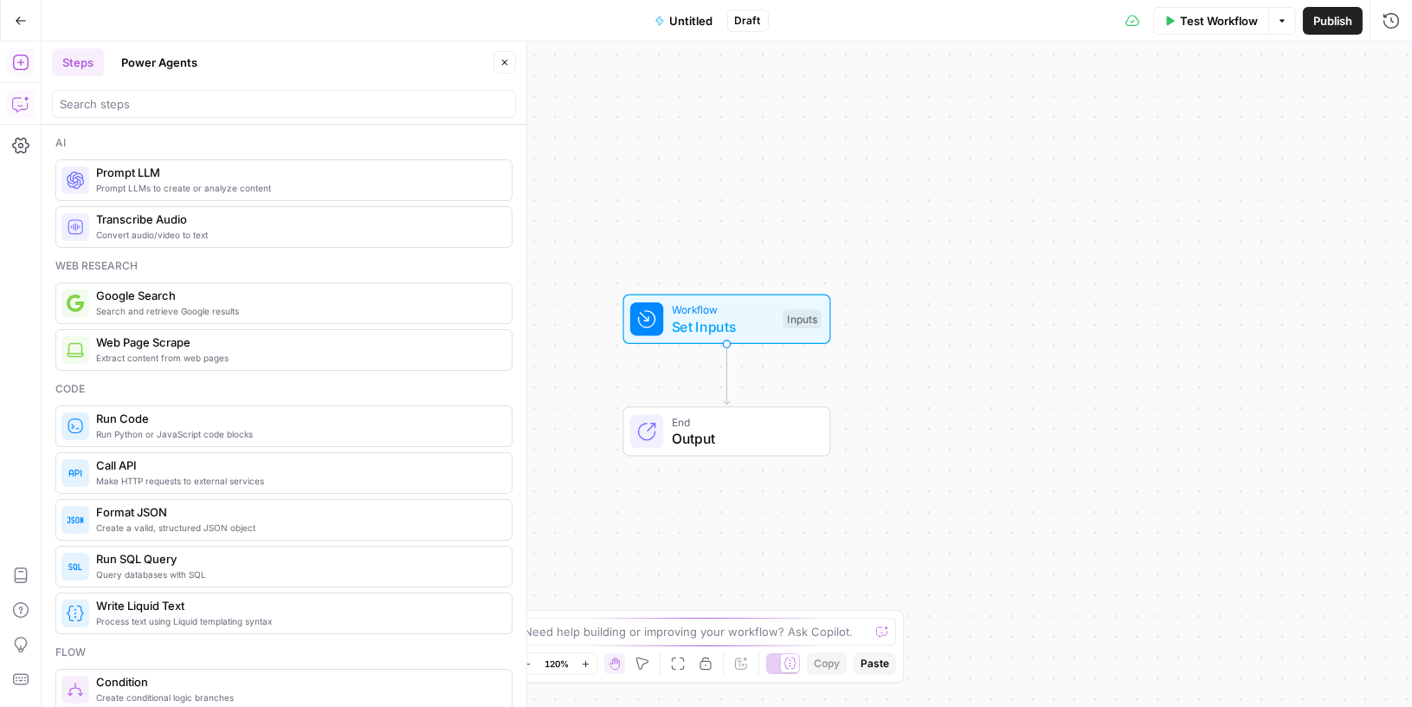
click at [12, 108] on icon "button" at bounding box center [20, 103] width 17 height 17
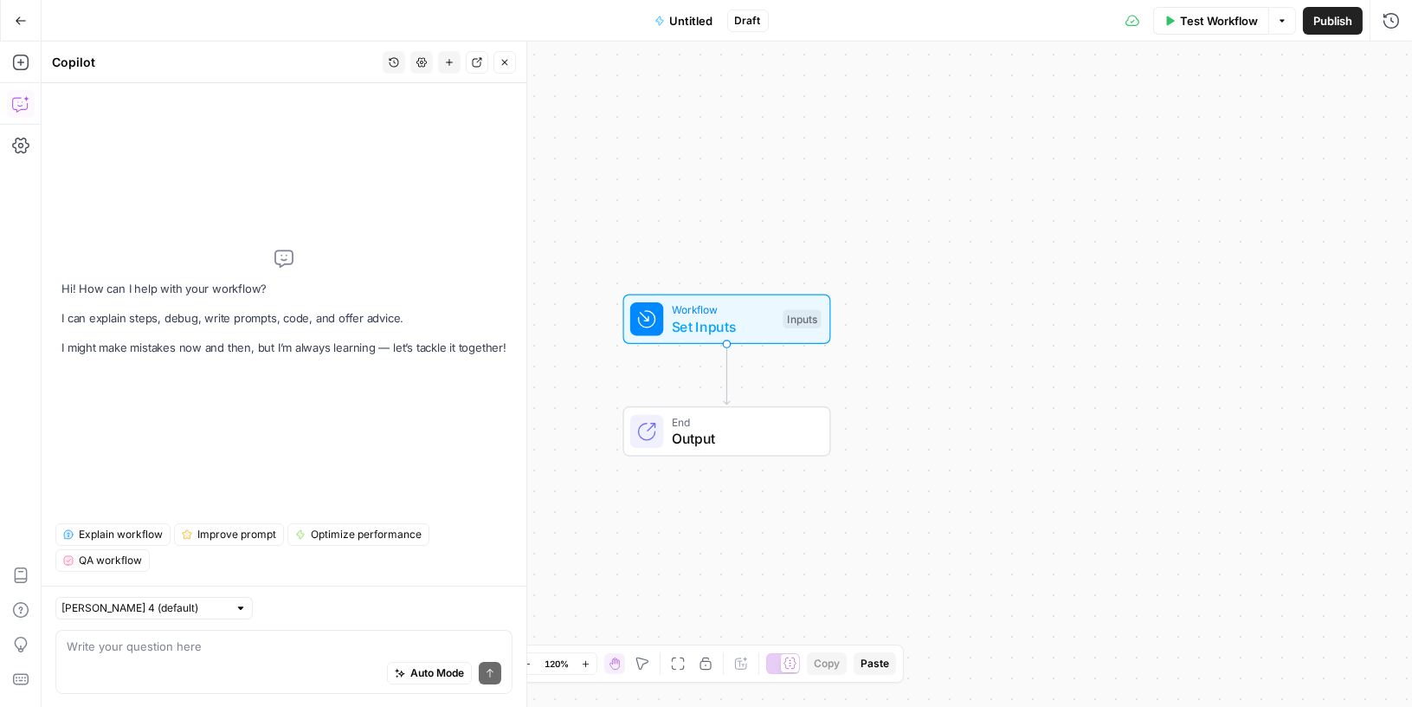
click at [145, 649] on textarea at bounding box center [284, 645] width 435 height 17
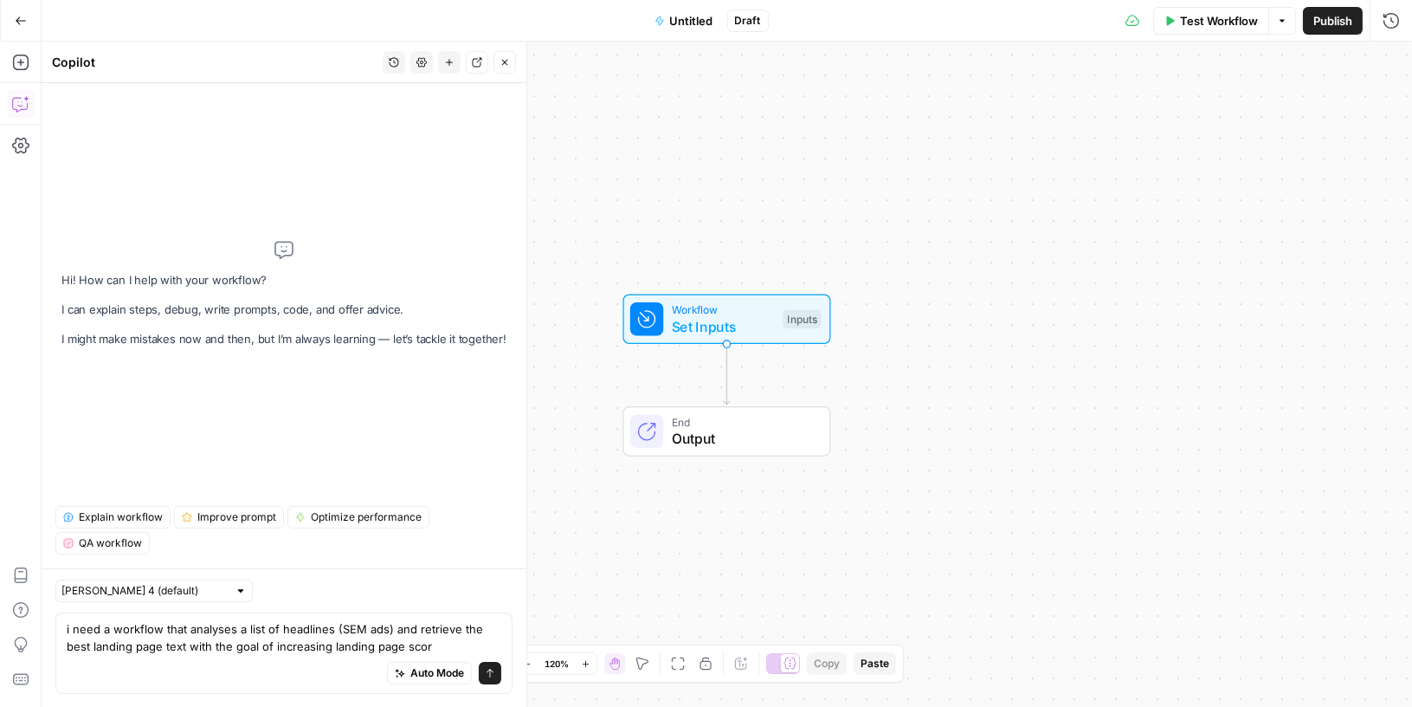
type textarea "i need a workflow that analyses a list of headlines (SEM ads) and retrieve the …"
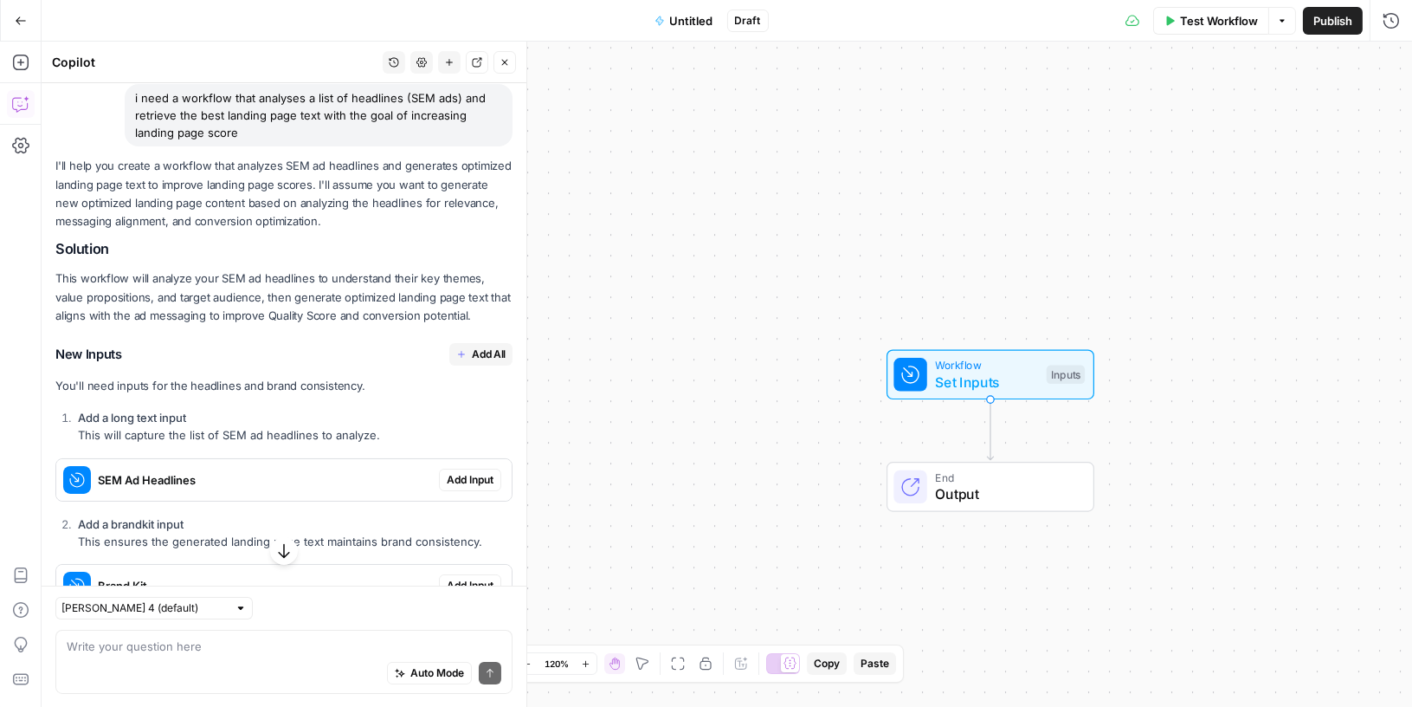
scroll to position [57, 0]
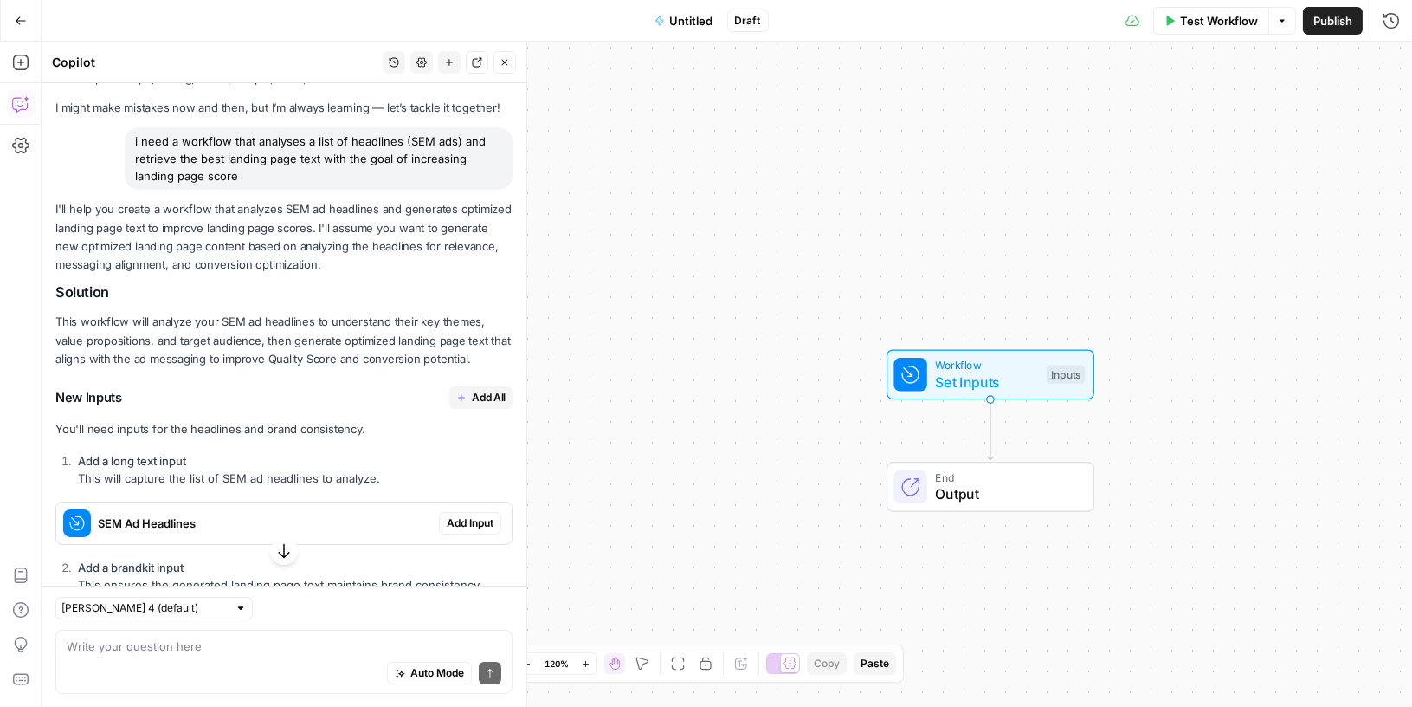
click at [485, 396] on span "Add All" at bounding box center [489, 398] width 34 height 16
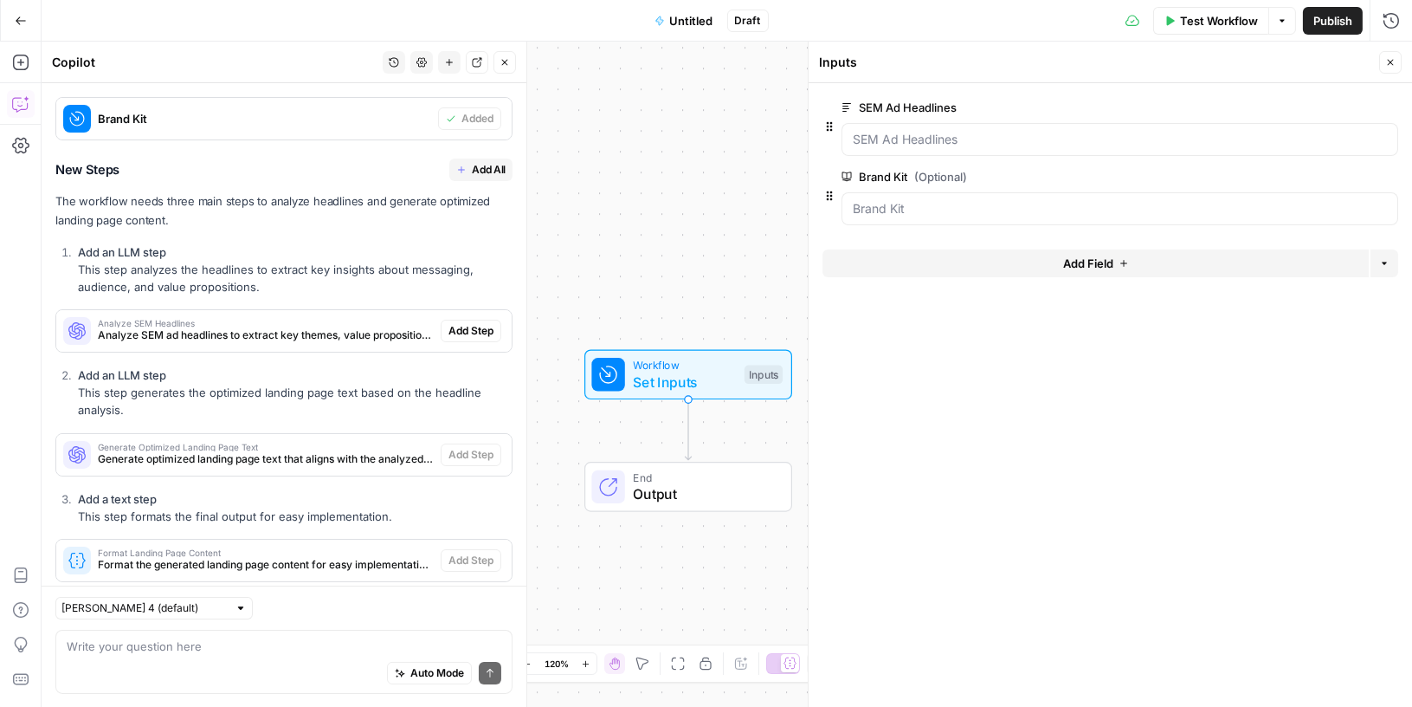
scroll to position [488, 0]
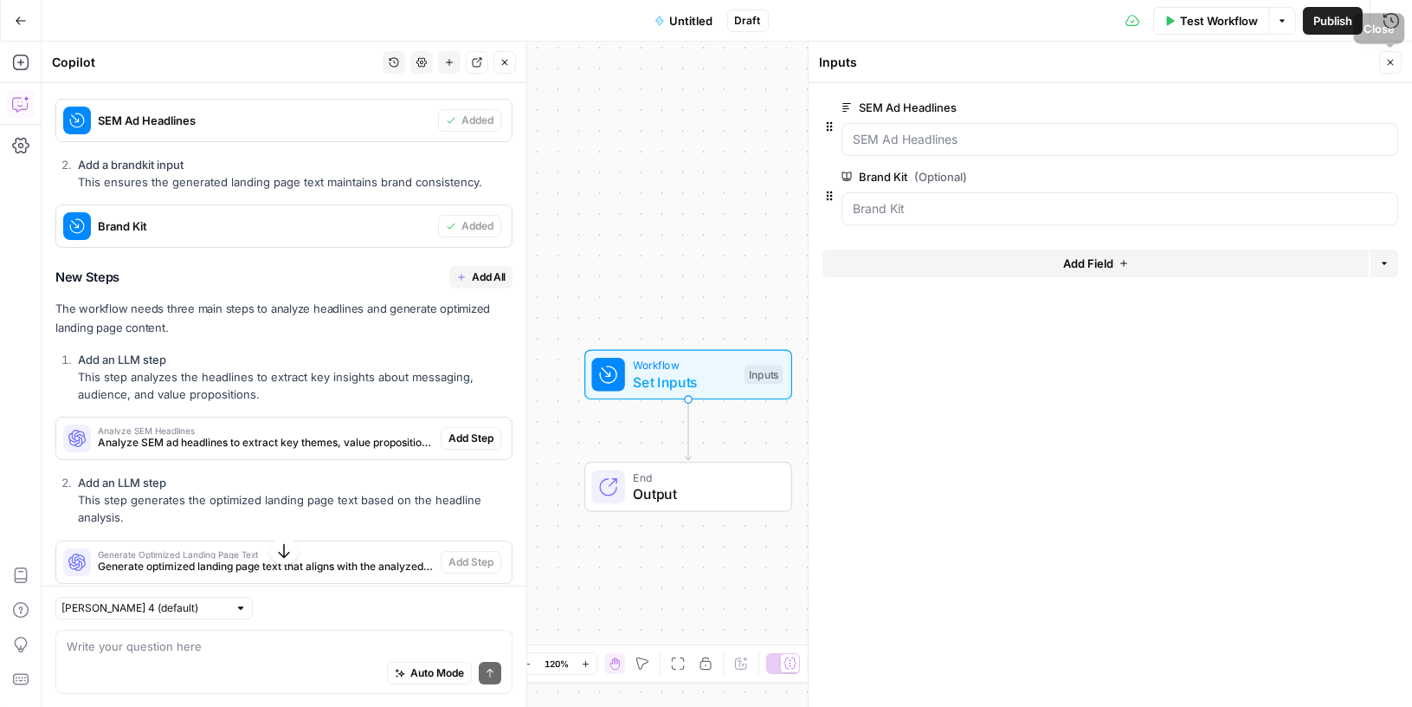
click at [1391, 63] on icon "button" at bounding box center [1390, 62] width 10 height 10
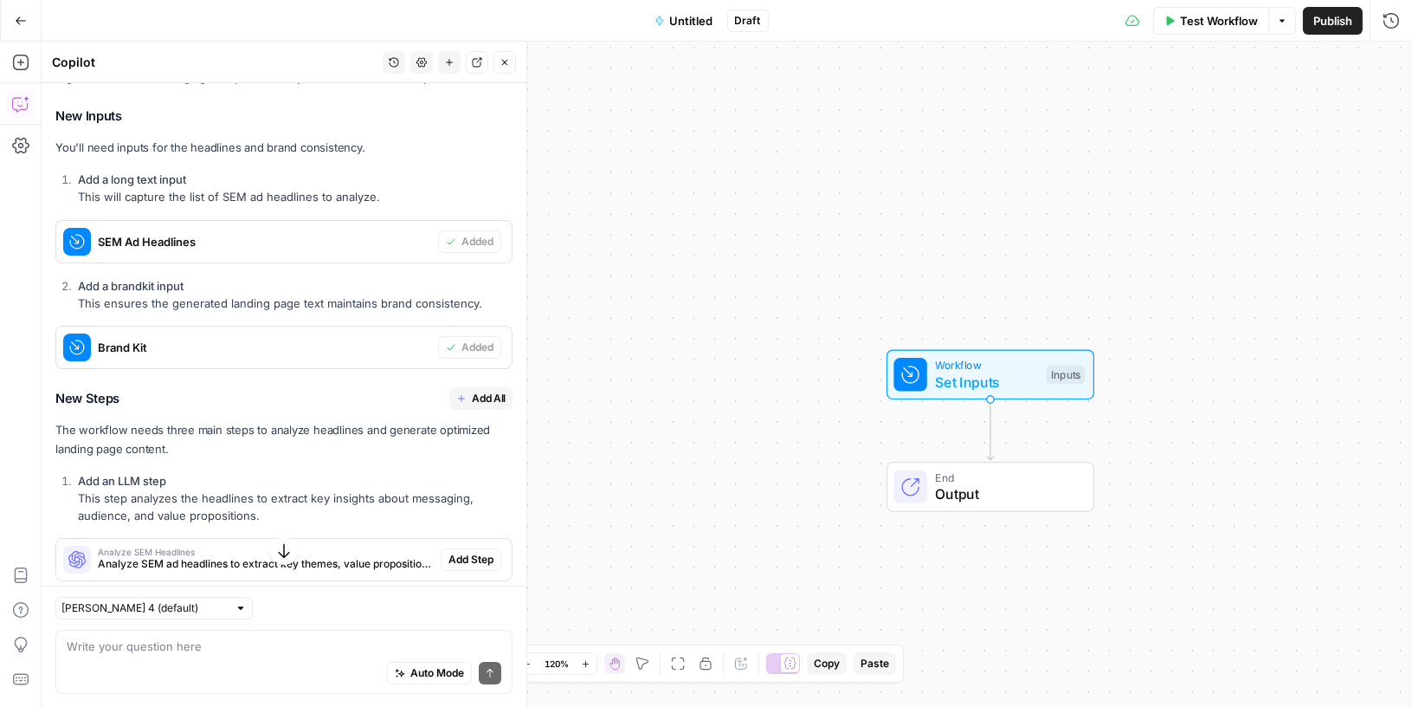
scroll to position [420, 0]
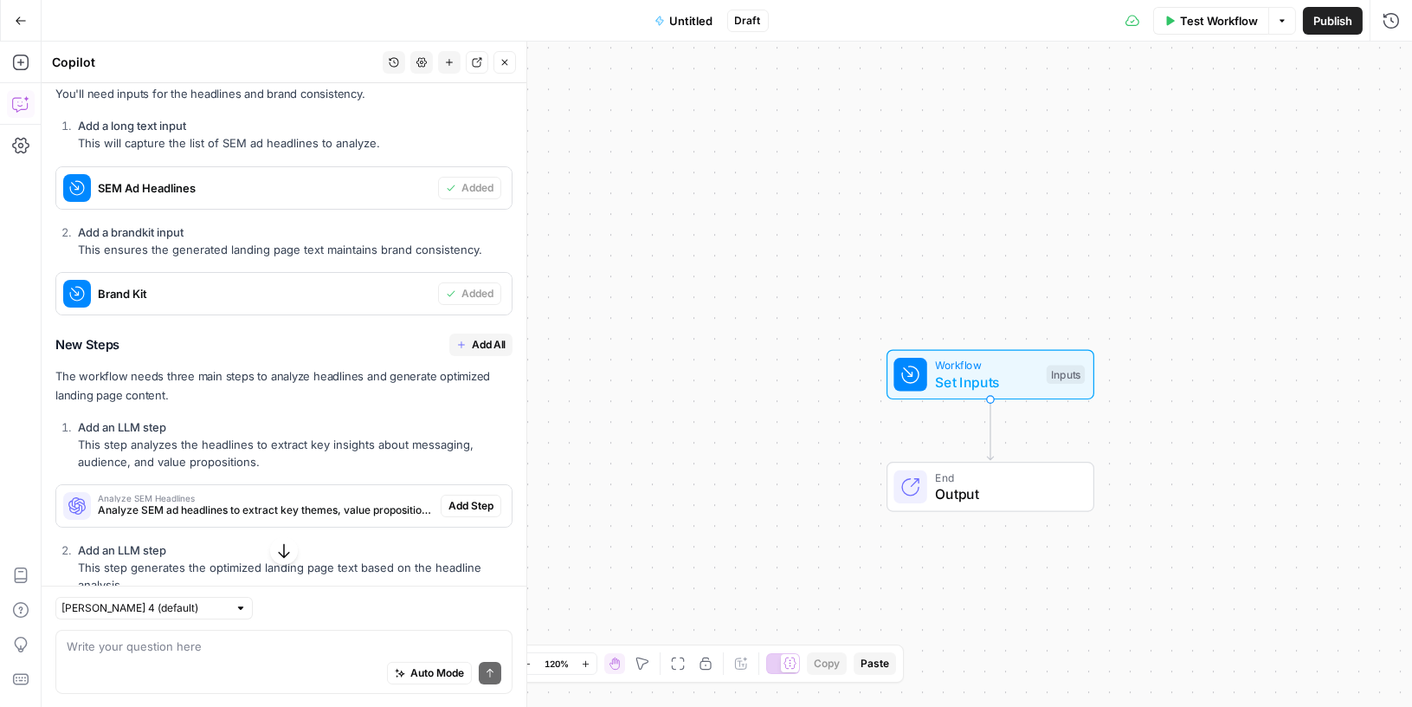
click at [481, 356] on div "I'll help you create a workflow that analyzes SEM ad headlines and generates op…" at bounding box center [283, 344] width 457 height 958
click at [474, 345] on span "Add All" at bounding box center [489, 345] width 34 height 16
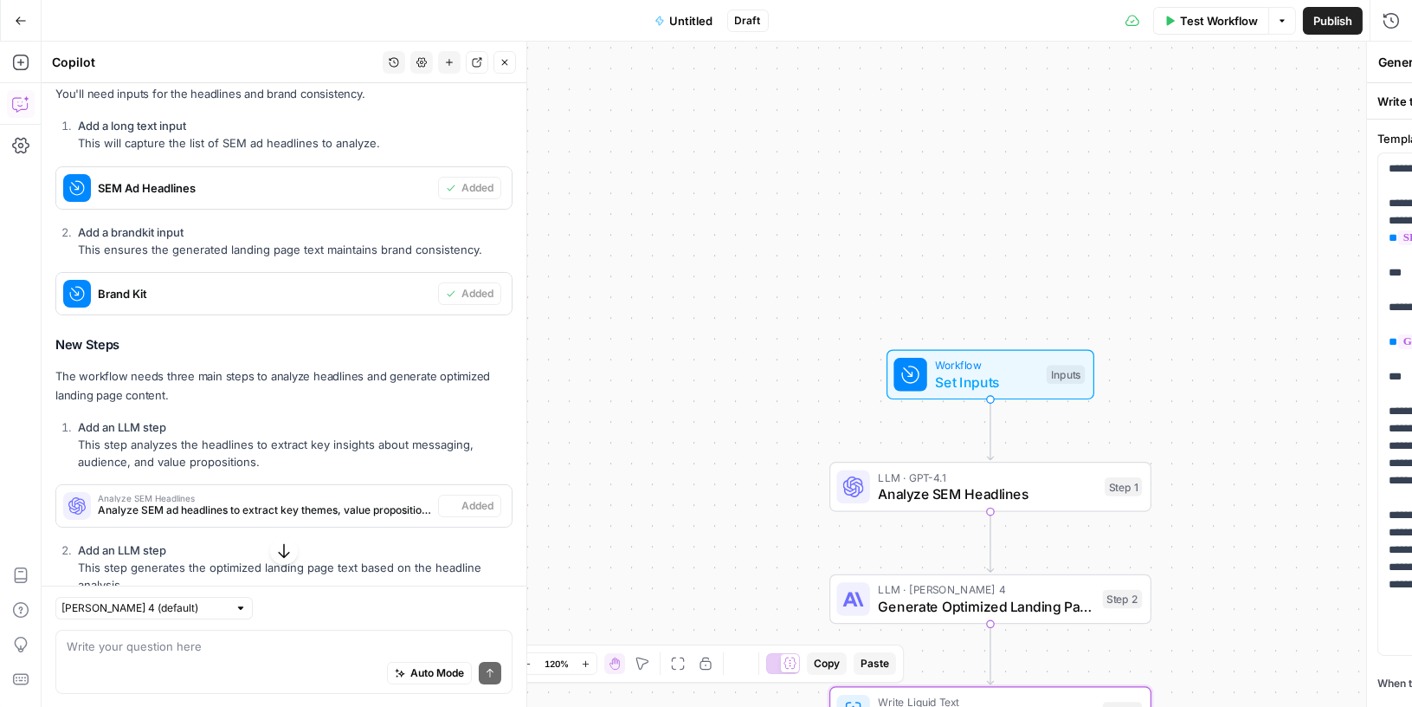
type textarea "Format Landing Page Content"
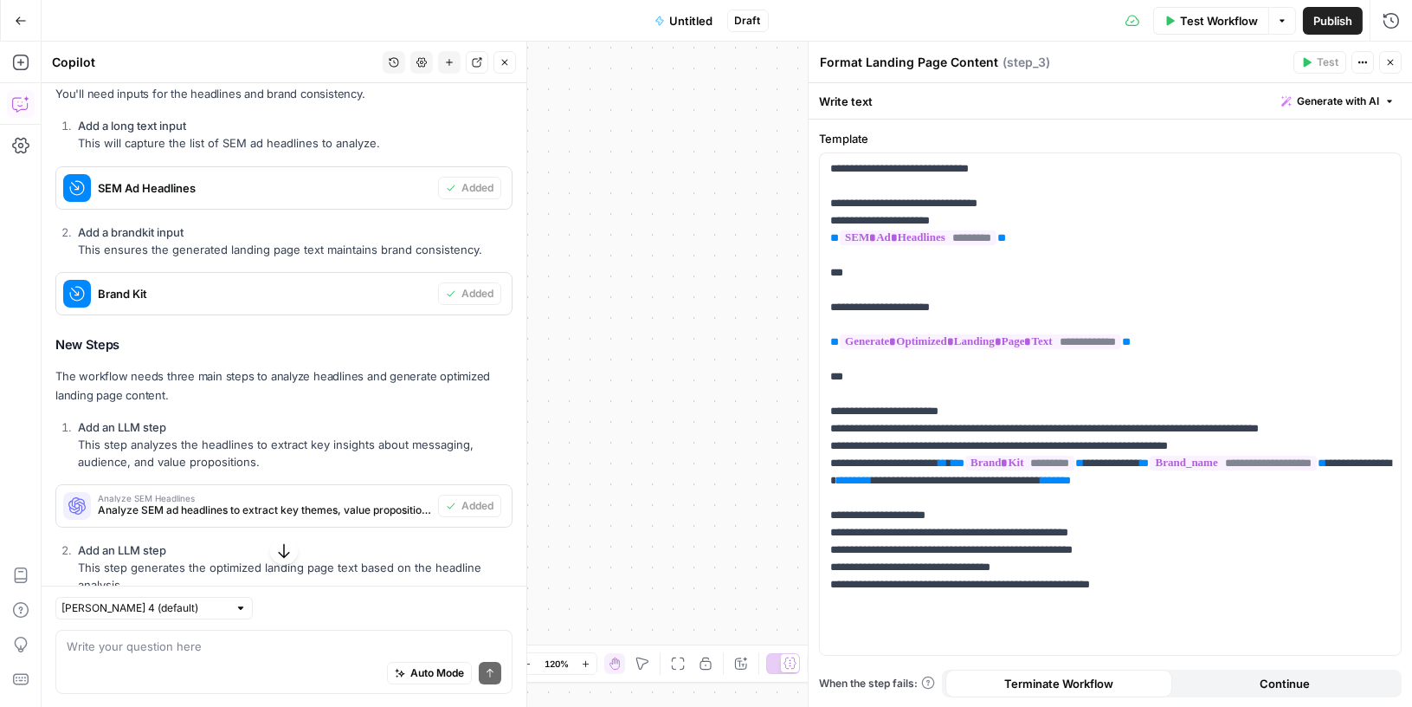
click at [1398, 62] on button "Close" at bounding box center [1390, 62] width 23 height 23
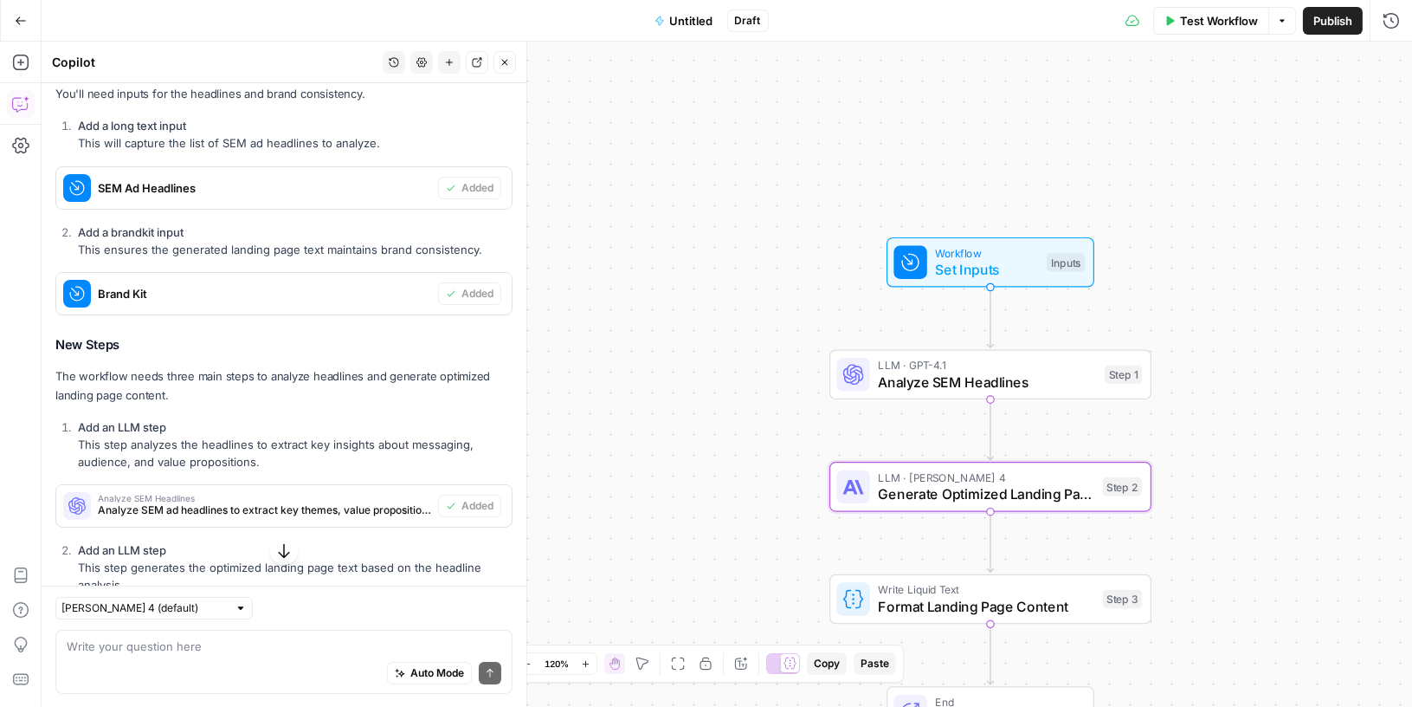
scroll to position [694, 0]
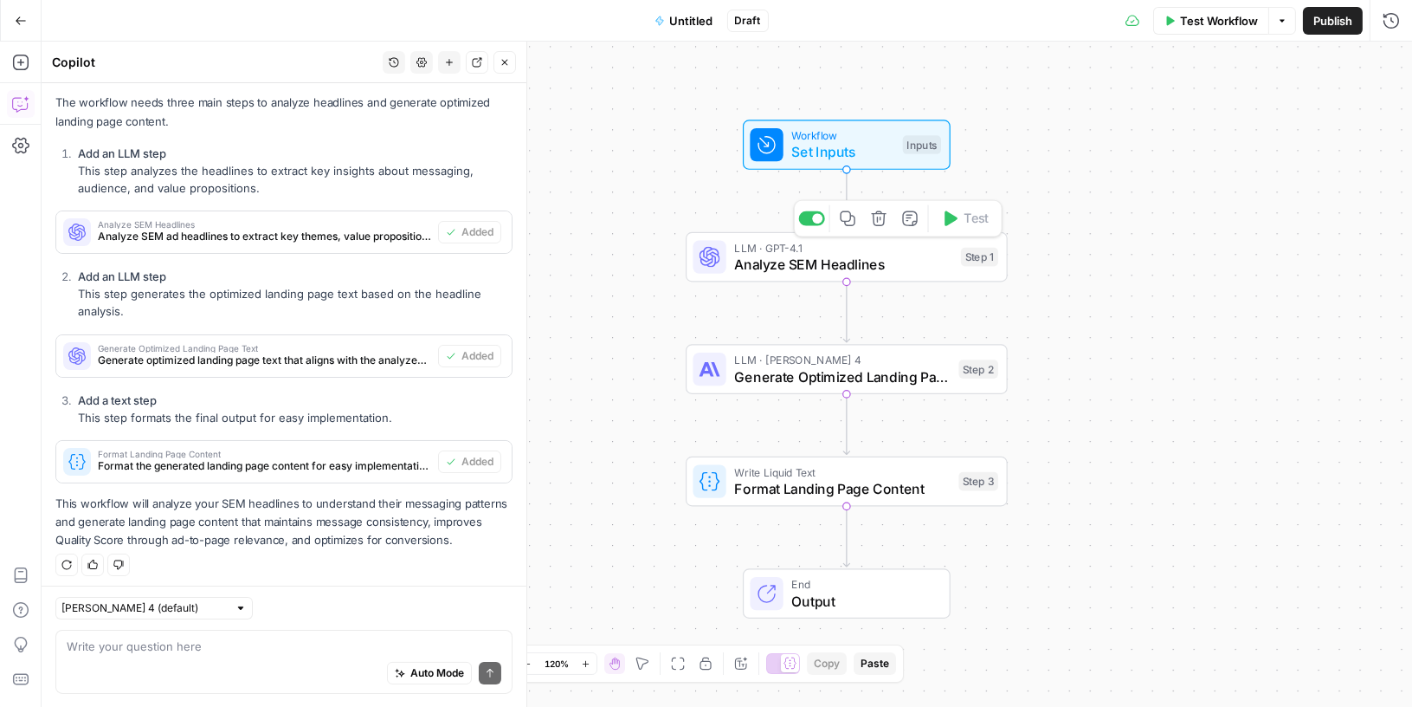
click at [918, 261] on span "Analyze SEM Headlines" at bounding box center [843, 264] width 218 height 21
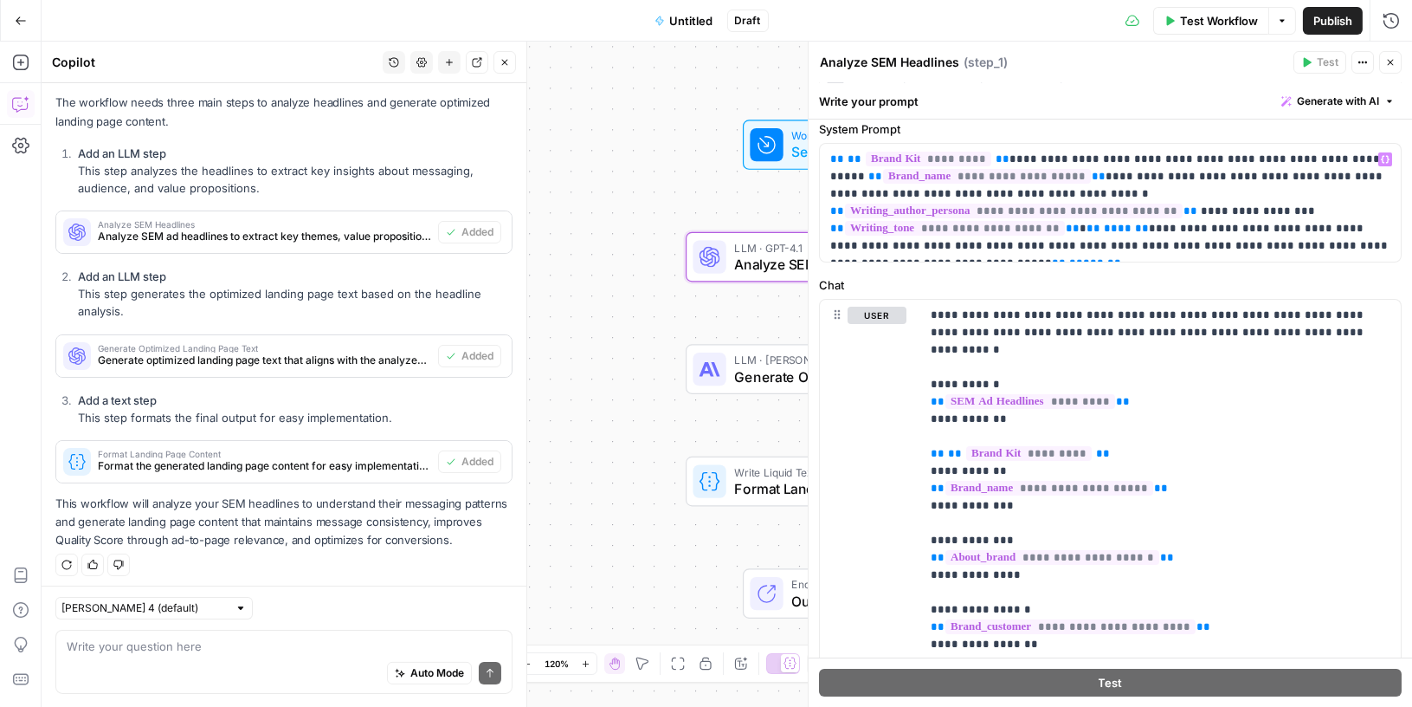
scroll to position [66, 0]
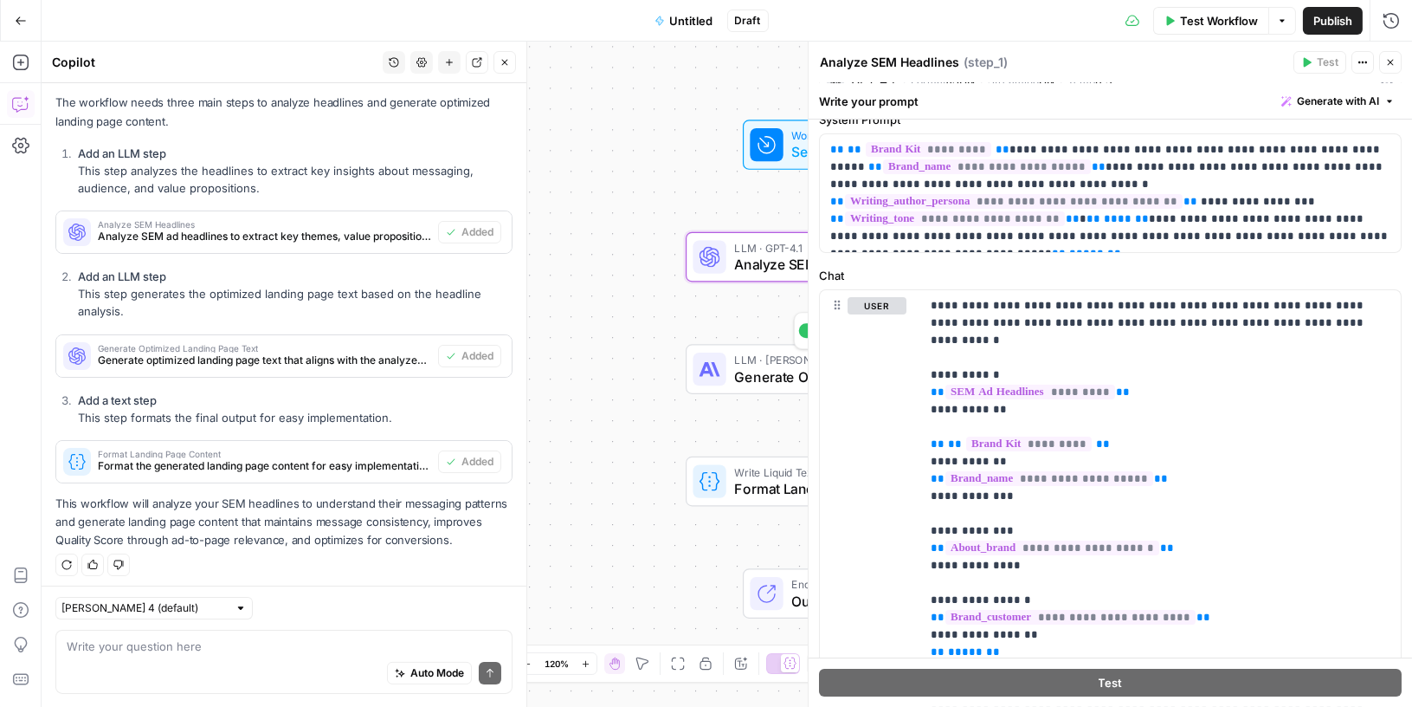
click at [757, 375] on span "Generate Optimized Landing Page Text" at bounding box center [842, 376] width 216 height 21
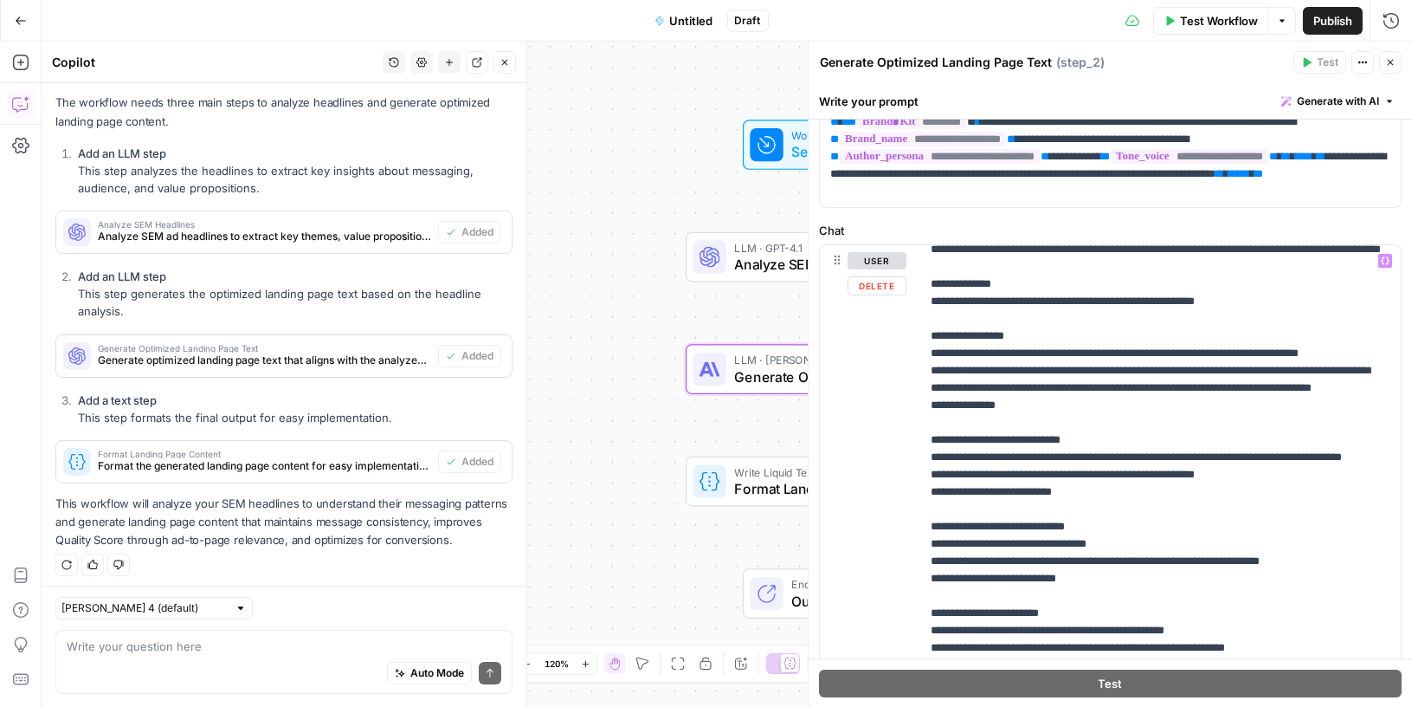
scroll to position [642, 0]
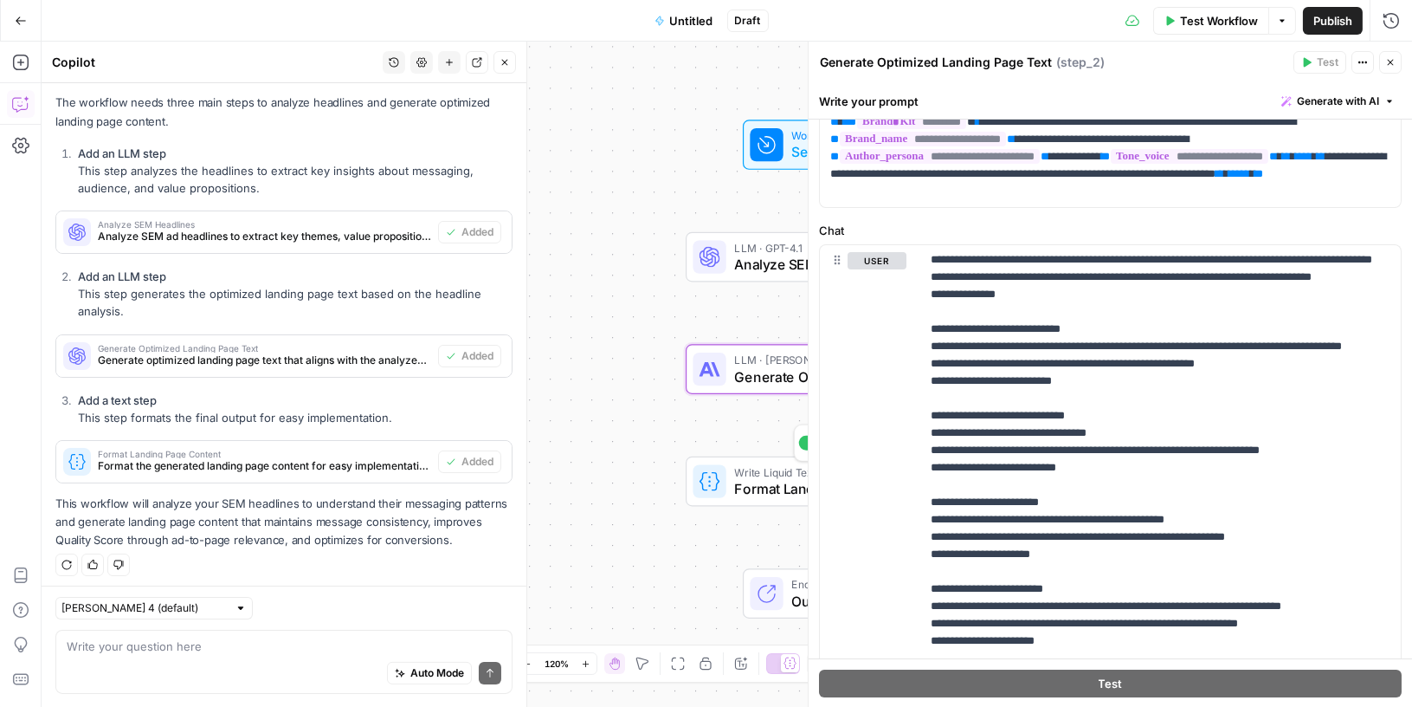
click at [738, 479] on span "Format Landing Page Content" at bounding box center [842, 488] width 216 height 21
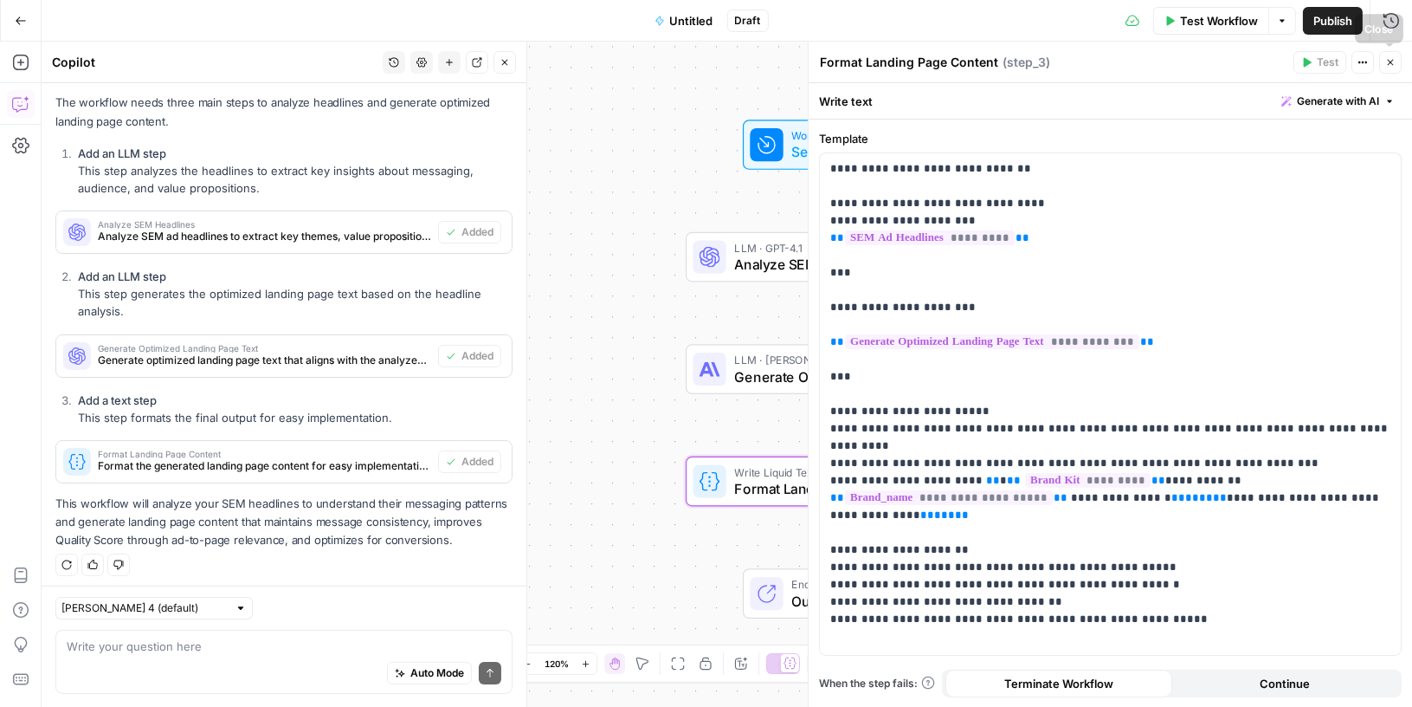
click at [1397, 62] on button "Close" at bounding box center [1390, 62] width 23 height 23
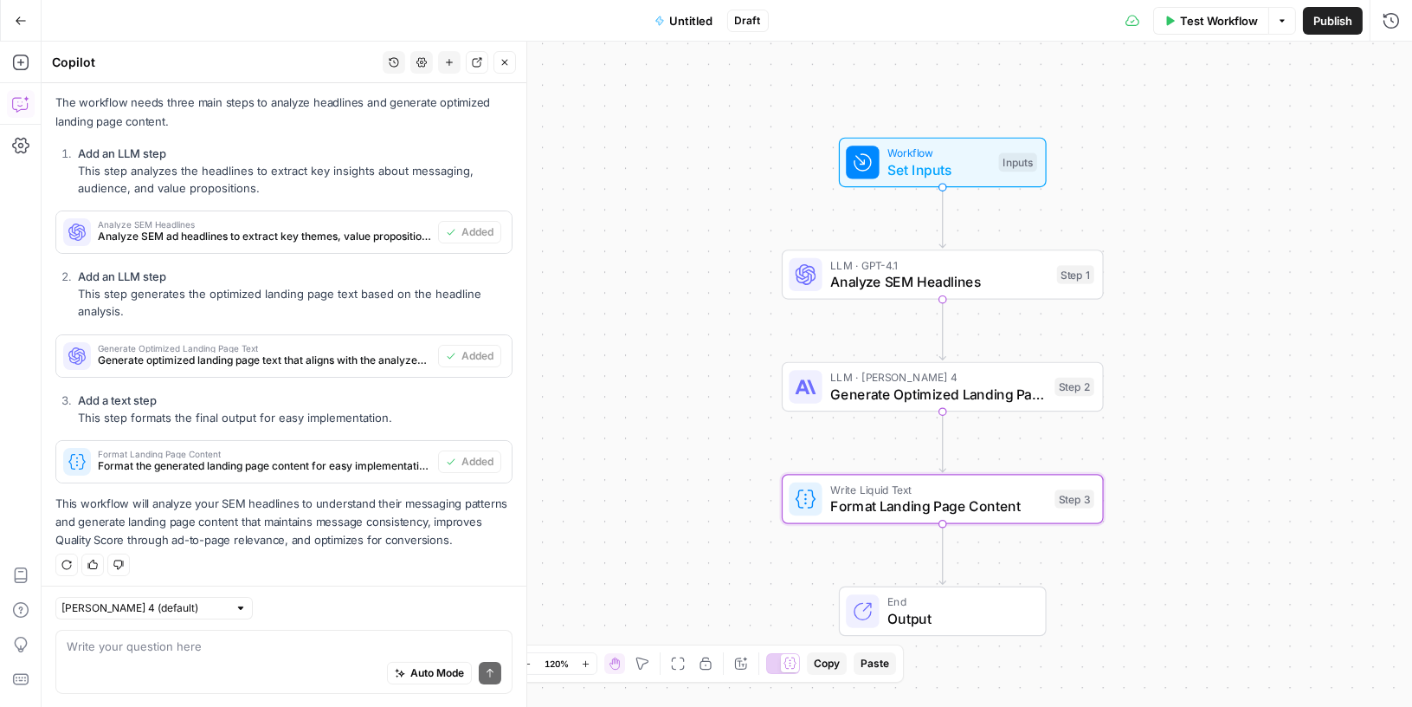
drag, startPoint x: 1185, startPoint y: 275, endPoint x: 1269, endPoint y: 312, distance: 91.5
click at [1273, 312] on div "Workflow Set Inputs Inputs LLM · GPT-4.1 Analyze SEM Headlines Step 1 LLM · [PE…" at bounding box center [727, 374] width 1371 height 665
